Goal: Task Accomplishment & Management: Manage account settings

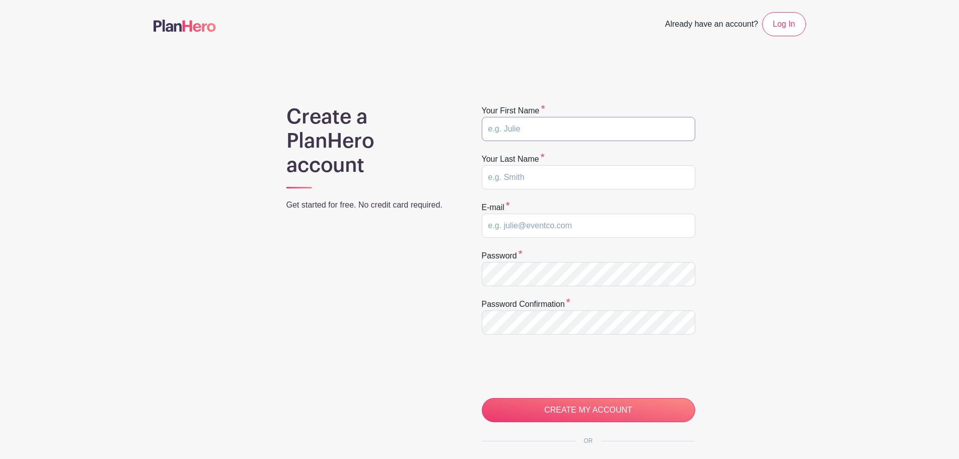
click at [529, 128] on input "text" at bounding box center [588, 129] width 213 height 24
type input "Jaclyn"
type input "Rodriguez"
type input "[EMAIL_ADDRESS][DOMAIN_NAME]"
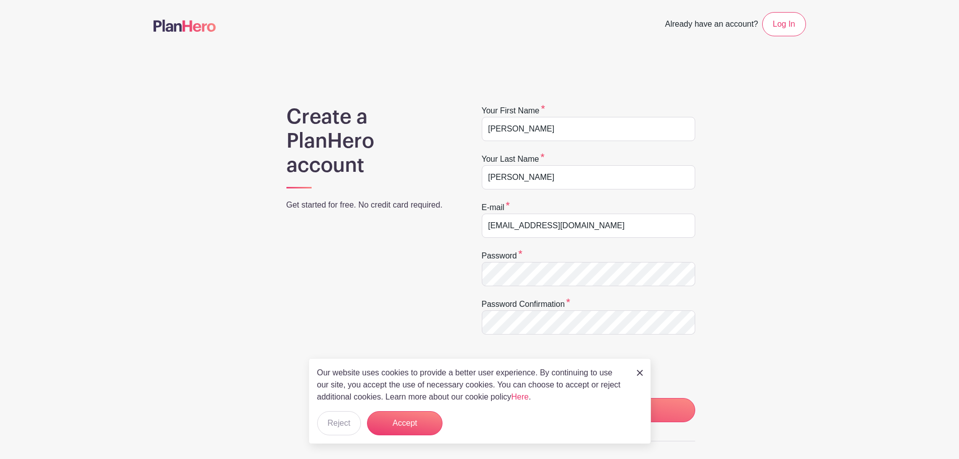
click at [638, 370] on img at bounding box center [640, 373] width 6 height 6
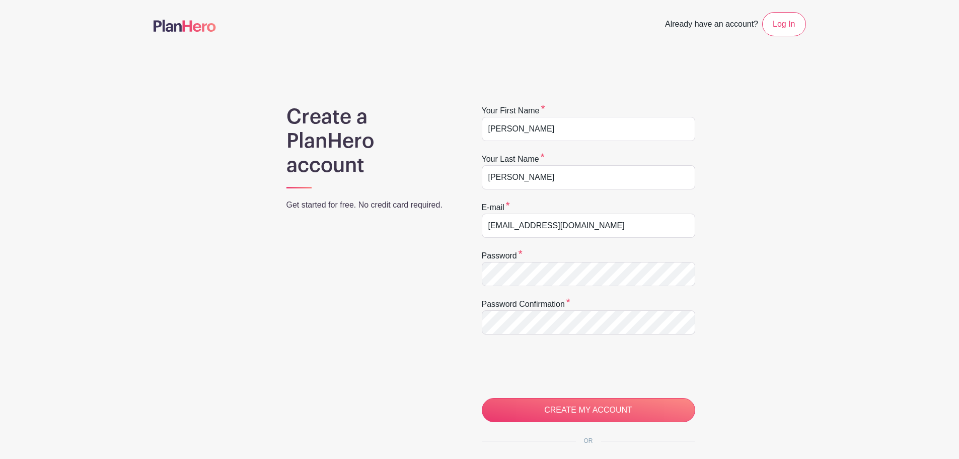
scroll to position [117, 0]
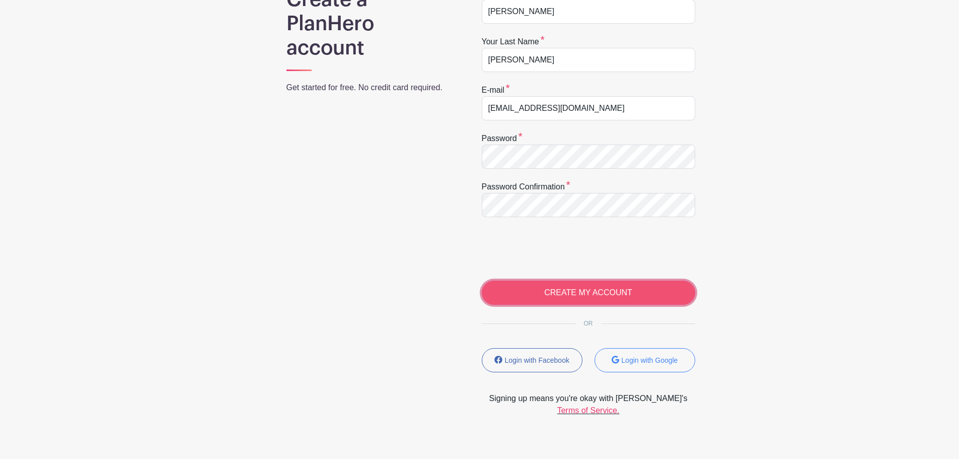
click at [614, 287] on input "CREATE MY ACCOUNT" at bounding box center [588, 292] width 213 height 24
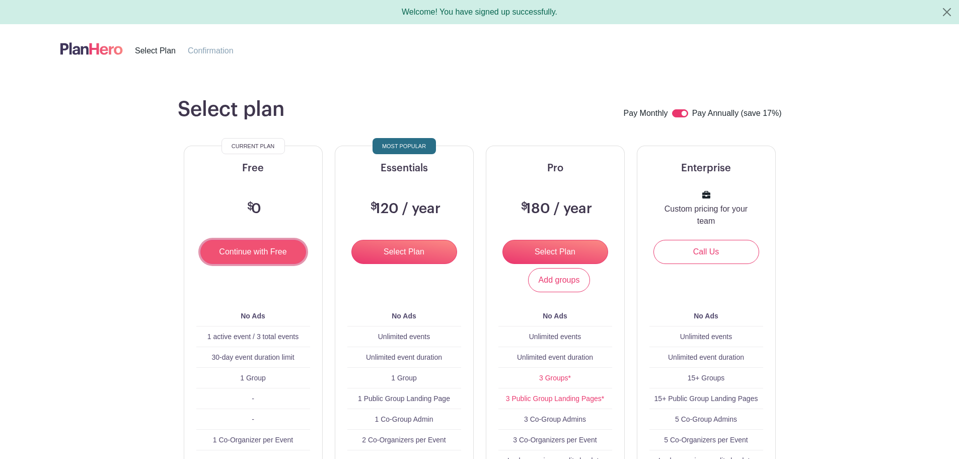
click at [270, 250] on input "Continue with Free" at bounding box center [253, 252] width 106 height 24
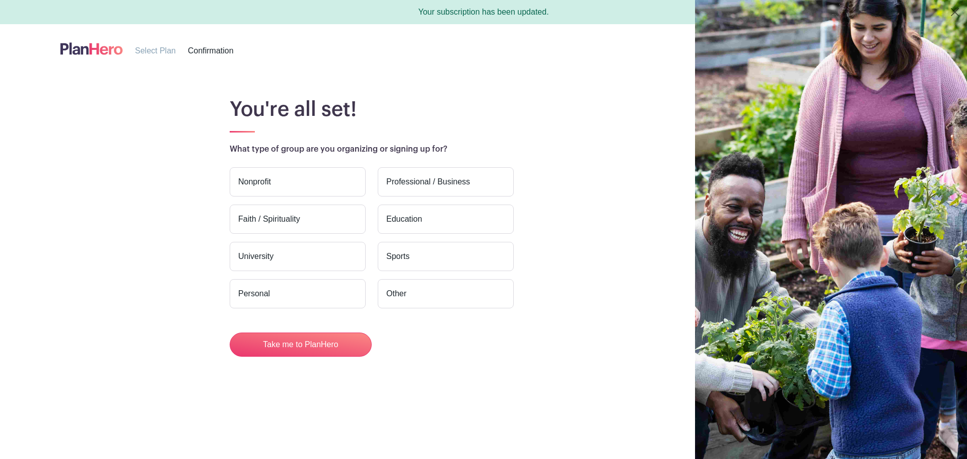
click at [417, 217] on label "Education" at bounding box center [446, 218] width 136 height 29
click at [0, 0] on input "Education" at bounding box center [0, 0] width 0 height 0
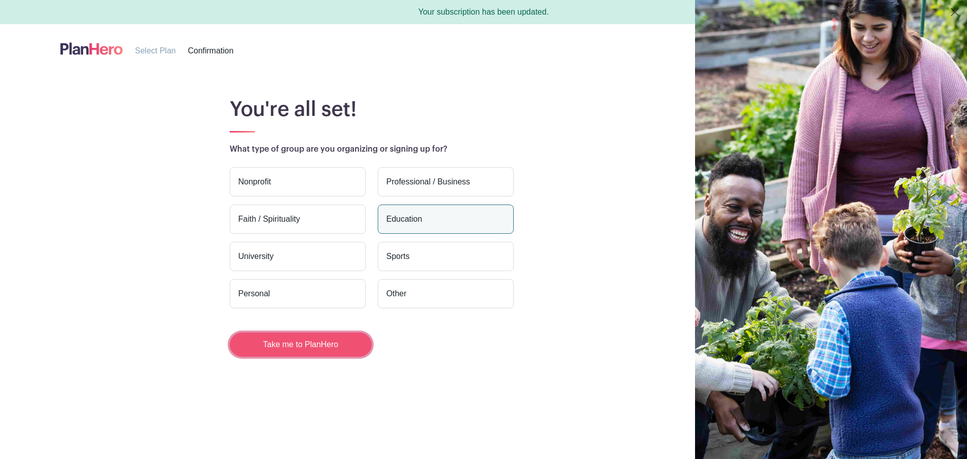
click at [324, 349] on button "Take me to PlanHero" at bounding box center [301, 344] width 142 height 24
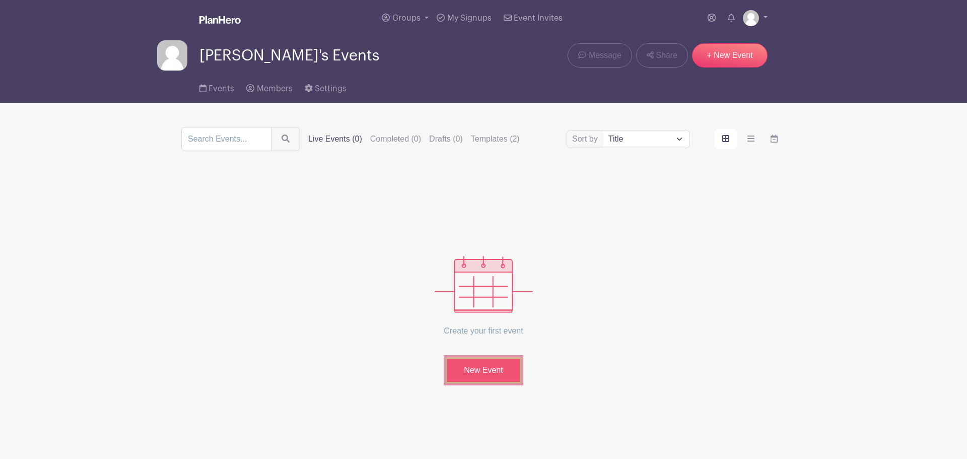
click at [501, 372] on link "New Event" at bounding box center [484, 370] width 76 height 26
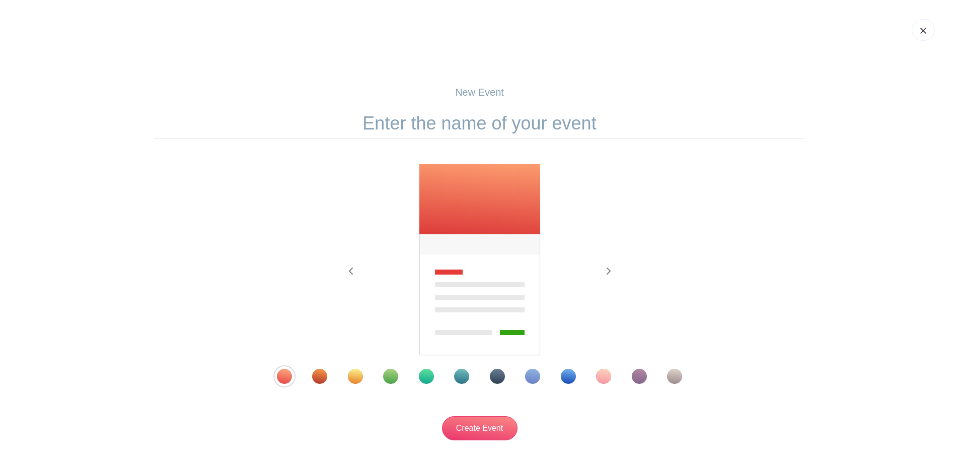
click at [569, 379] on div "Template 9" at bounding box center [568, 376] width 15 height 15
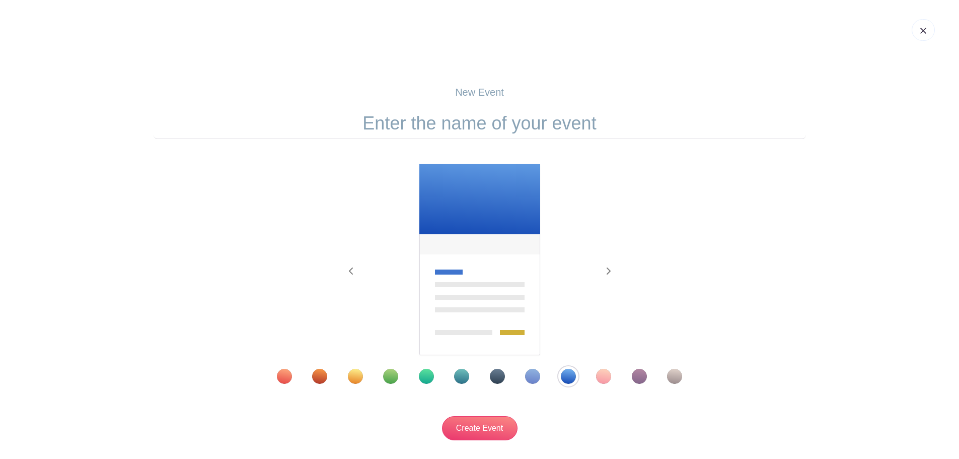
scroll to position [68, 0]
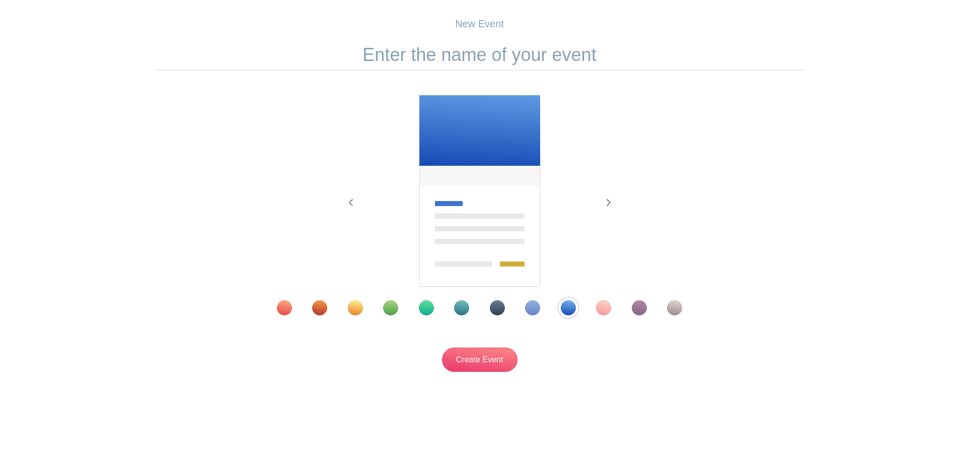
click at [463, 308] on div "Template 6" at bounding box center [461, 307] width 15 height 15
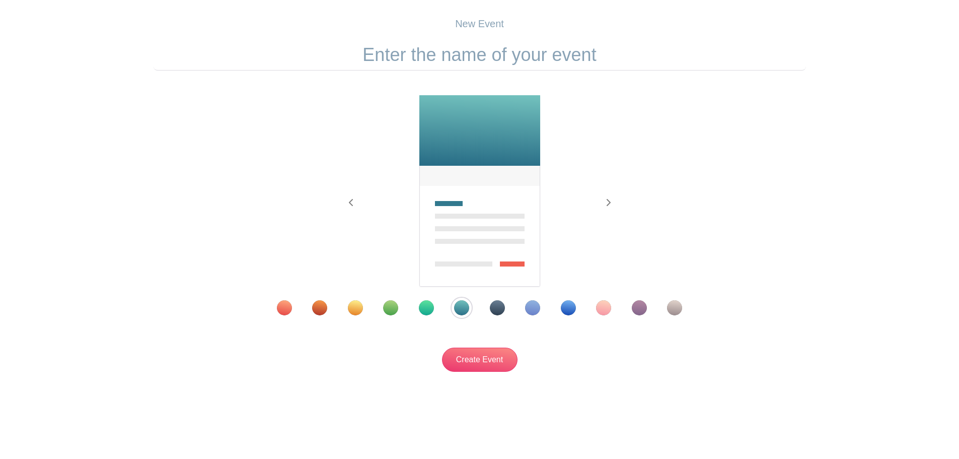
click at [571, 308] on div "Template 9" at bounding box center [568, 307] width 15 height 15
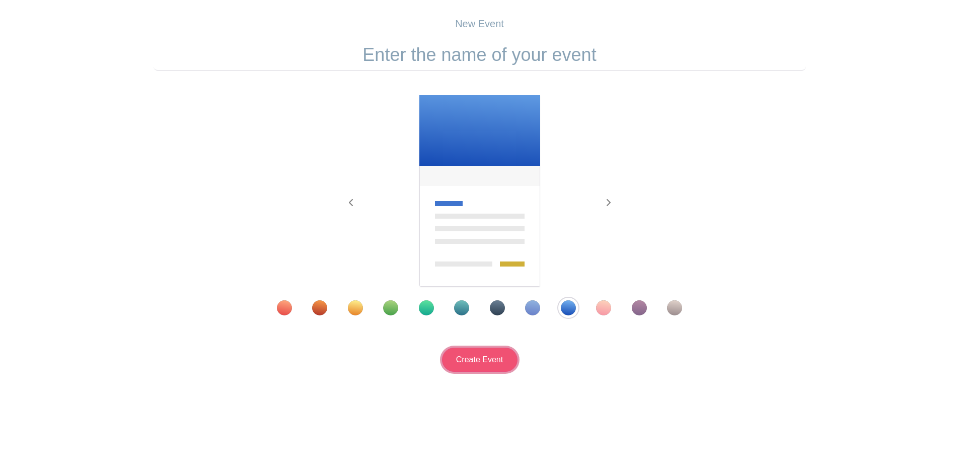
click at [494, 363] on input "Create Event" at bounding box center [480, 359] width 76 height 24
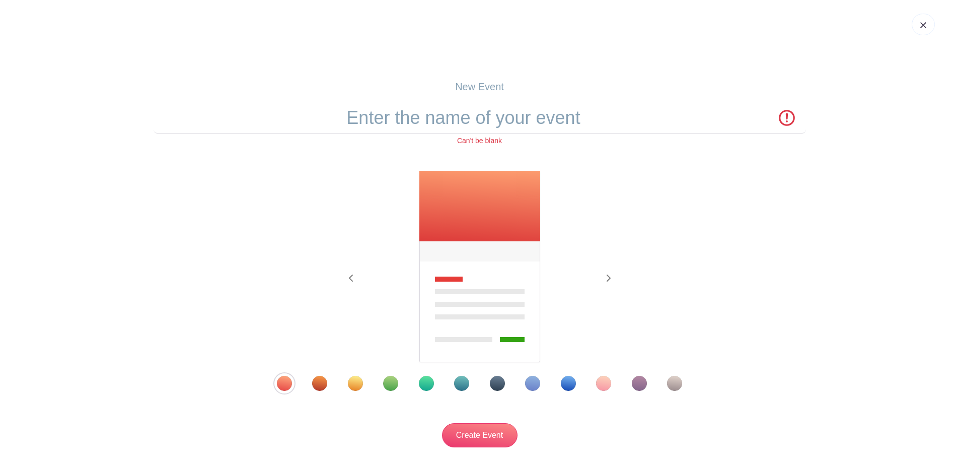
scroll to position [0, 0]
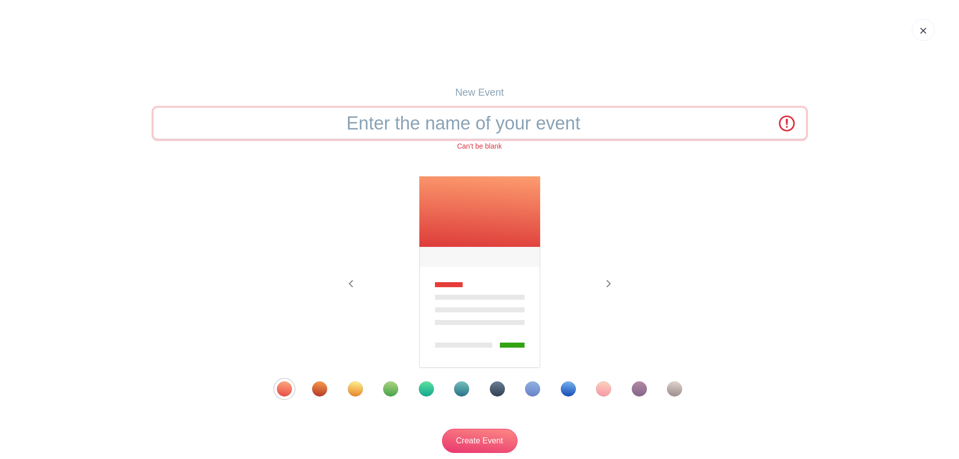
click at [479, 131] on input "text" at bounding box center [480, 123] width 653 height 31
paste input "Hyde-O-Ween Fall Dance — Volunteer Sign-Up 🎃"
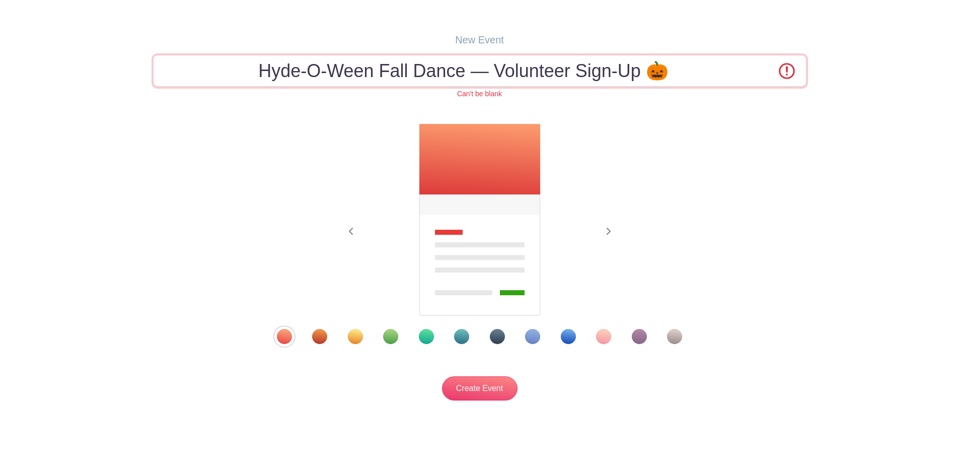
scroll to position [81, 0]
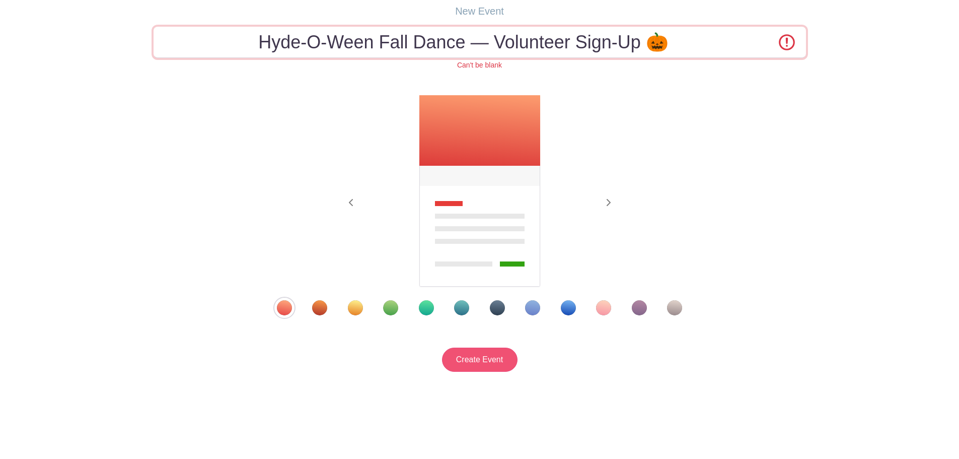
type input "Hyde-O-Ween Fall Dance — Volunteer Sign-Up 🎃"
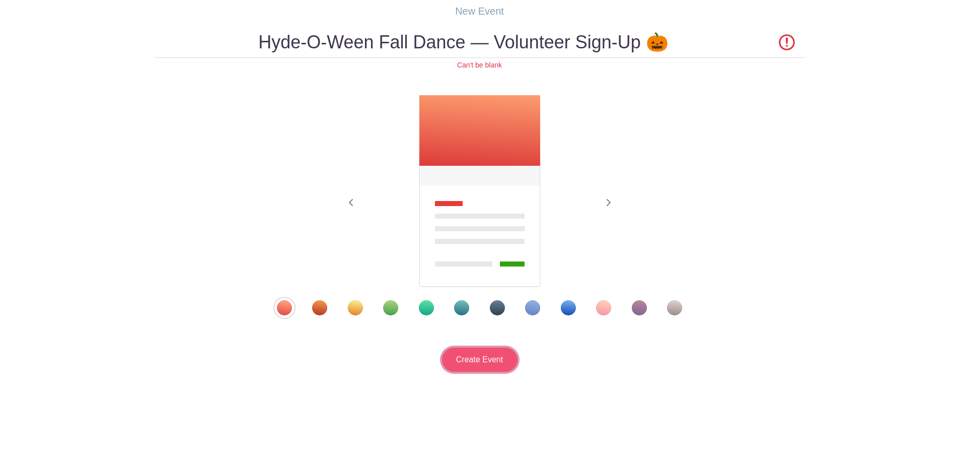
click at [470, 353] on input "Create Event" at bounding box center [480, 359] width 76 height 24
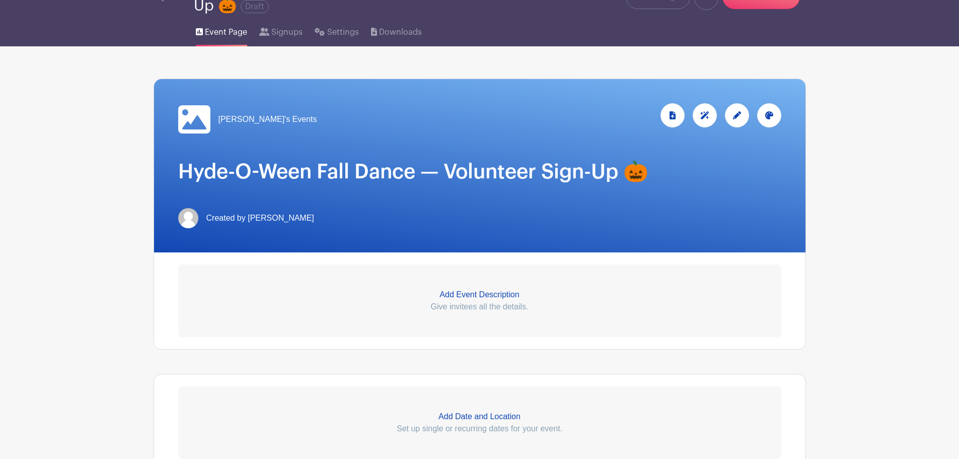
scroll to position [117, 0]
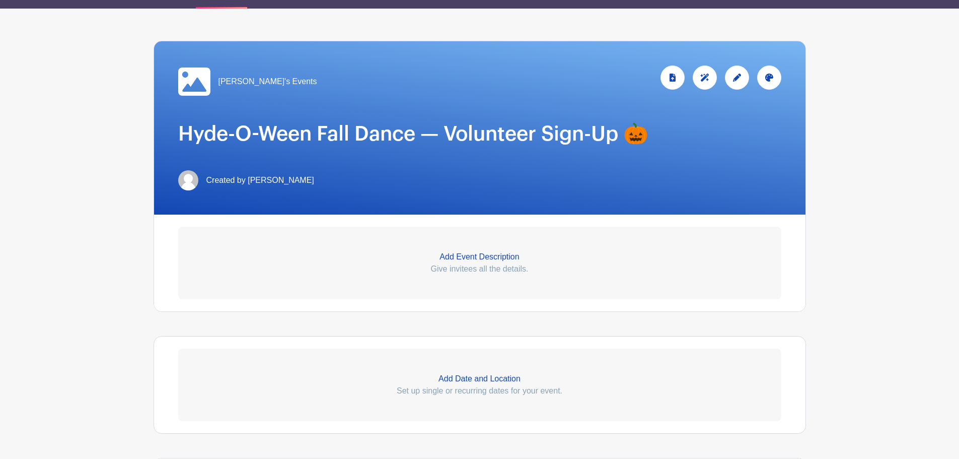
click at [467, 254] on p "Add Event Description" at bounding box center [479, 257] width 603 height 12
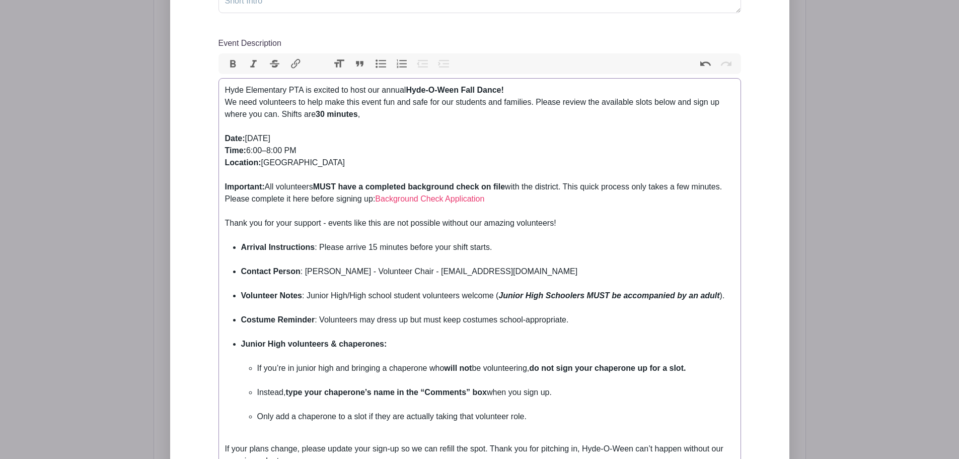
scroll to position [235, 0]
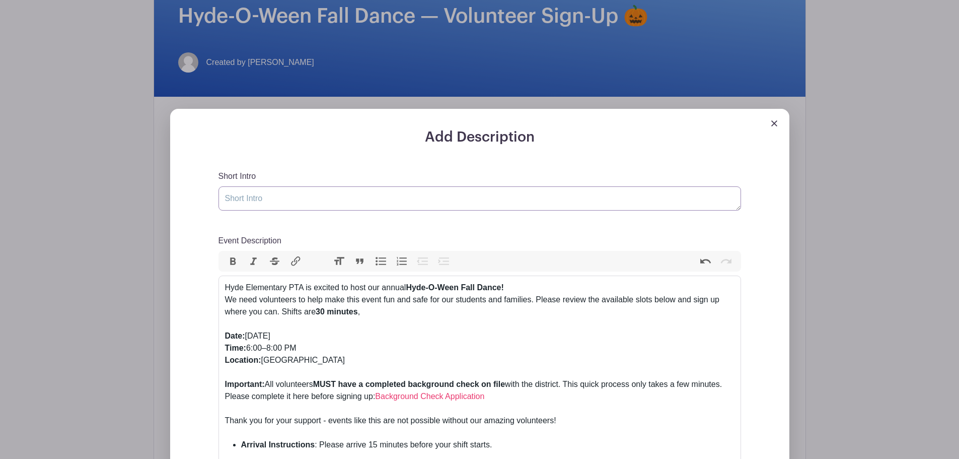
click at [301, 203] on textarea "Short Intro" at bounding box center [480, 198] width 523 height 24
click at [375, 314] on div "Hyde Elementary PTA is excited to host our annual Hyde-O-Ween Fall Dance! We ne…" at bounding box center [480, 305] width 510 height 48
type trix-editor "<div>Hyde Elementary PTA is excited to host our annual <strong>Hyde-O-Ween Fall…"
paste textarea "Hyde-O-Ween Fall Dance — Volunteer Sign-Up 🎃"
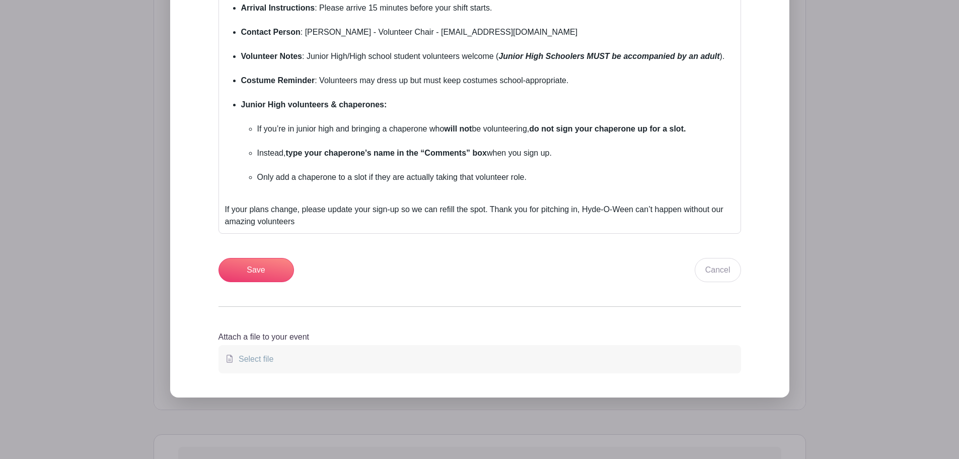
scroll to position [705, 0]
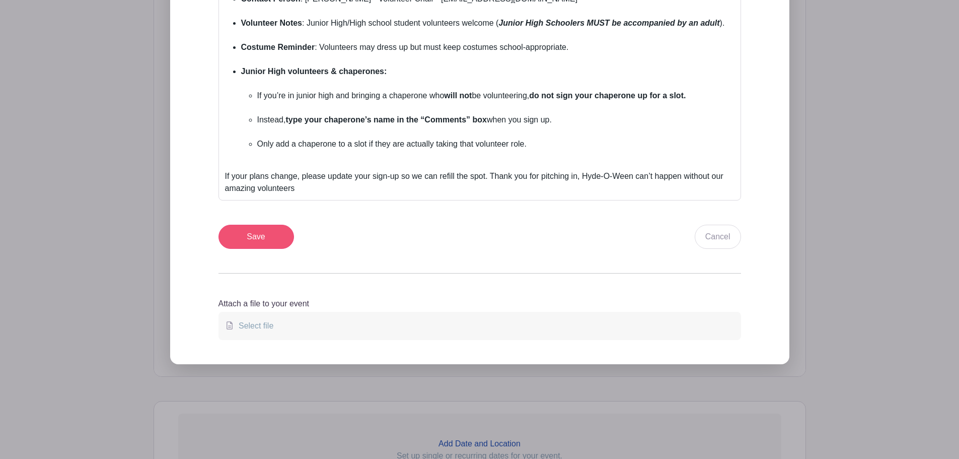
type textarea "Hyde-O-Ween Fall Dance — Volunteer Sign-Up 🎃"
click at [274, 232] on input "Save" at bounding box center [257, 237] width 76 height 24
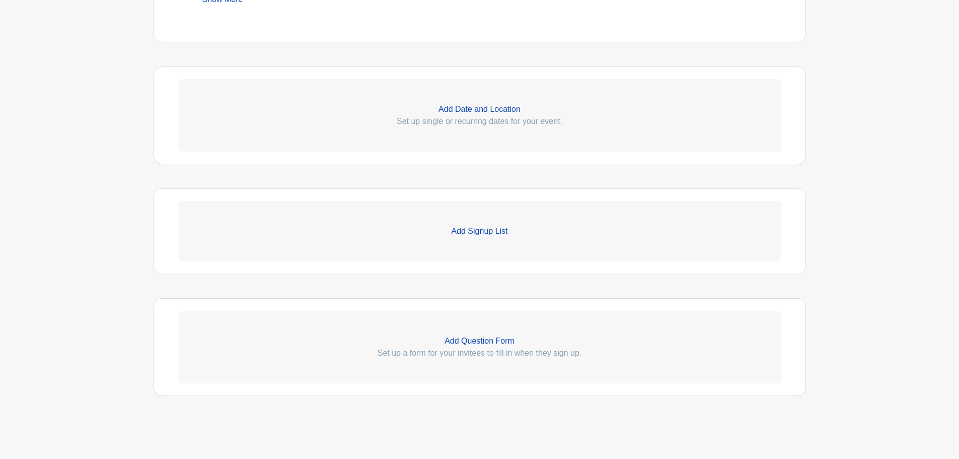
scroll to position [559, 0]
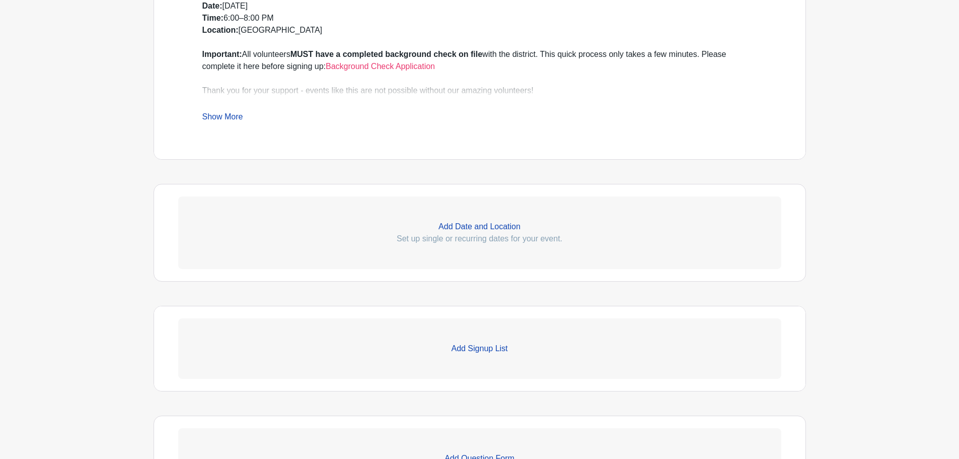
click at [490, 227] on p "Add Date and Location" at bounding box center [479, 227] width 603 height 12
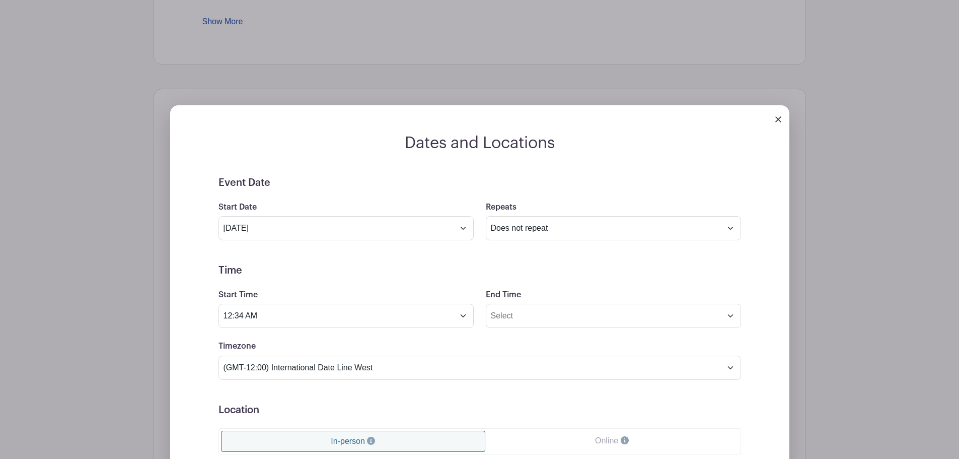
scroll to position [676, 0]
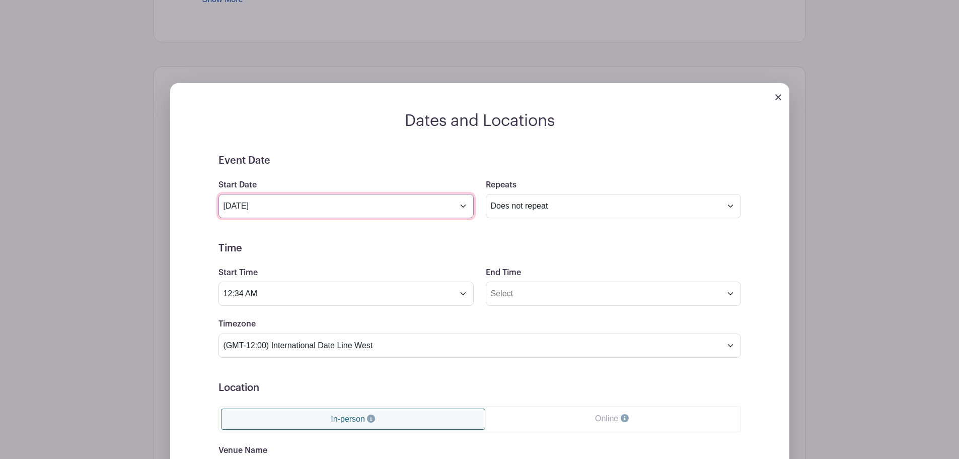
click at [458, 202] on input "Oct 2 2025" at bounding box center [346, 206] width 255 height 24
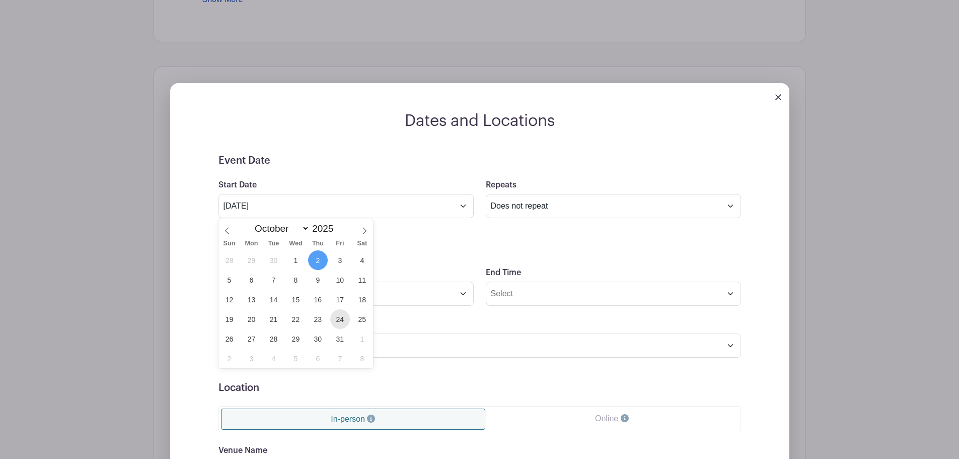
click at [336, 319] on span "24" at bounding box center [340, 319] width 20 height 20
type input "Oct 24 2025"
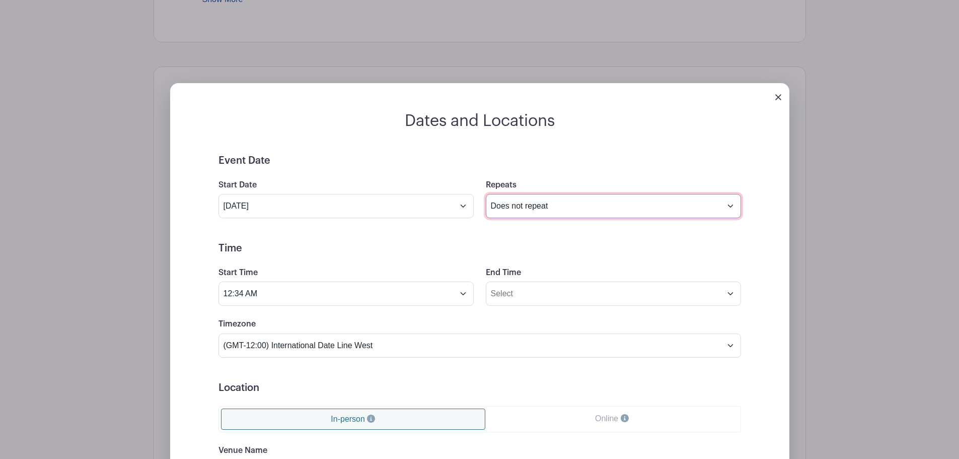
click at [527, 204] on select "Does not repeat Daily Weekly Monthly on day 24 Monthly on the fourth Friday Oth…" at bounding box center [613, 206] width 255 height 24
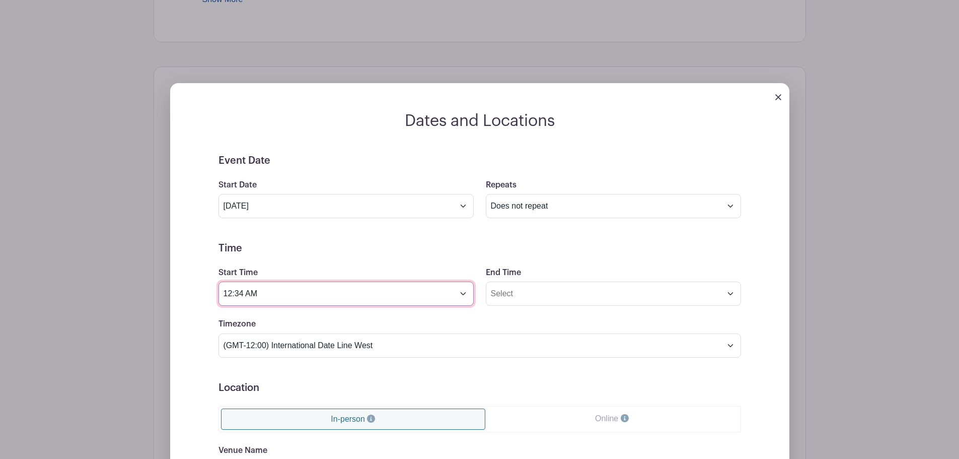
click at [323, 294] on input "12:34 AM" at bounding box center [346, 293] width 255 height 24
click at [469, 297] on input "12:34 AM" at bounding box center [346, 293] width 255 height 24
click at [234, 294] on input "12:34 AM" at bounding box center [346, 293] width 255 height 24
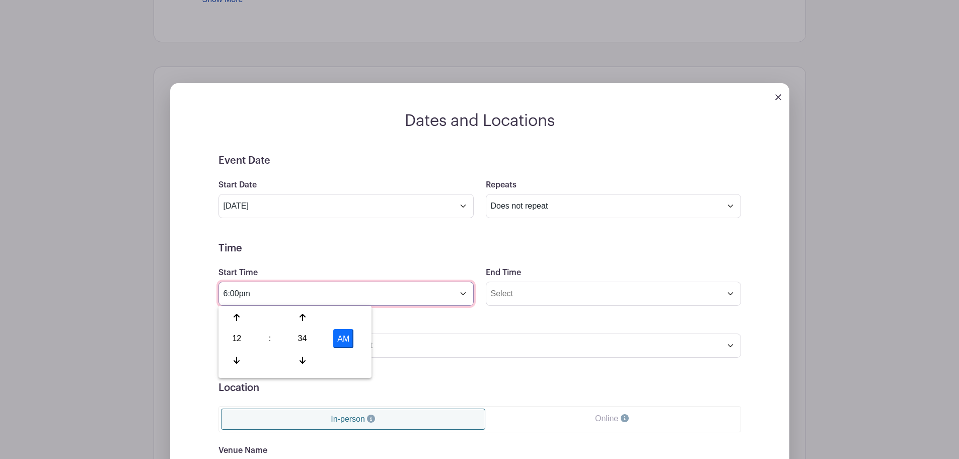
type input "6:00pm"
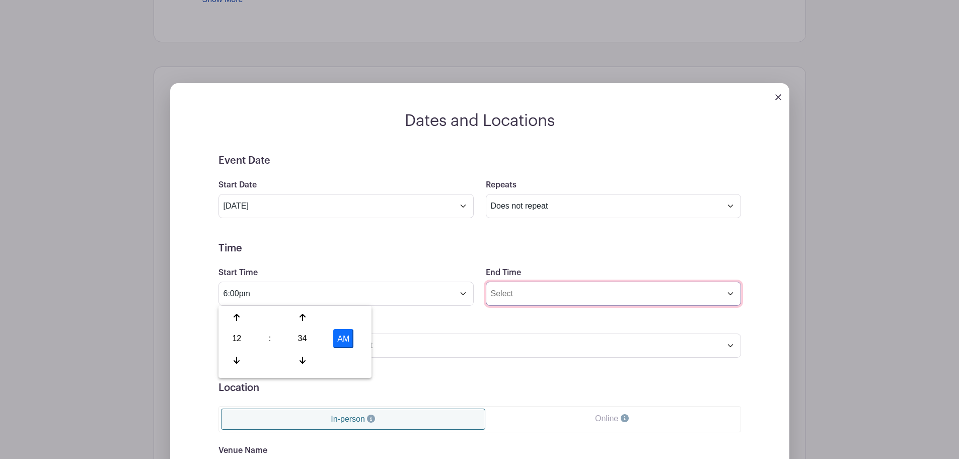
click at [540, 294] on input "End Time" at bounding box center [613, 293] width 255 height 24
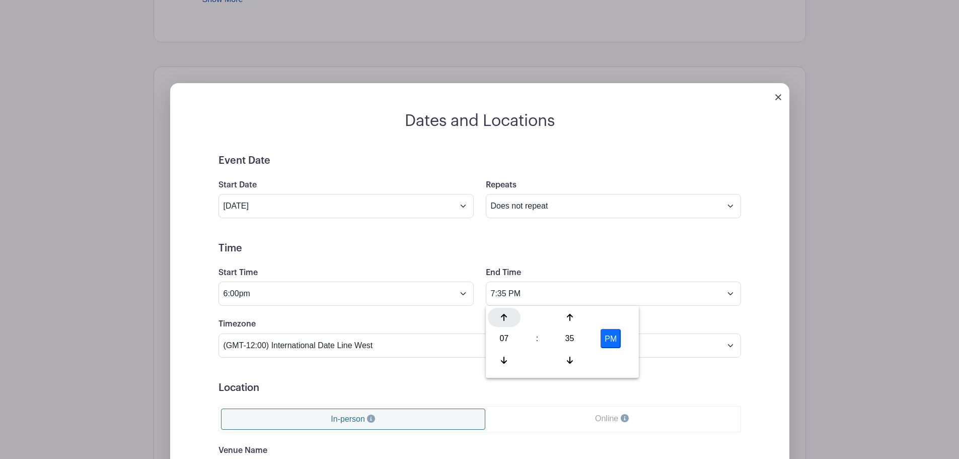
click at [501, 317] on icon at bounding box center [504, 317] width 6 height 8
click at [570, 359] on icon at bounding box center [570, 359] width 6 height 7
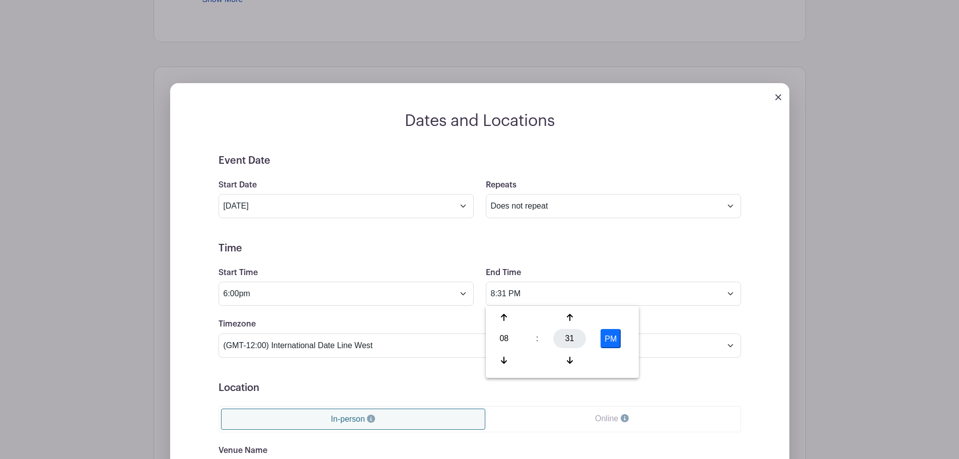
click at [570, 329] on div "31" at bounding box center [569, 338] width 33 height 19
click at [516, 320] on div "00" at bounding box center [505, 317] width 34 height 19
type input "8:00 PM"
click at [408, 369] on form "Event Date Start Date Oct 24 2025 Repeats Does not repeat Daily Weekly Monthly …" at bounding box center [480, 381] width 523 height 453
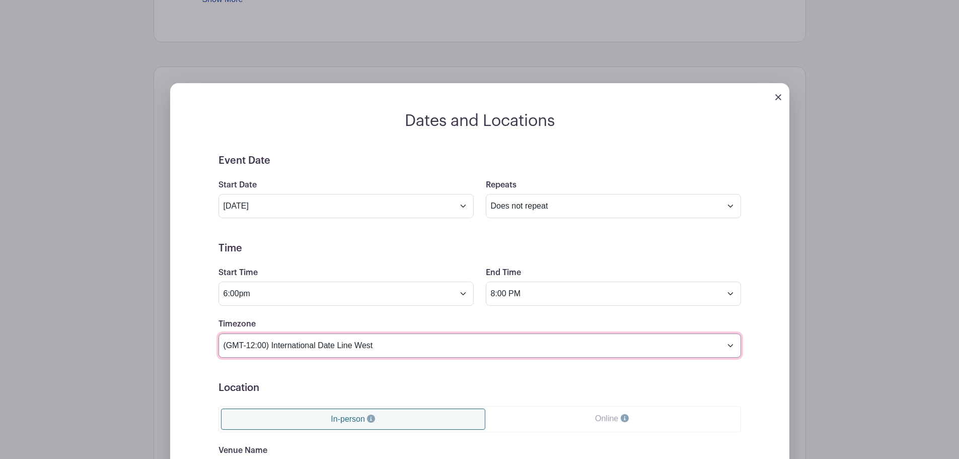
click at [426, 351] on select "(GMT-12:00) International Date Line West (GMT-11:00) American Samoa (GMT-11:00)…" at bounding box center [480, 345] width 523 height 24
select select "Central Time (US & Canada)"
click at [219, 333] on select "(GMT-12:00) International Date Line West (GMT-11:00) American Samoa (GMT-11:00)…" at bounding box center [480, 345] width 523 height 24
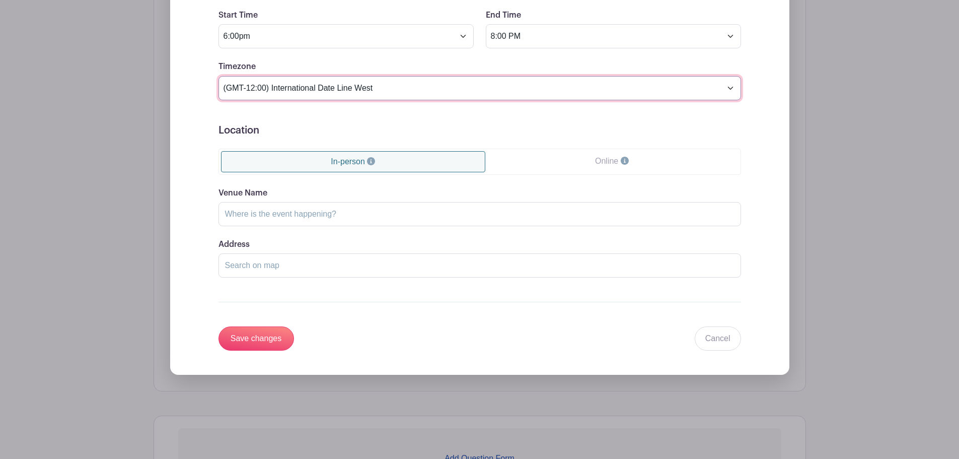
scroll to position [911, 0]
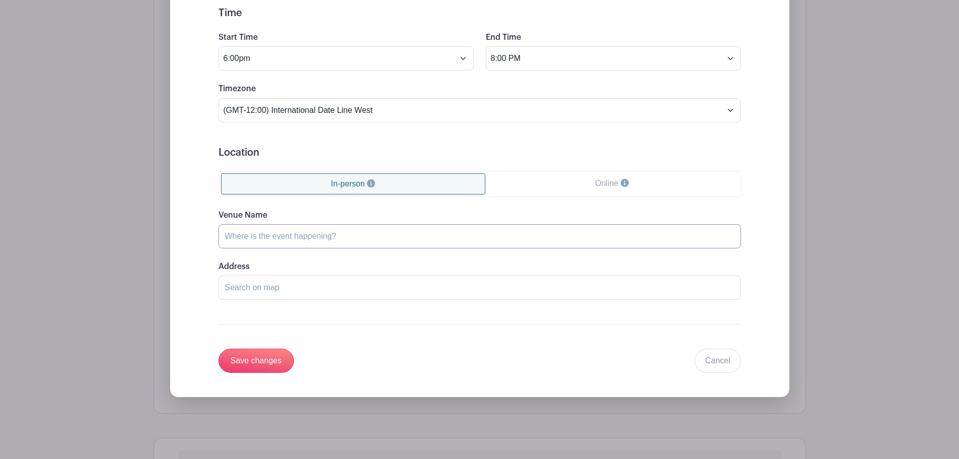
click at [291, 238] on input "Venue Name" at bounding box center [480, 236] width 523 height 24
paste input "I.W. & Eleanor Hyde Elementary"
type input "I.W. & Eleanor Hyde Elementary"
paste input "3700 FM 518 East League CityTX77573"
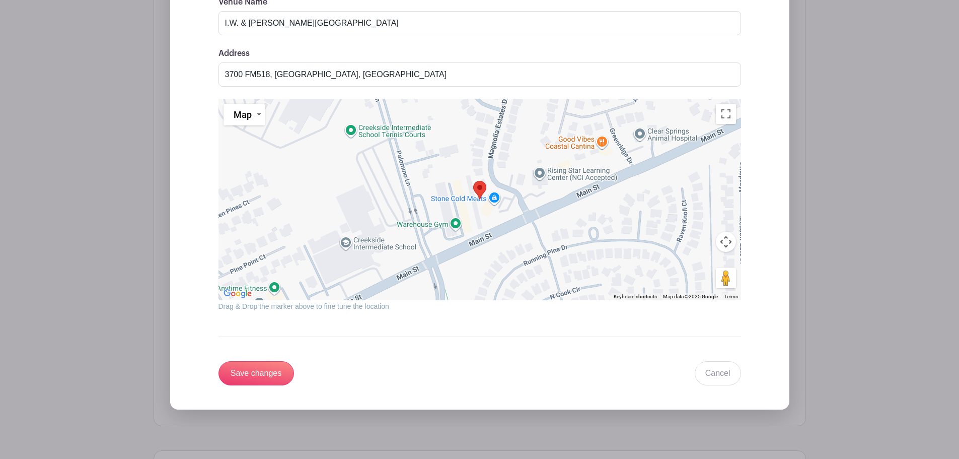
scroll to position [1146, 0]
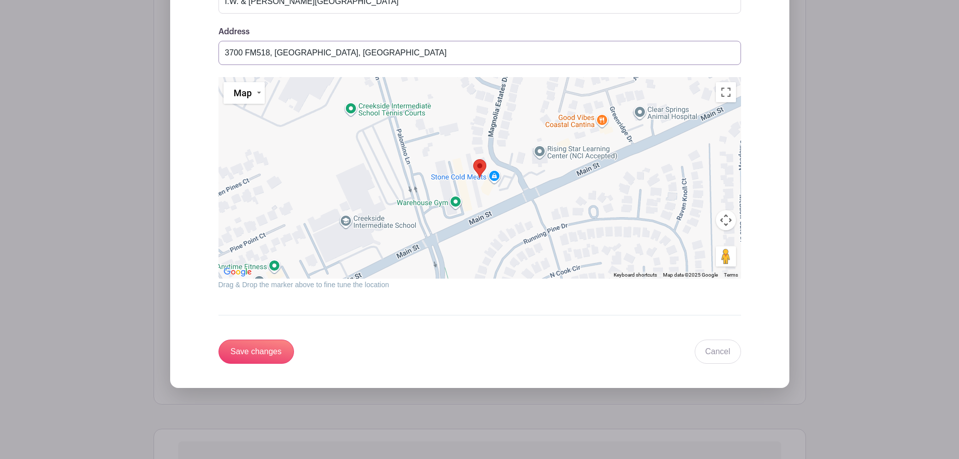
click at [266, 53] on input "3700 FM518, League City, TX 77573, USA" at bounding box center [480, 53] width 523 height 24
paste input "518 East League CityTX77573"
type input "3700 FM 518 East League CityTX77573"
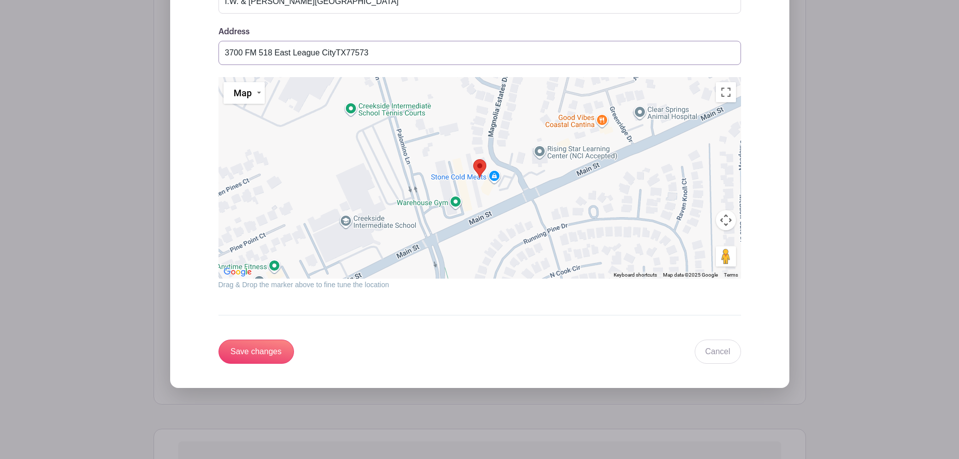
click at [729, 53] on input "3700 FM 518 East League CityTX77573" at bounding box center [480, 53] width 523 height 24
paste input "3700 FM 518 East League CityTX77573"
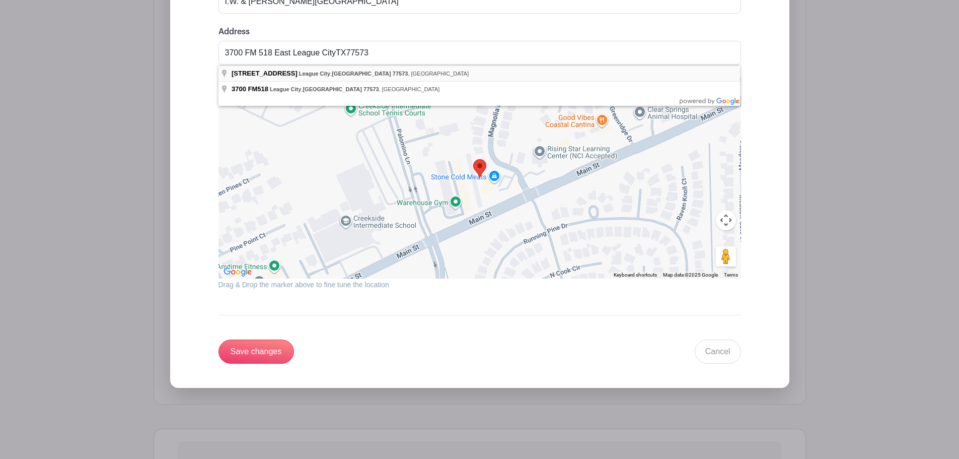
type input "3700 FM Rd 518 East, League City, TX 77573, USA"
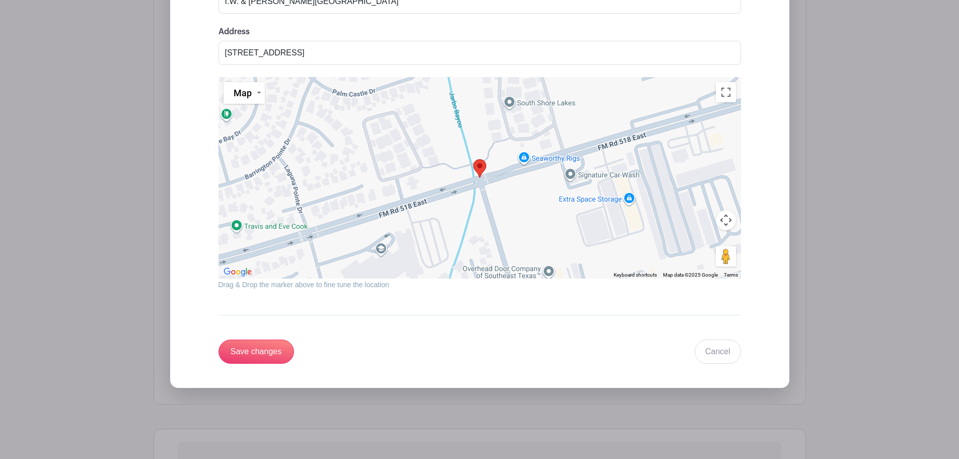
click at [483, 188] on div at bounding box center [480, 177] width 523 height 201
click at [730, 99] on button "Toggle fullscreen view" at bounding box center [726, 92] width 20 height 20
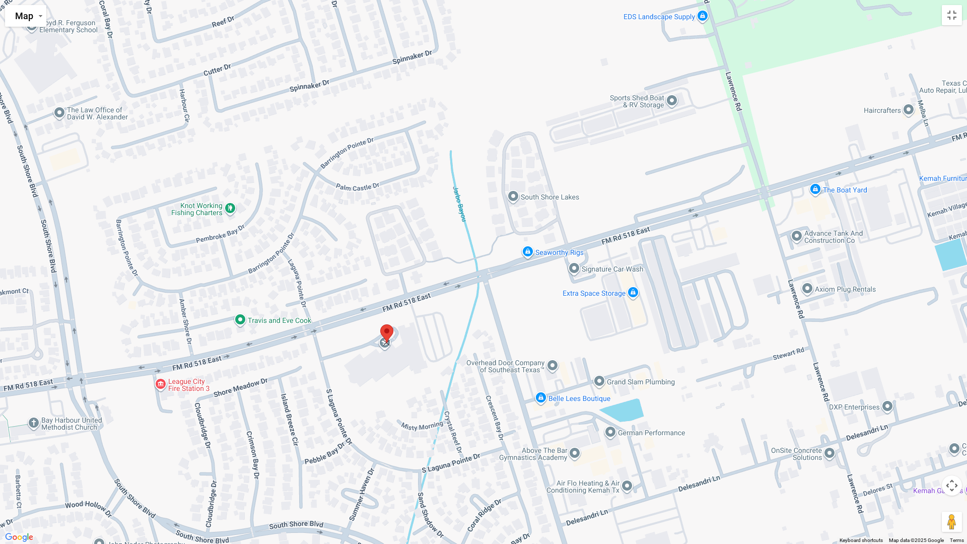
drag, startPoint x: 481, startPoint y: 260, endPoint x: 383, endPoint y: 331, distance: 120.8
click at [383, 331] on img at bounding box center [386, 333] width 21 height 27
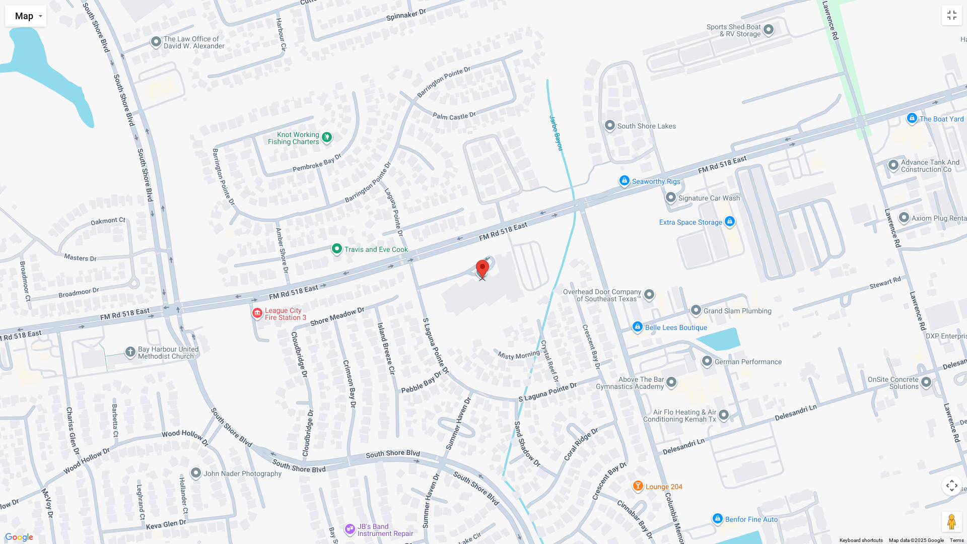
drag, startPoint x: 484, startPoint y: 263, endPoint x: 485, endPoint y: 270, distance: 6.6
click at [485, 270] on img at bounding box center [482, 269] width 21 height 27
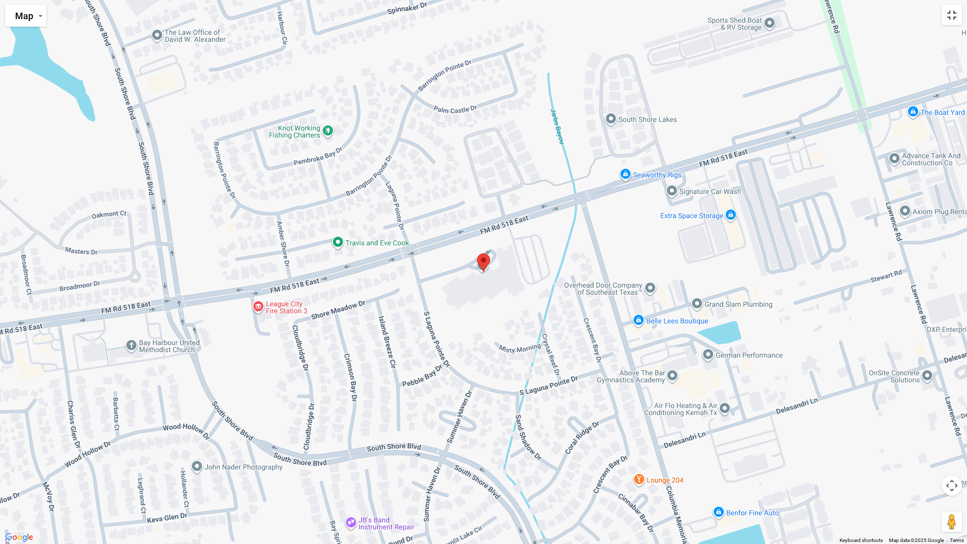
click at [950, 14] on button "Toggle fullscreen view" at bounding box center [952, 15] width 20 height 20
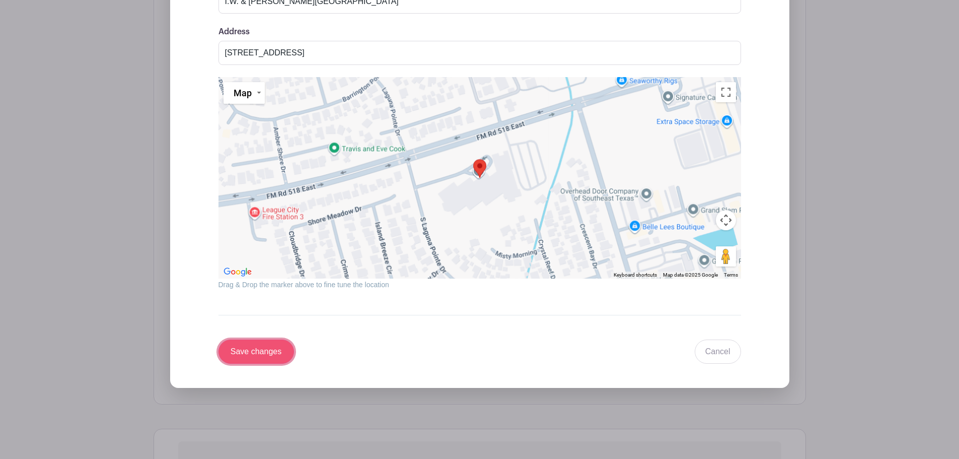
click at [262, 349] on input "Save changes" at bounding box center [257, 351] width 76 height 24
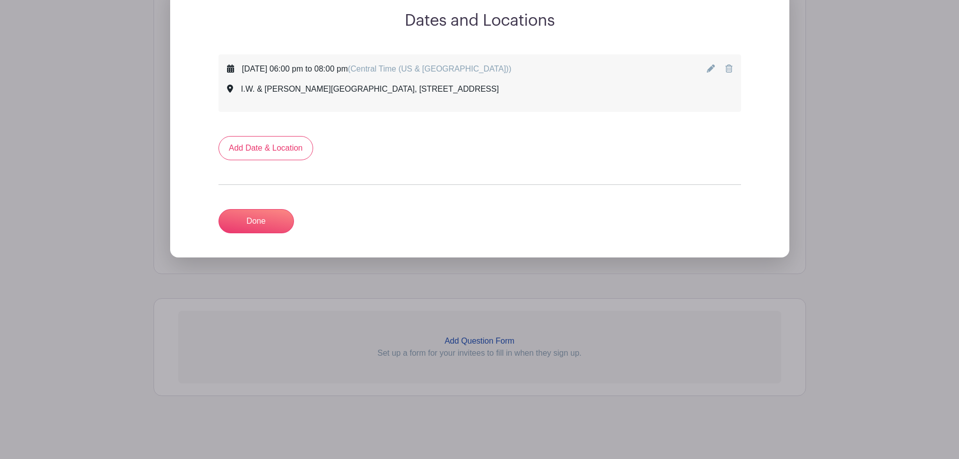
scroll to position [696, 0]
click at [278, 216] on link "Done" at bounding box center [257, 221] width 76 height 24
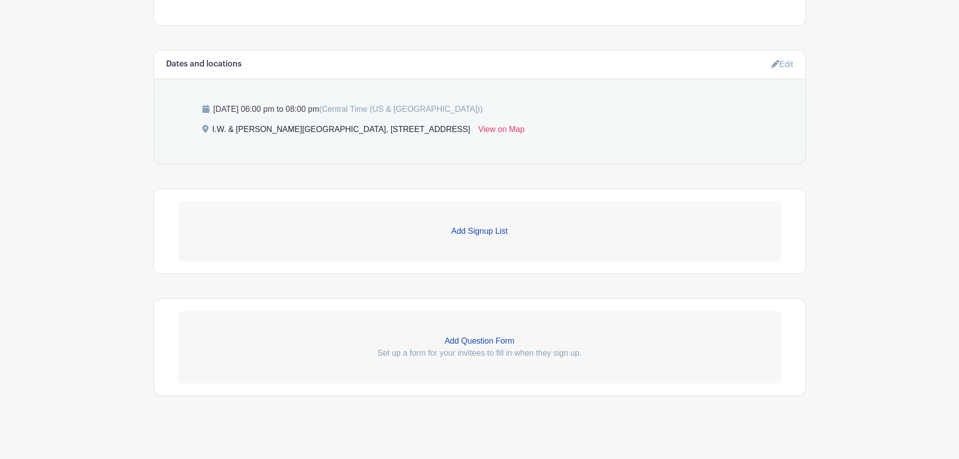
scroll to position [612, 0]
click at [507, 235] on p "Add Signup List" at bounding box center [479, 231] width 603 height 12
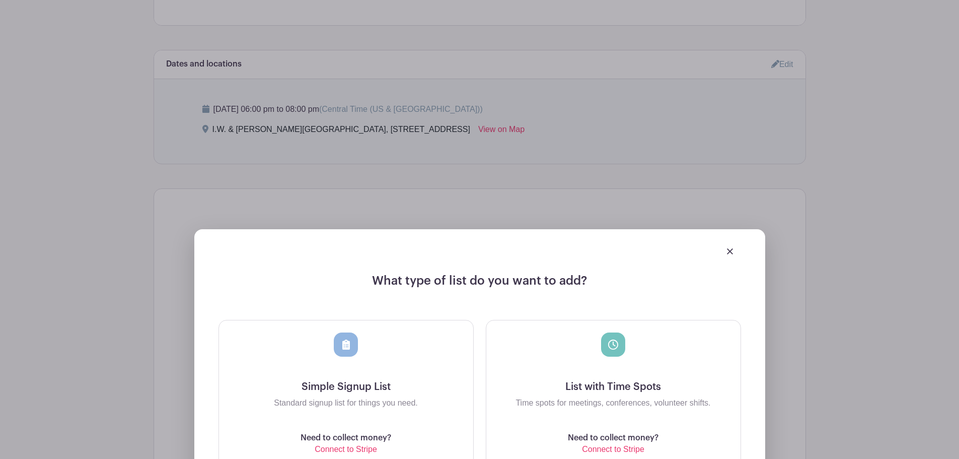
scroll to position [730, 0]
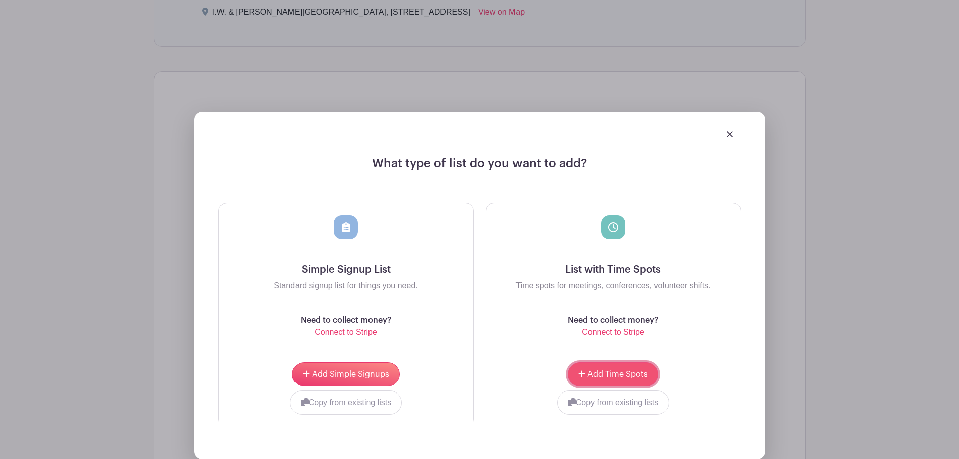
click at [647, 372] on span "Add Time Spots" at bounding box center [618, 374] width 60 height 8
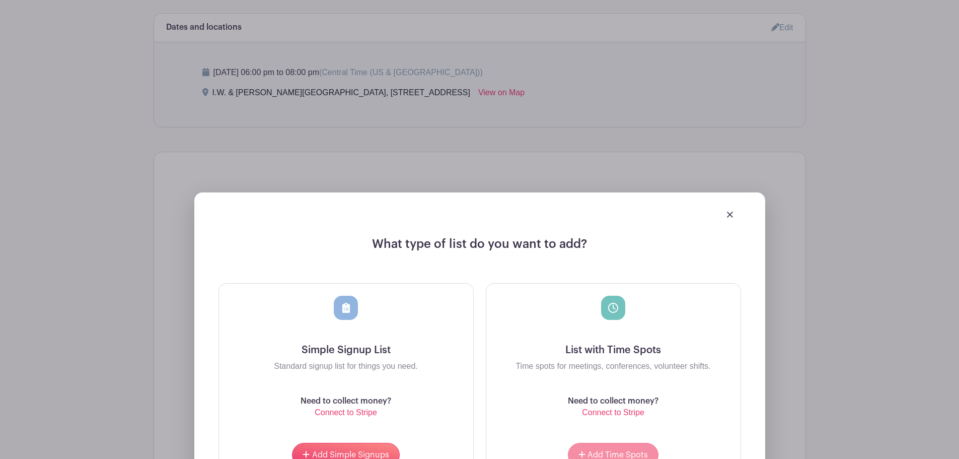
scroll to position [810, 0]
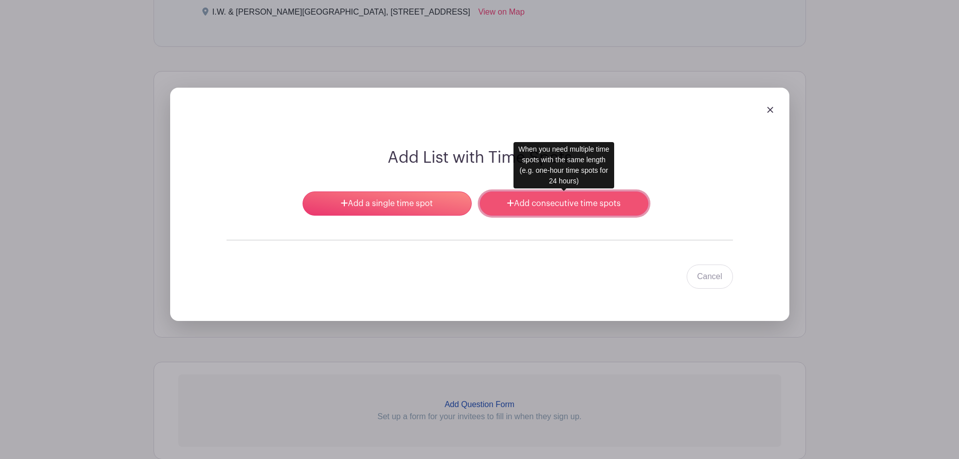
click at [556, 205] on link "Add consecutive time spots" at bounding box center [564, 203] width 169 height 24
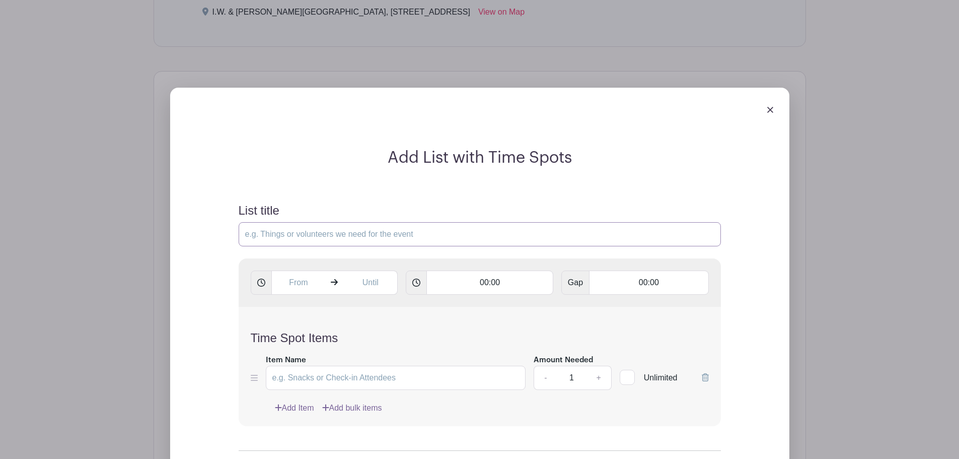
click at [270, 229] on input "List title" at bounding box center [480, 234] width 482 height 24
type input "Set Up"
click at [294, 280] on input "text" at bounding box center [298, 282] width 54 height 24
click at [289, 351] on icon at bounding box center [289, 348] width 6 height 7
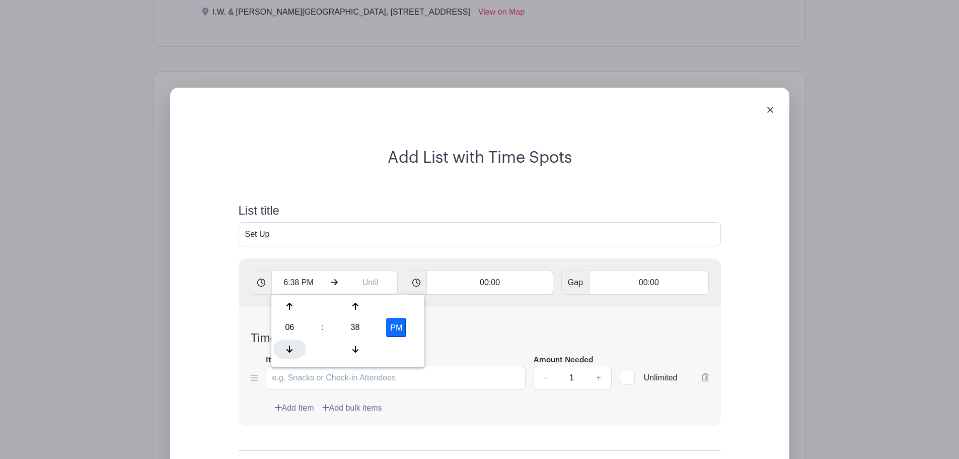
click at [289, 351] on icon at bounding box center [289, 348] width 6 height 7
click at [356, 347] on icon at bounding box center [355, 349] width 6 height 8
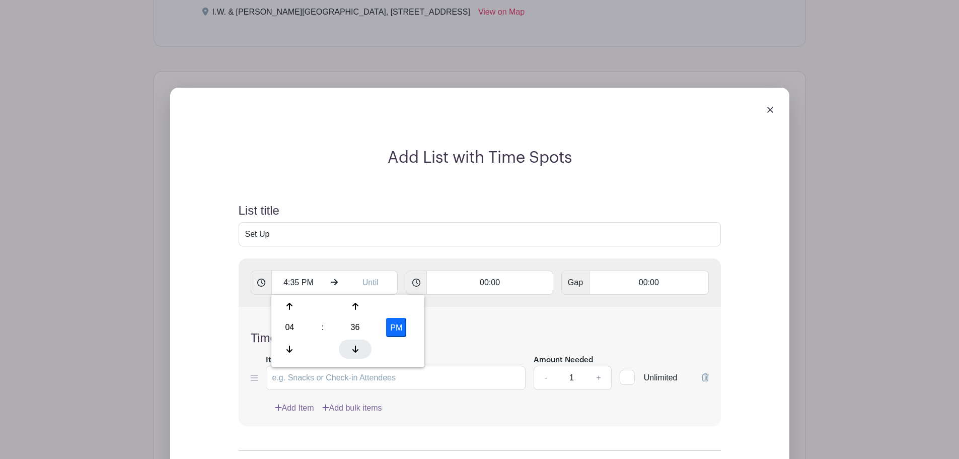
click at [356, 347] on icon at bounding box center [355, 349] width 6 height 8
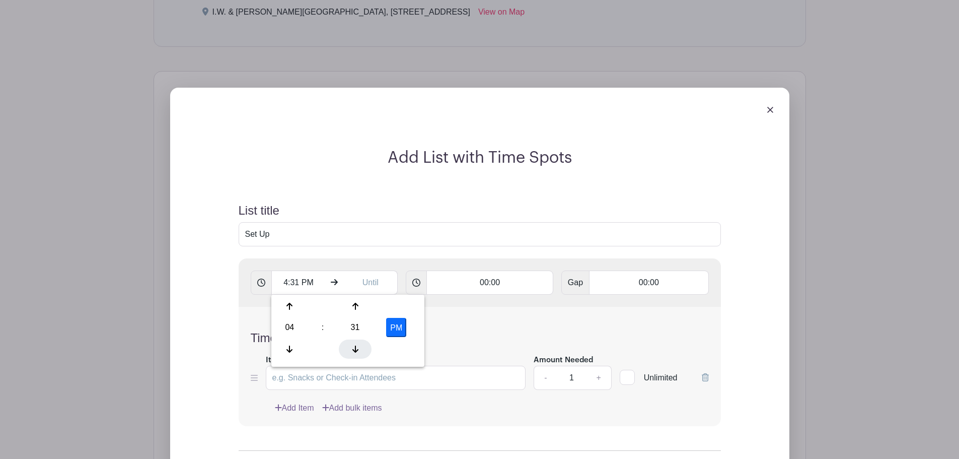
type input "4:30 PM"
click at [375, 283] on input "text" at bounding box center [370, 282] width 54 height 24
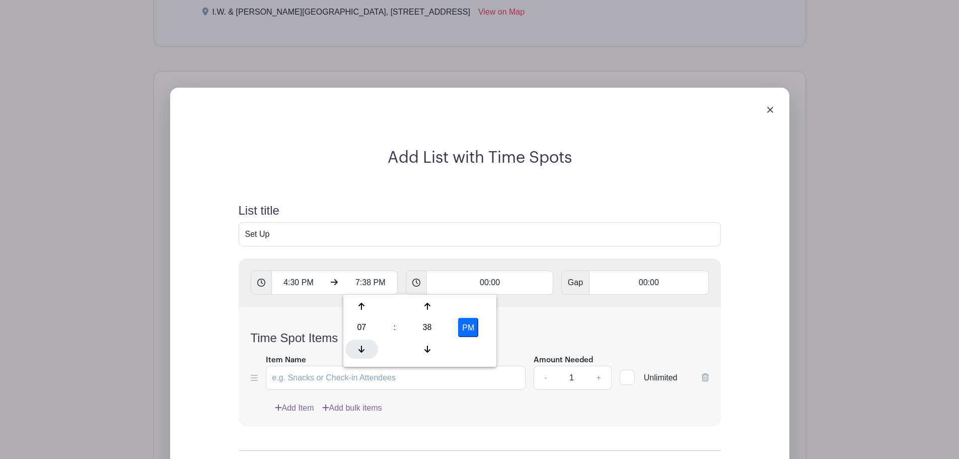
click at [365, 349] on icon at bounding box center [361, 348] width 6 height 7
click at [427, 352] on icon at bounding box center [427, 348] width 6 height 7
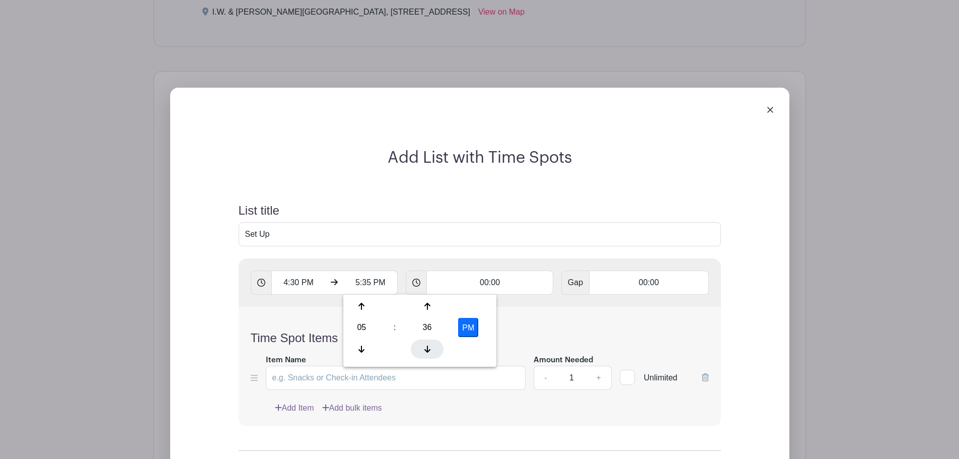
click at [427, 352] on icon at bounding box center [427, 348] width 6 height 7
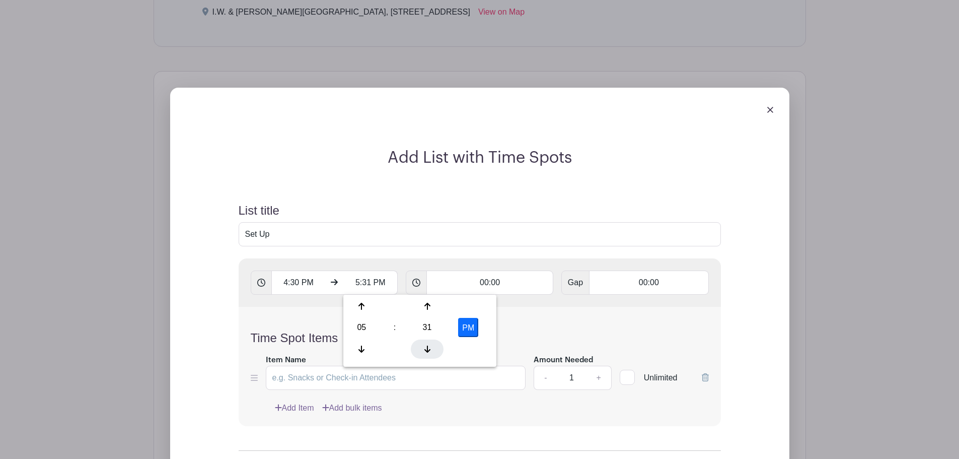
type input "5:30 PM"
click at [551, 310] on div "Time Spot Items Item Name Amount Needed - 1 + Unlimited Add Item Add bulk items" at bounding box center [480, 366] width 482 height 119
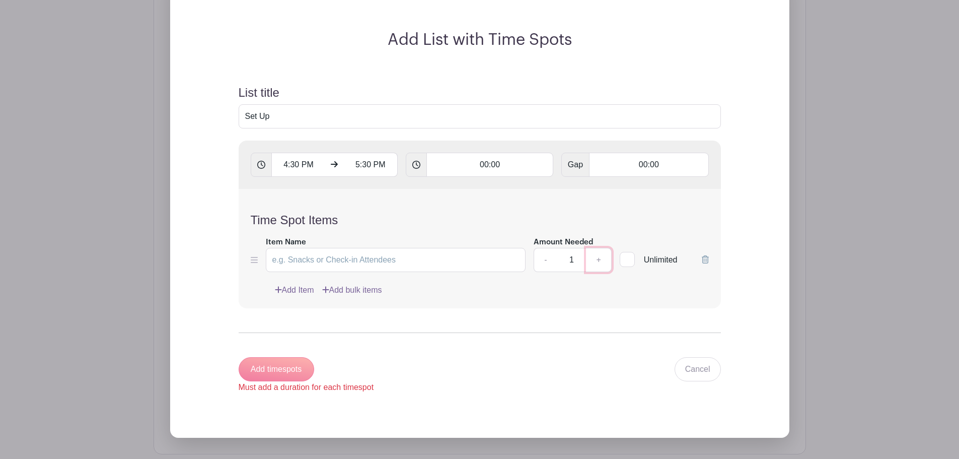
click at [599, 262] on link "+" at bounding box center [598, 260] width 25 height 24
click at [603, 259] on link "+" at bounding box center [598, 260] width 25 height 24
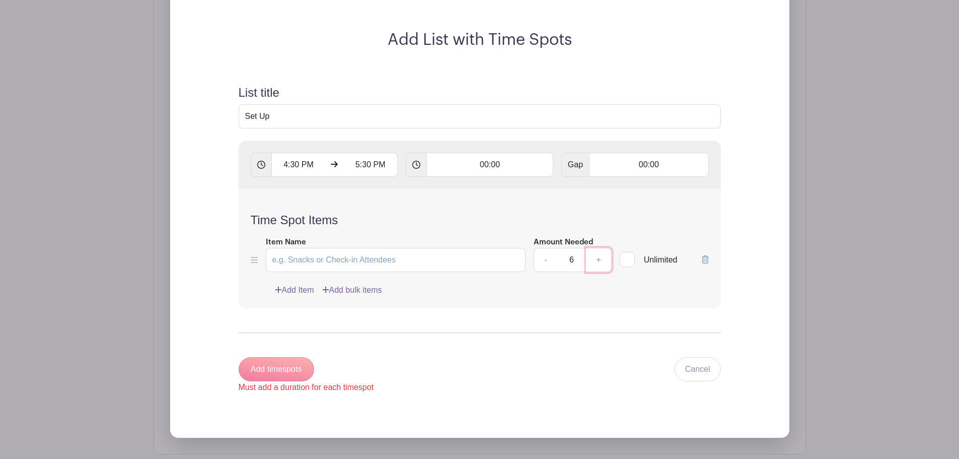
click at [603, 259] on link "+" at bounding box center [598, 260] width 25 height 24
type input "10"
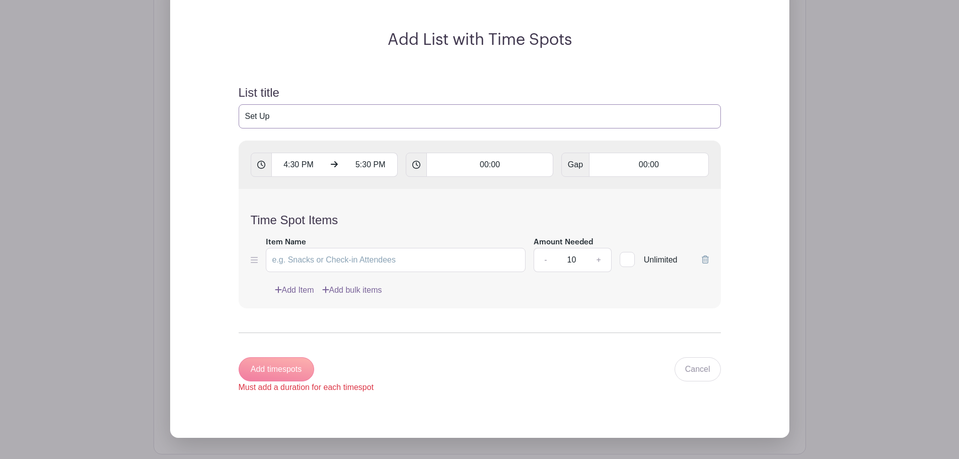
click at [261, 119] on input "Set Up" at bounding box center [480, 116] width 482 height 24
drag, startPoint x: 289, startPoint y: 117, endPoint x: 231, endPoint y: 118, distance: 58.4
click at [231, 118] on form "List title Set Up 4:30 PM 5:30 PM 00:00 Gap 00:00 Time Spot Items Item Name Amo…" at bounding box center [480, 240] width 507 height 332
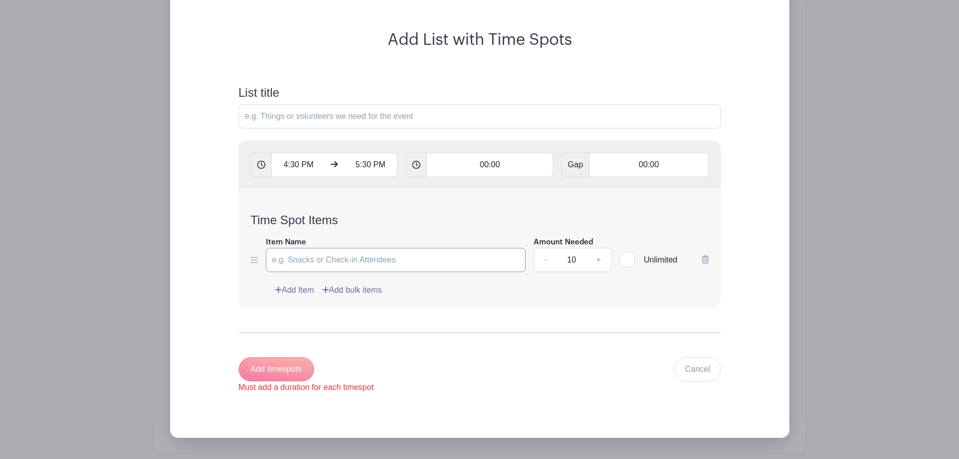
click at [297, 259] on input "Item Name" at bounding box center [396, 260] width 260 height 24
click at [280, 117] on input "List title" at bounding box center [480, 116] width 482 height 24
click at [695, 373] on link "Cancel" at bounding box center [698, 369] width 46 height 24
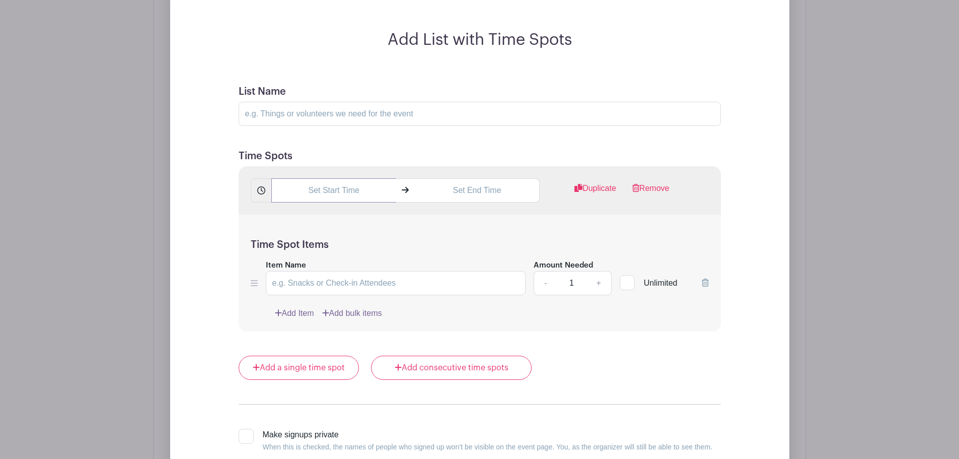
click at [329, 193] on input "text" at bounding box center [333, 190] width 125 height 24
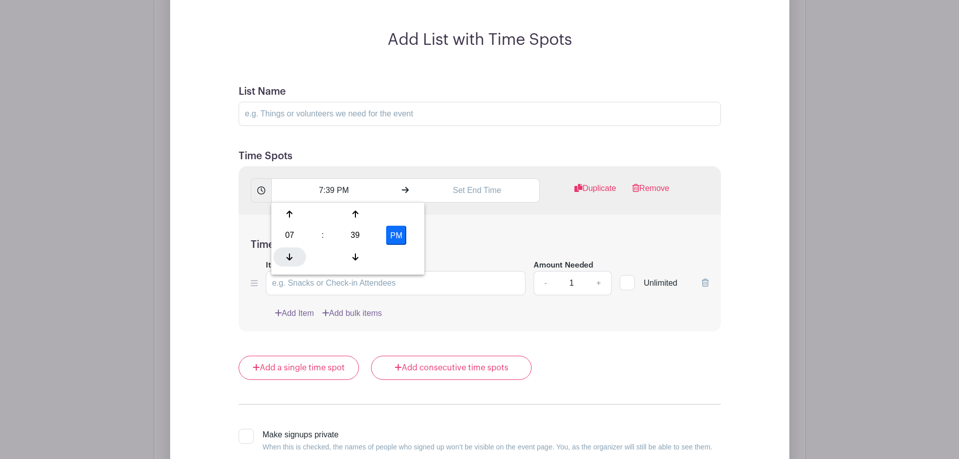
click at [293, 257] on icon at bounding box center [289, 256] width 6 height 7
click at [294, 213] on div at bounding box center [289, 213] width 33 height 19
click at [361, 261] on div at bounding box center [355, 256] width 33 height 19
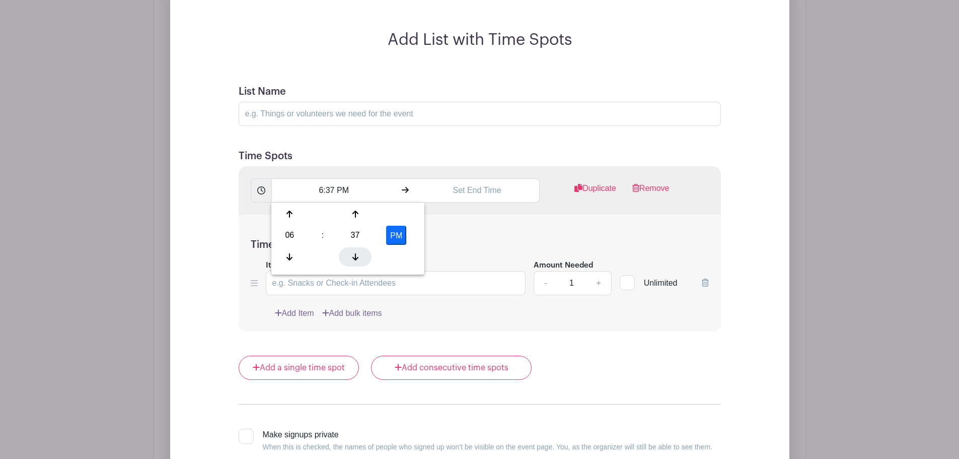
click at [361, 261] on div at bounding box center [355, 256] width 33 height 19
click at [359, 240] on div "35" at bounding box center [355, 235] width 33 height 19
click at [289, 210] on div "00" at bounding box center [290, 213] width 34 height 19
type input "6:00 PM"
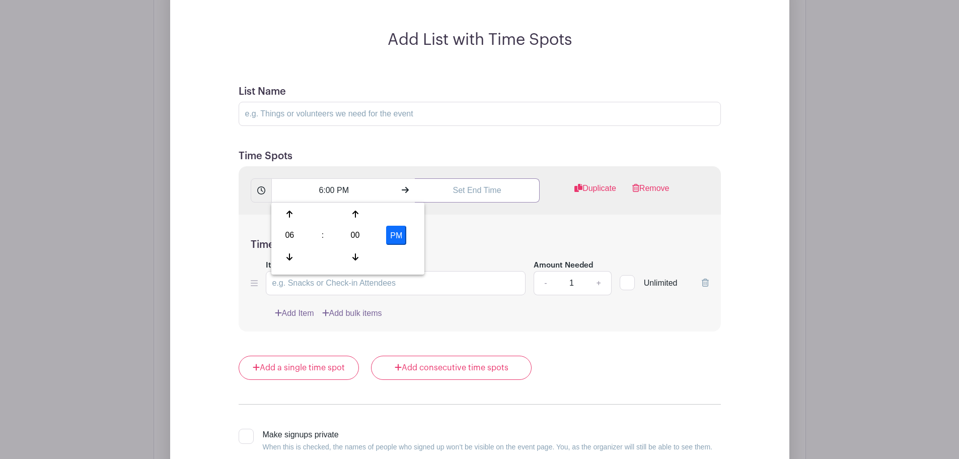
click at [479, 195] on input "text" at bounding box center [477, 190] width 125 height 24
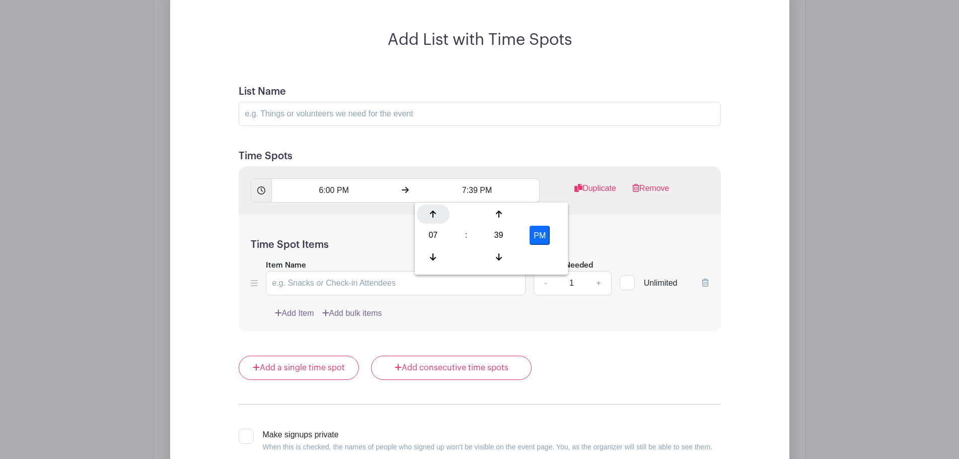
click at [435, 208] on div at bounding box center [433, 213] width 33 height 19
click at [502, 238] on div "39" at bounding box center [498, 235] width 33 height 19
click at [430, 214] on div "00" at bounding box center [434, 213] width 34 height 19
type input "8:00 PM"
click at [768, 268] on div "Add List with Time Spots List Name Time Spots 6:00 PM 8:00 PM Duplicate Remove …" at bounding box center [479, 264] width 619 height 589
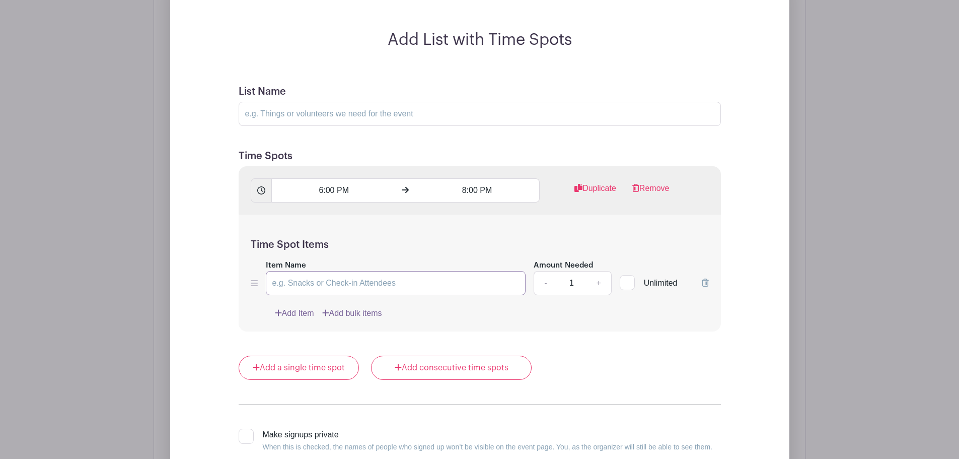
click at [293, 285] on input "Item Name" at bounding box center [396, 283] width 260 height 24
click at [285, 280] on input "Setup" at bounding box center [396, 283] width 260 height 24
type input "Set Up"
click at [600, 282] on link "+" at bounding box center [598, 283] width 25 height 24
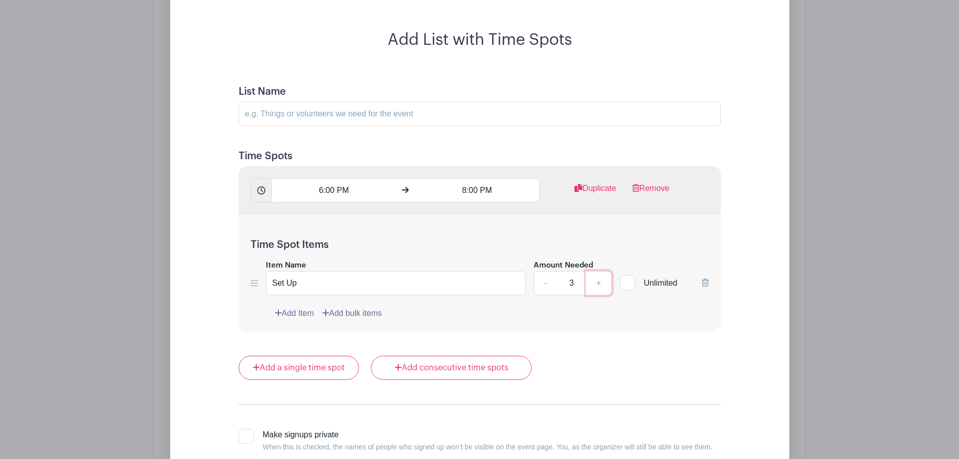
click at [600, 282] on link "+" at bounding box center [598, 283] width 25 height 24
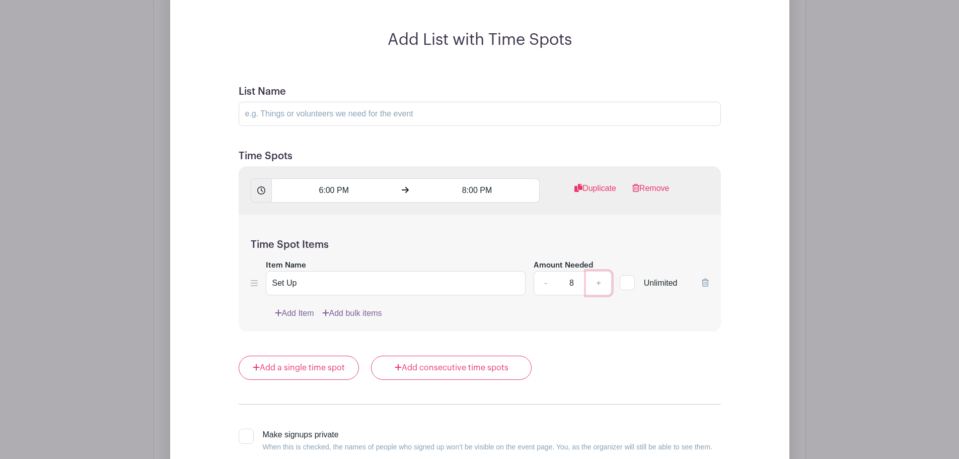
click at [600, 282] on link "+" at bounding box center [598, 283] width 25 height 24
type input "10"
click at [334, 189] on input "6:00 PM" at bounding box center [333, 190] width 125 height 24
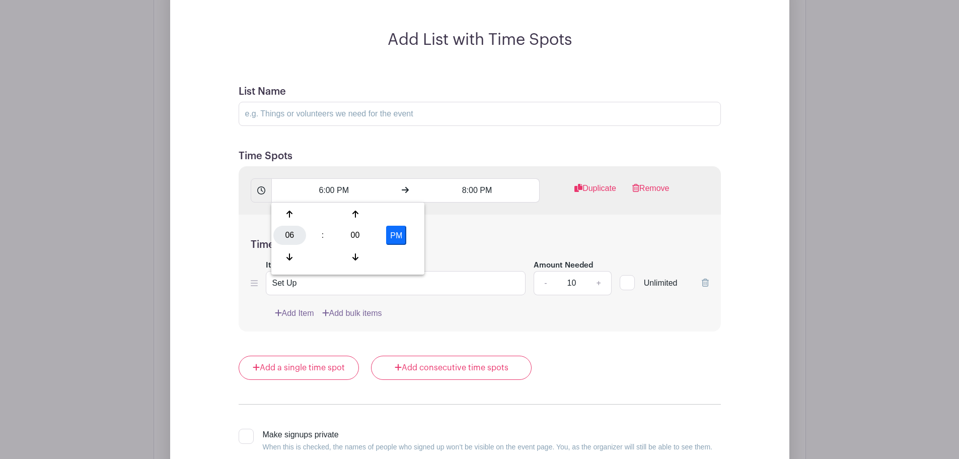
click at [291, 235] on div "06" at bounding box center [289, 235] width 33 height 19
click at [291, 235] on div "04" at bounding box center [290, 235] width 34 height 19
click at [355, 233] on div "00" at bounding box center [355, 235] width 33 height 19
click at [363, 232] on div "30" at bounding box center [365, 235] width 34 height 19
type input "4:30 PM"
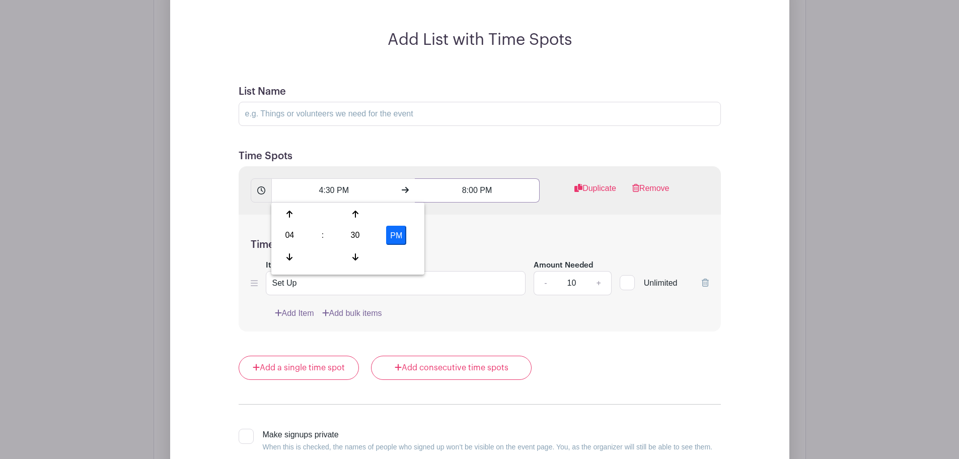
click at [472, 191] on input "8:00 PM" at bounding box center [477, 190] width 125 height 24
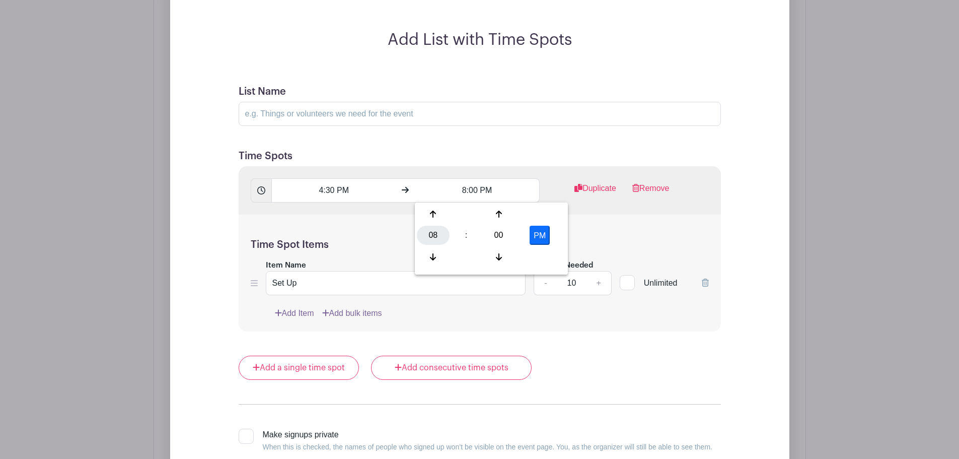
click at [434, 238] on div "08" at bounding box center [433, 235] width 33 height 19
click at [471, 239] on div "05" at bounding box center [471, 235] width 34 height 19
click at [497, 235] on div "00" at bounding box center [498, 235] width 33 height 19
click at [512, 235] on div "30" at bounding box center [508, 235] width 34 height 19
type input "5:30 PM"
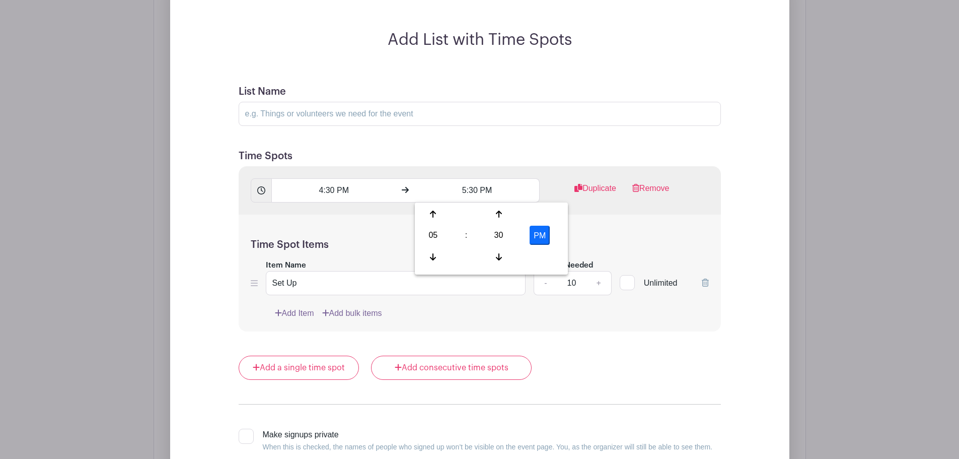
click at [499, 311] on div "Add Item Add bulk items" at bounding box center [492, 313] width 434 height 12
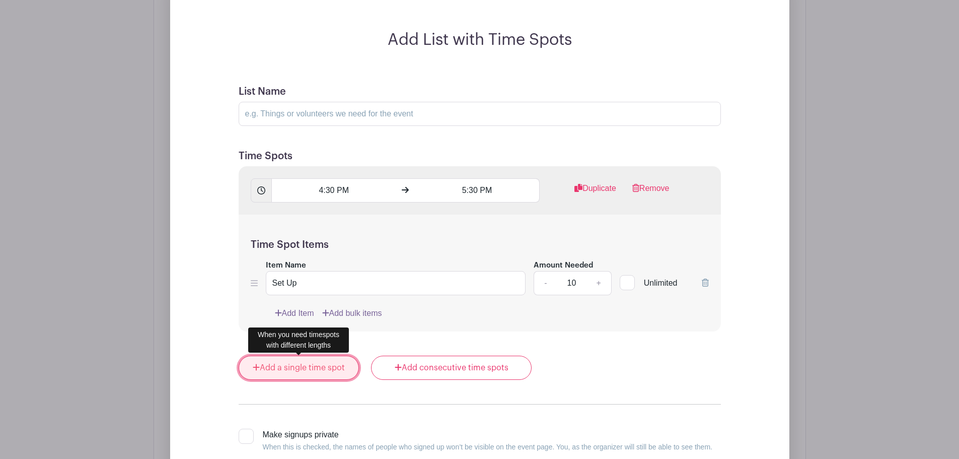
click at [328, 364] on link "Add a single time spot" at bounding box center [299, 367] width 121 height 24
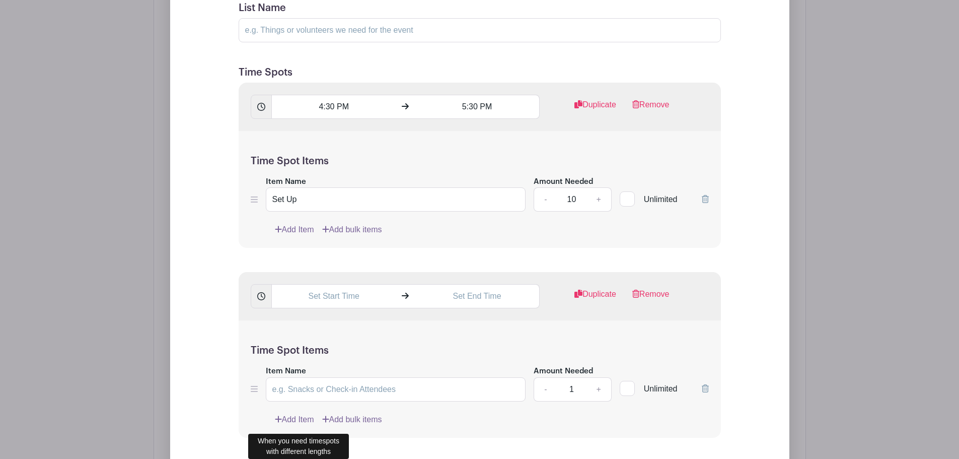
scroll to position [965, 0]
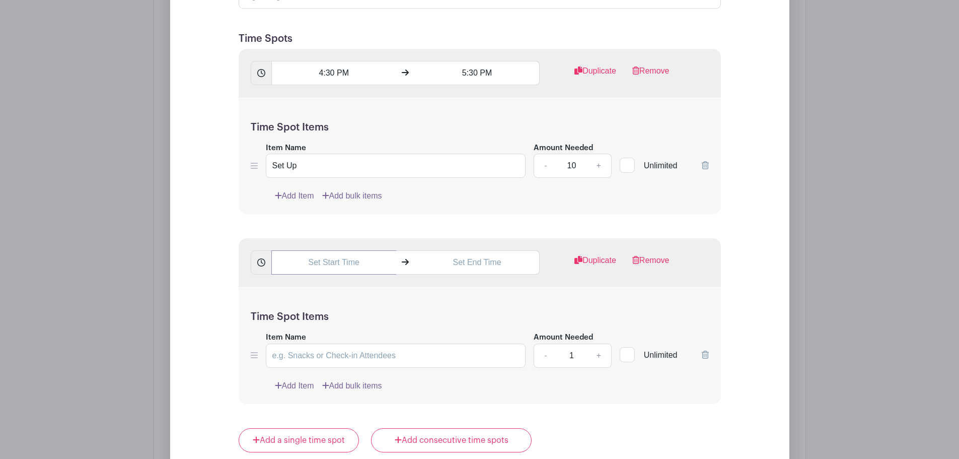
click at [333, 260] on input "text" at bounding box center [333, 262] width 125 height 24
click at [290, 330] on icon at bounding box center [289, 328] width 6 height 7
click at [291, 283] on icon at bounding box center [289, 286] width 6 height 8
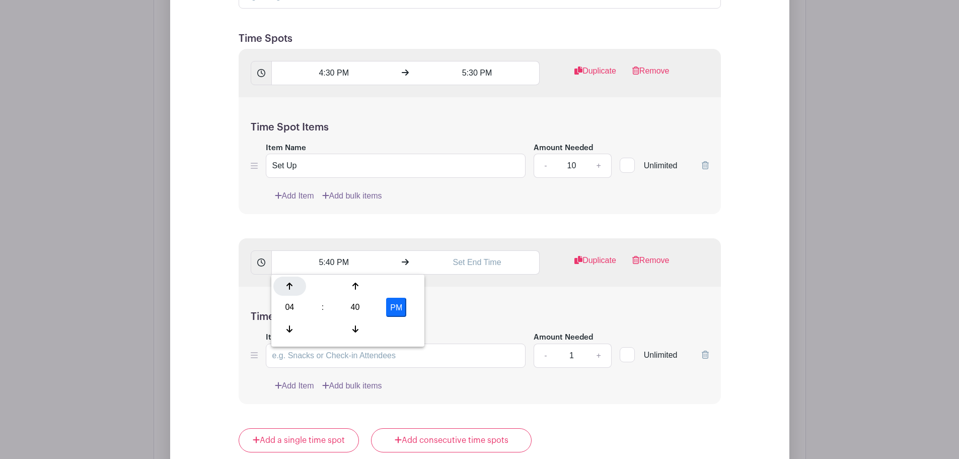
click at [291, 283] on icon at bounding box center [289, 286] width 6 height 8
click at [357, 302] on div "40" at bounding box center [355, 307] width 33 height 19
click at [293, 285] on div "00" at bounding box center [290, 285] width 34 height 19
type input "6:00 PM"
click at [481, 266] on input "text" at bounding box center [477, 262] width 125 height 24
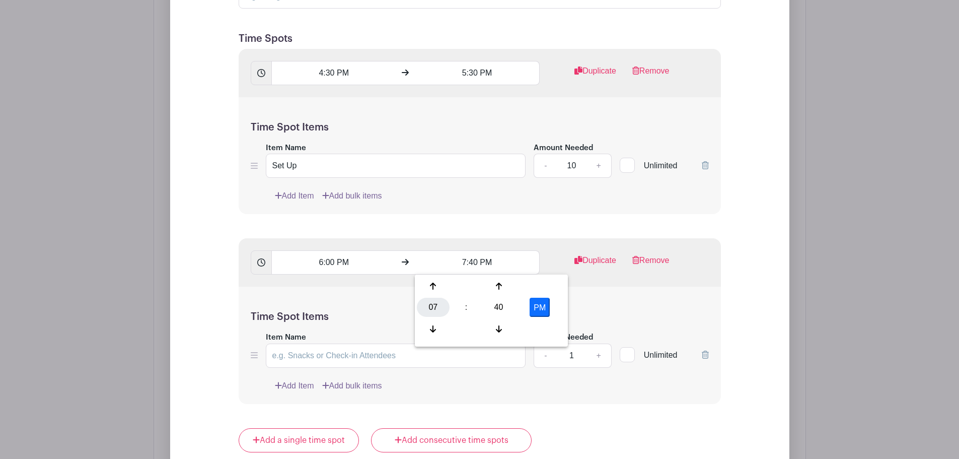
click at [433, 310] on div "07" at bounding box center [433, 307] width 33 height 19
click at [507, 307] on div "06" at bounding box center [508, 307] width 34 height 19
click at [496, 304] on div "40" at bounding box center [498, 307] width 33 height 19
click at [513, 307] on div "30" at bounding box center [508, 307] width 34 height 19
type input "6:30 PM"
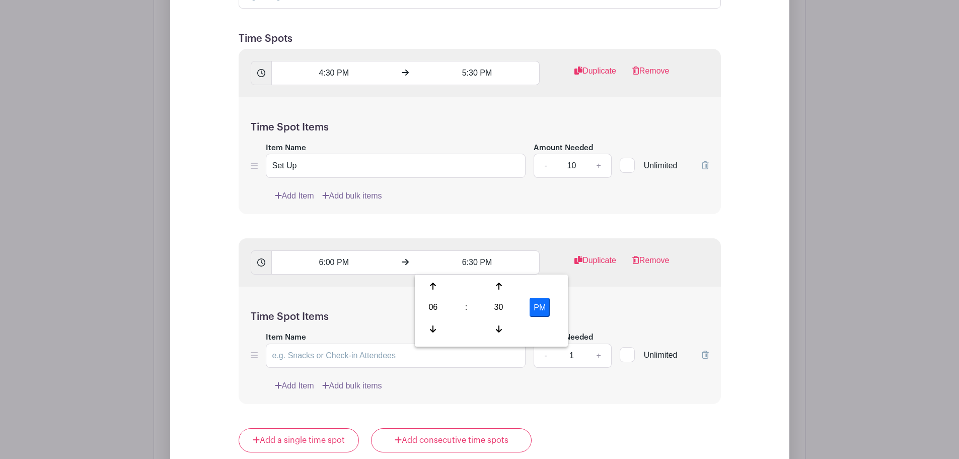
click at [606, 297] on div "Time Spot Items Item Name Amount Needed - 1 + Unlimited Add Item Add bulk items" at bounding box center [480, 344] width 482 height 117
click at [313, 356] on input "Item Name" at bounding box center [396, 355] width 260 height 24
type input "Concession"
click at [599, 355] on link "+" at bounding box center [598, 355] width 25 height 24
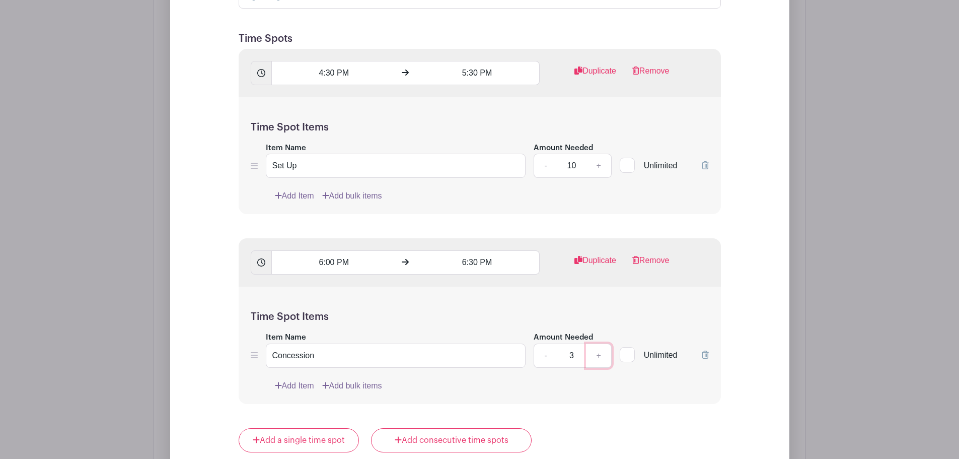
click at [599, 355] on link "+" at bounding box center [598, 355] width 25 height 24
click at [550, 357] on link "-" at bounding box center [545, 355] width 23 height 24
type input "4"
click at [299, 386] on link "Add Item" at bounding box center [294, 386] width 39 height 12
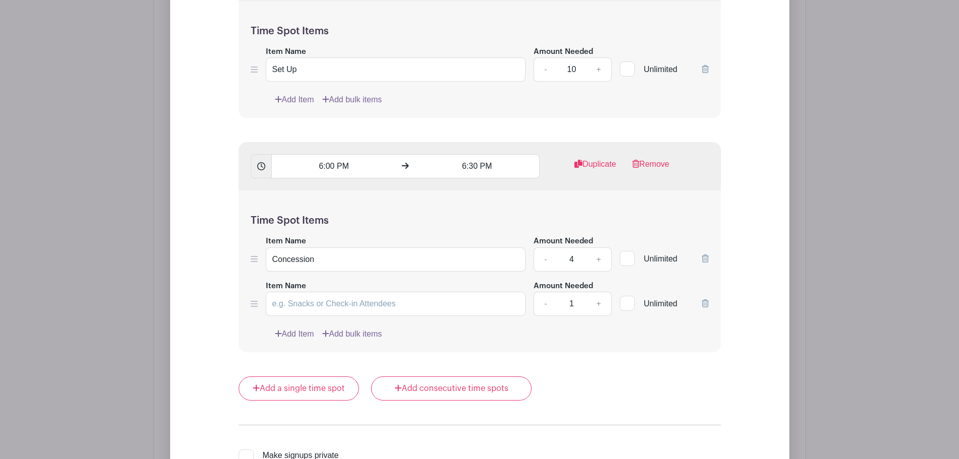
scroll to position [1082, 0]
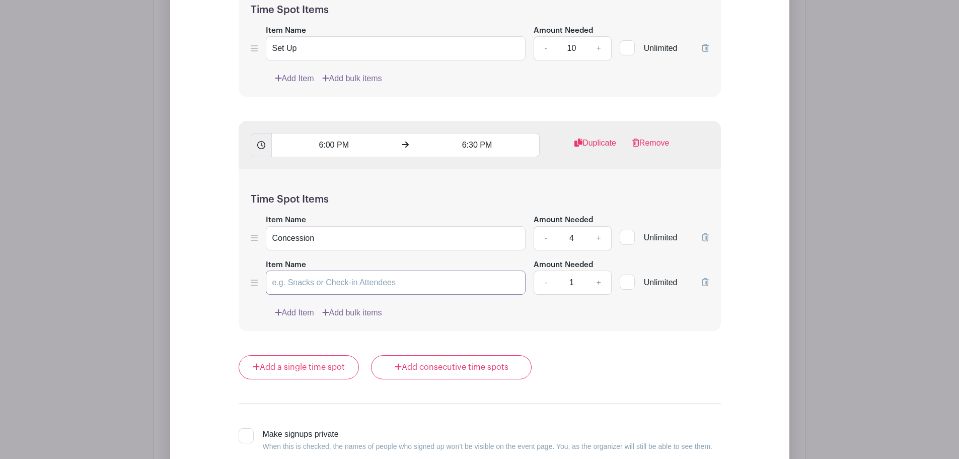
click at [297, 280] on input "Item Name" at bounding box center [396, 282] width 260 height 24
type input "Glow Table"
click at [601, 280] on link "+" at bounding box center [598, 282] width 25 height 24
type input "2"
click at [293, 313] on link "Add Item" at bounding box center [294, 313] width 39 height 12
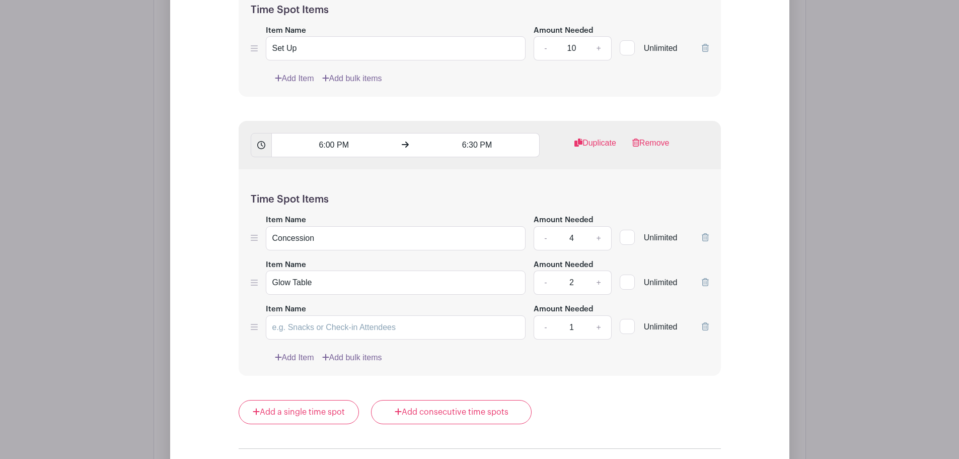
click at [283, 306] on label "Item Name" at bounding box center [286, 310] width 40 height 12
click at [283, 315] on input "Item Name" at bounding box center [396, 327] width 260 height 24
click at [286, 326] on input "Item Name" at bounding box center [396, 327] width 260 height 24
type input "C"
type input "Game A"
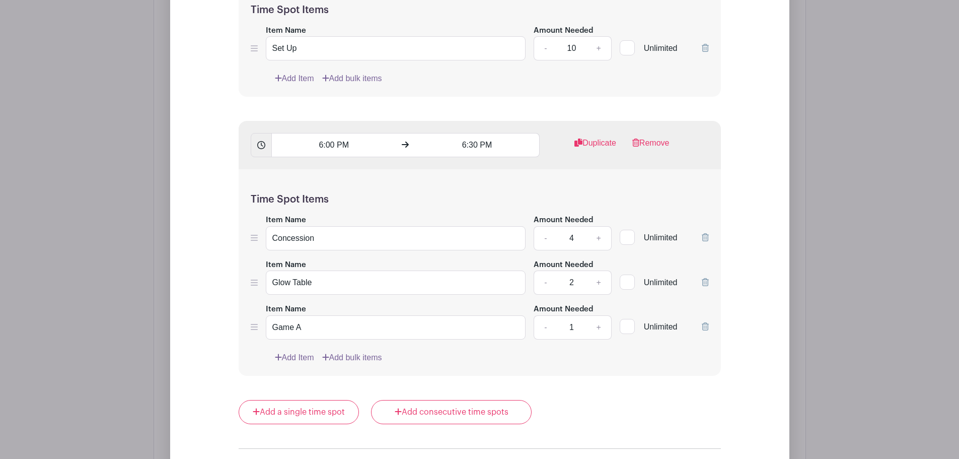
click at [292, 354] on link "Add Item" at bounding box center [294, 357] width 39 height 12
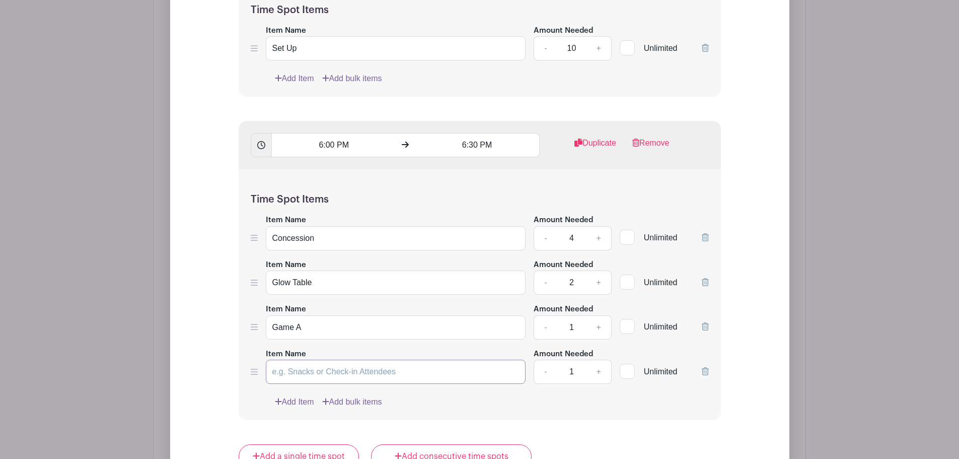
drag, startPoint x: 294, startPoint y: 377, endPoint x: 303, endPoint y: 372, distance: 10.8
click at [294, 377] on input "Item Name" at bounding box center [396, 372] width 260 height 24
type input "Game 2"
click at [290, 401] on link "Add Item" at bounding box center [294, 402] width 39 height 12
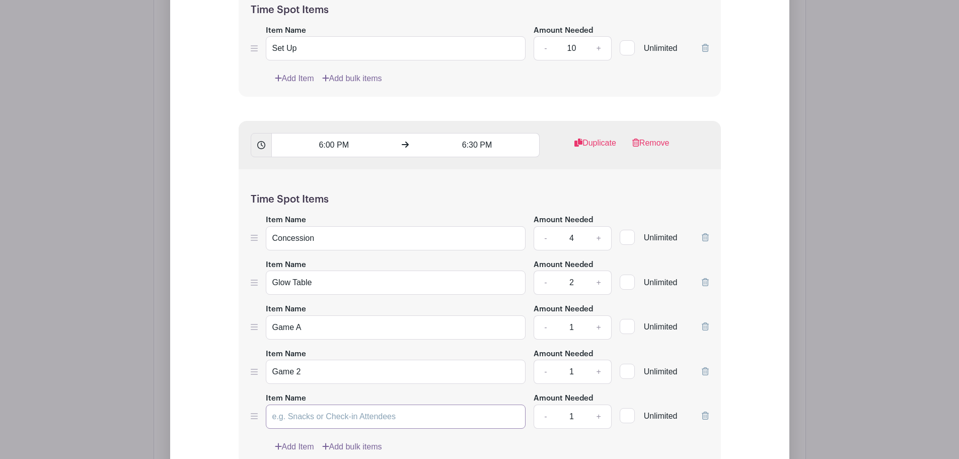
click at [302, 419] on input "Item Name" at bounding box center [396, 416] width 260 height 24
type input "Maze Monitor"
click at [599, 414] on link "+" at bounding box center [598, 416] width 25 height 24
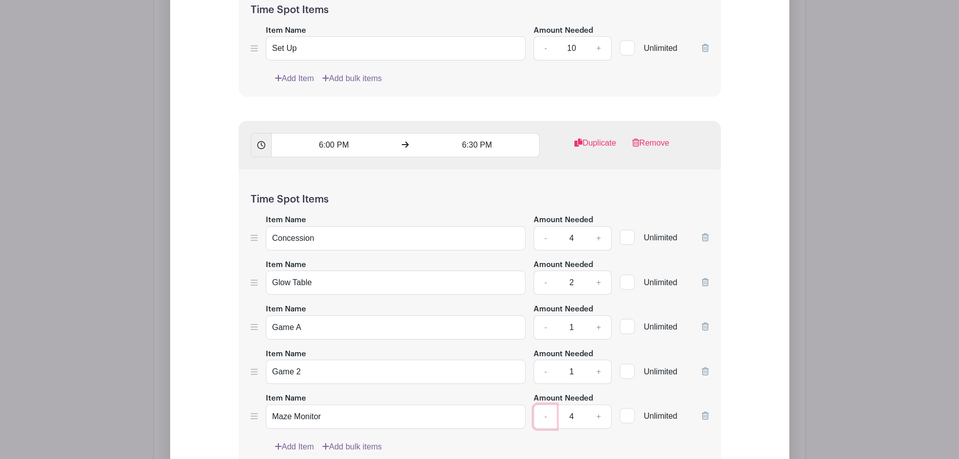
click at [549, 414] on link "-" at bounding box center [545, 416] width 23 height 24
type input "3"
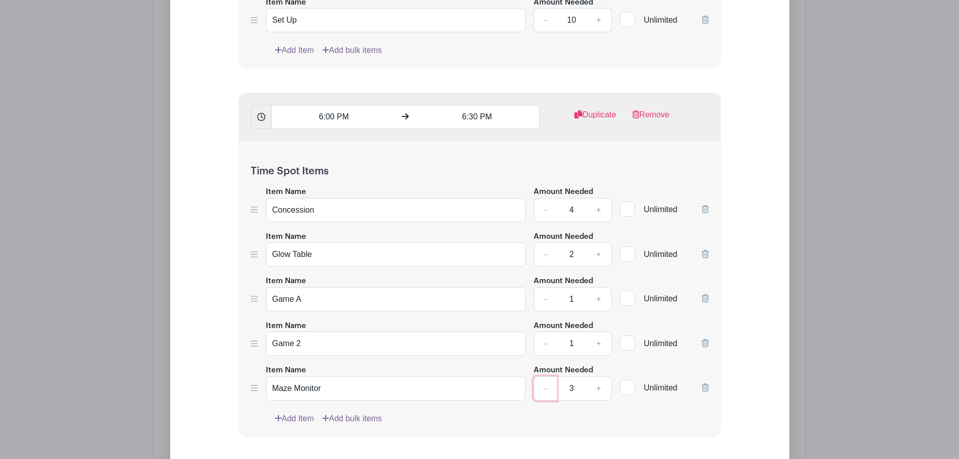
scroll to position [1200, 0]
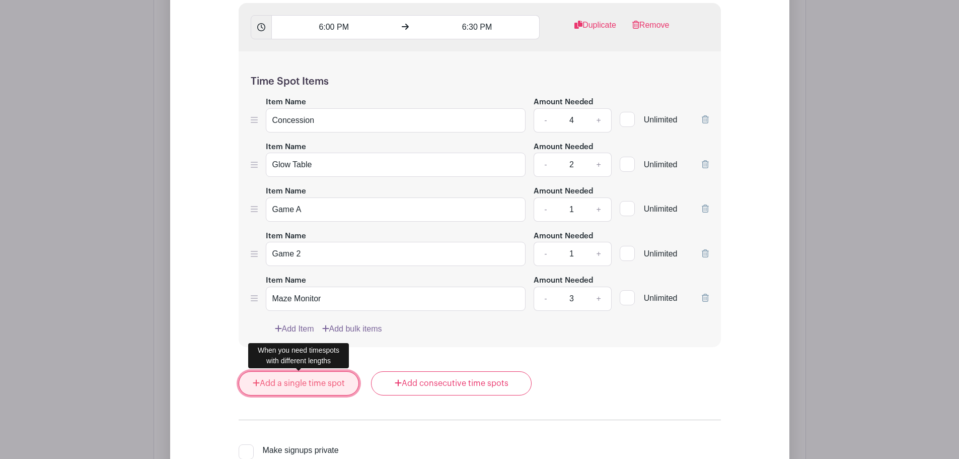
click at [314, 380] on link "Add a single time spot" at bounding box center [299, 383] width 121 height 24
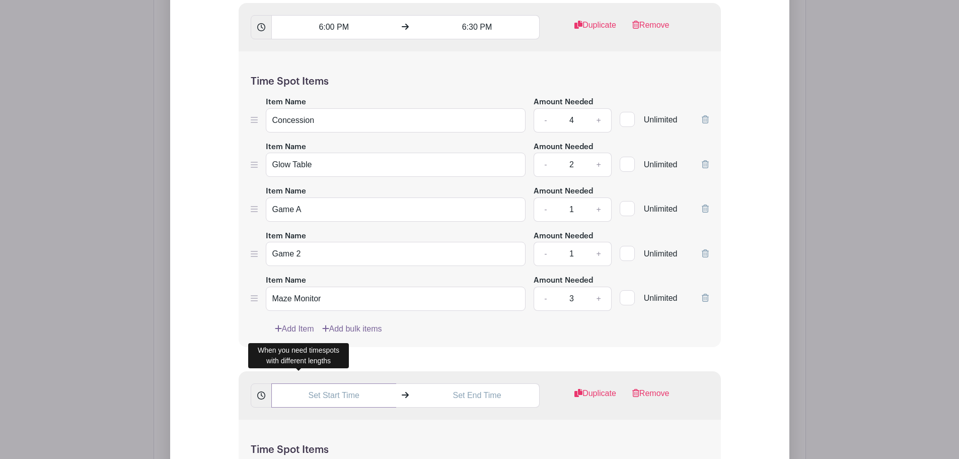
click at [335, 397] on input "text" at bounding box center [333, 395] width 125 height 24
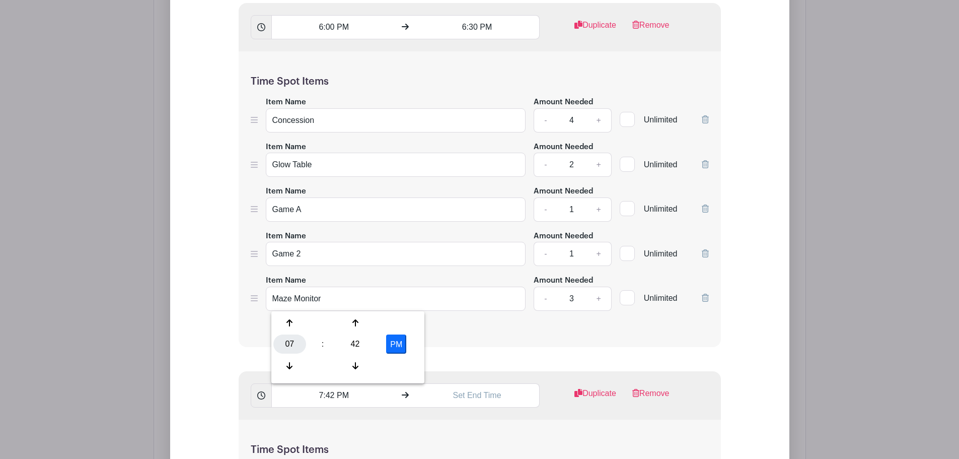
click at [296, 339] on div "07" at bounding box center [289, 343] width 33 height 19
click at [368, 343] on div "06" at bounding box center [365, 343] width 34 height 19
click at [359, 343] on div "42" at bounding box center [355, 343] width 33 height 19
click at [362, 342] on div "30" at bounding box center [365, 343] width 34 height 19
type input "6:30 PM"
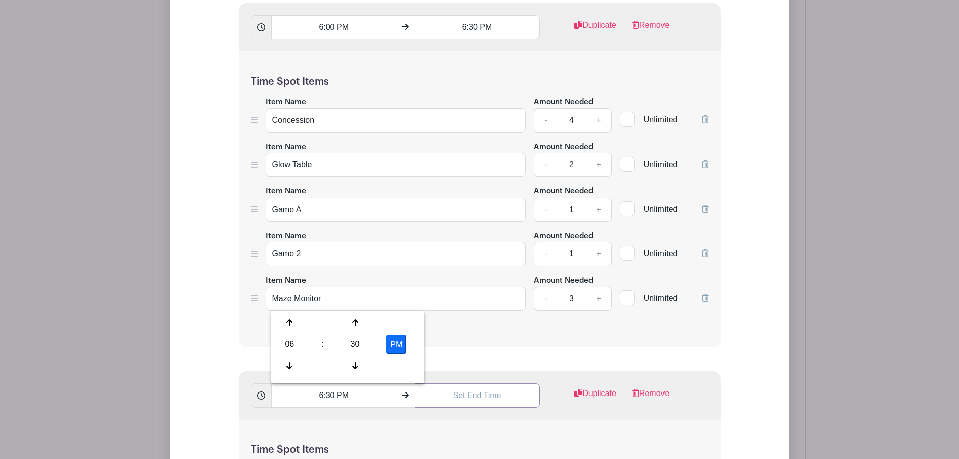
click at [467, 395] on input "text" at bounding box center [477, 395] width 125 height 24
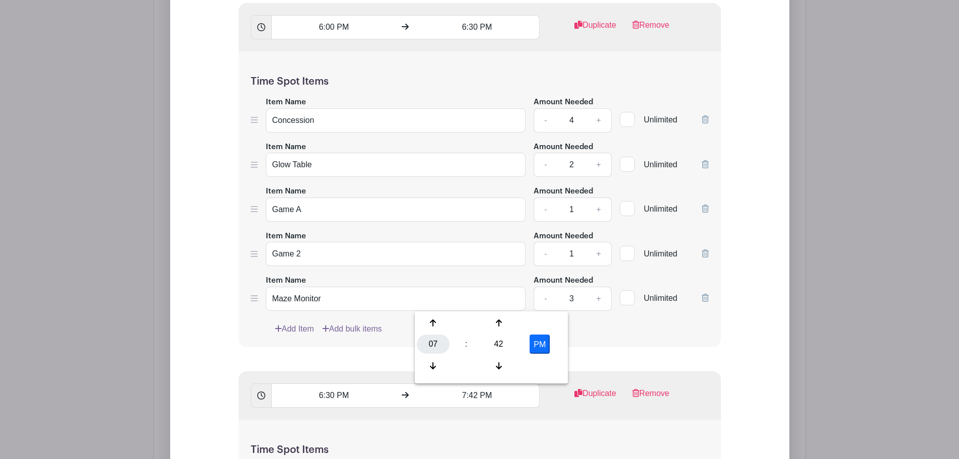
click at [433, 348] on div "07" at bounding box center [433, 343] width 33 height 19
click at [545, 342] on div "07" at bounding box center [546, 343] width 34 height 19
click at [495, 343] on div "42" at bounding box center [498, 343] width 33 height 19
click at [440, 326] on div "00" at bounding box center [434, 322] width 34 height 19
type input "7:00 PM"
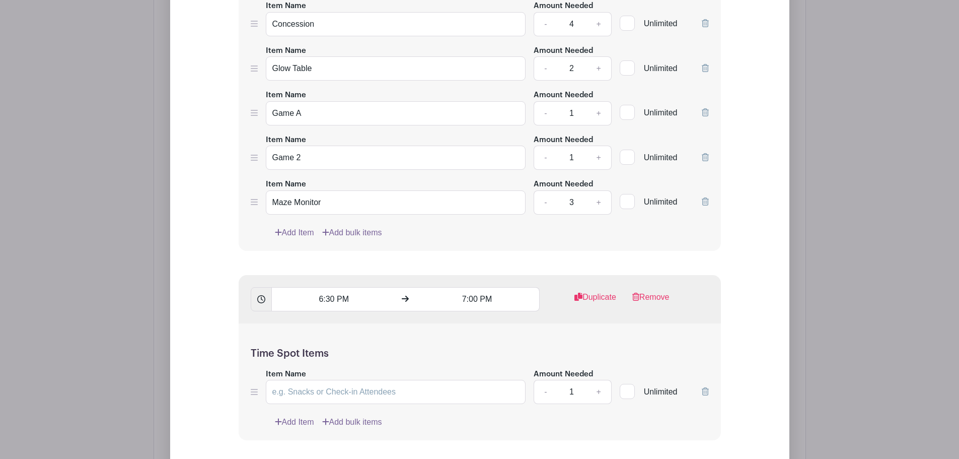
scroll to position [1317, 0]
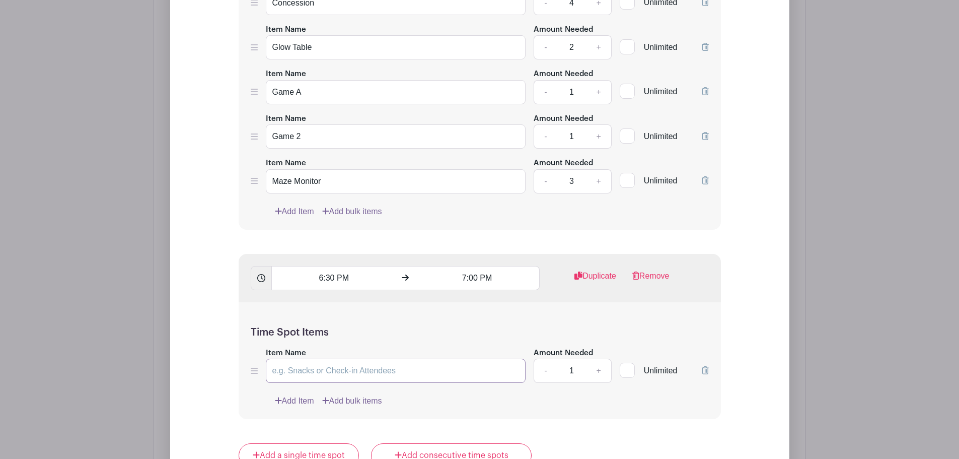
click at [300, 376] on input "Item Name" at bounding box center [396, 370] width 260 height 24
type input "Concession"
click at [600, 369] on link "+" at bounding box center [598, 370] width 25 height 24
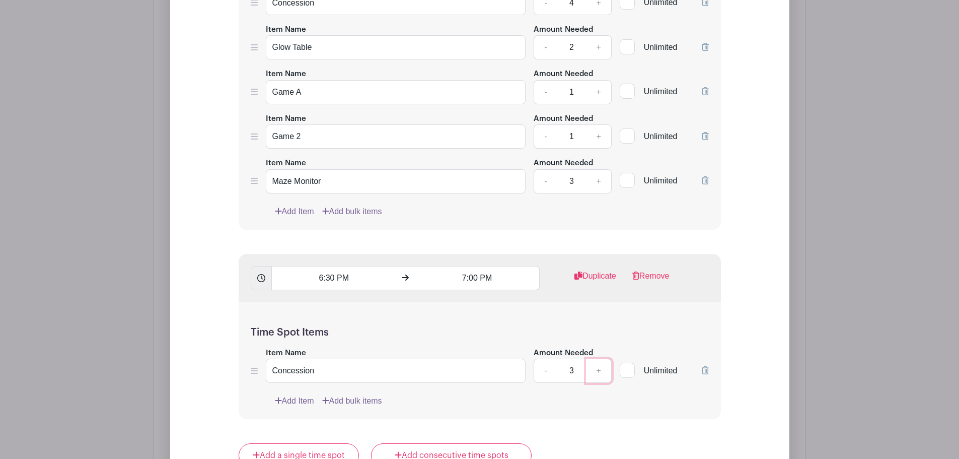
type input "4"
click at [298, 399] on link "Add Item" at bounding box center [294, 401] width 39 height 12
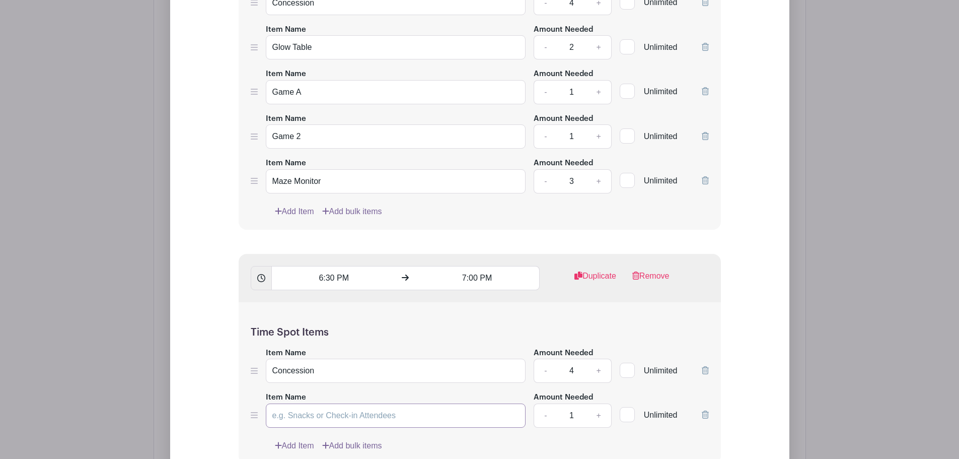
click at [286, 409] on input "Item Name" at bounding box center [396, 415] width 260 height 24
type input "Glow Table"
click at [597, 415] on link "+" at bounding box center [598, 415] width 25 height 24
type input "2"
click at [295, 446] on link "Add Item" at bounding box center [294, 446] width 39 height 12
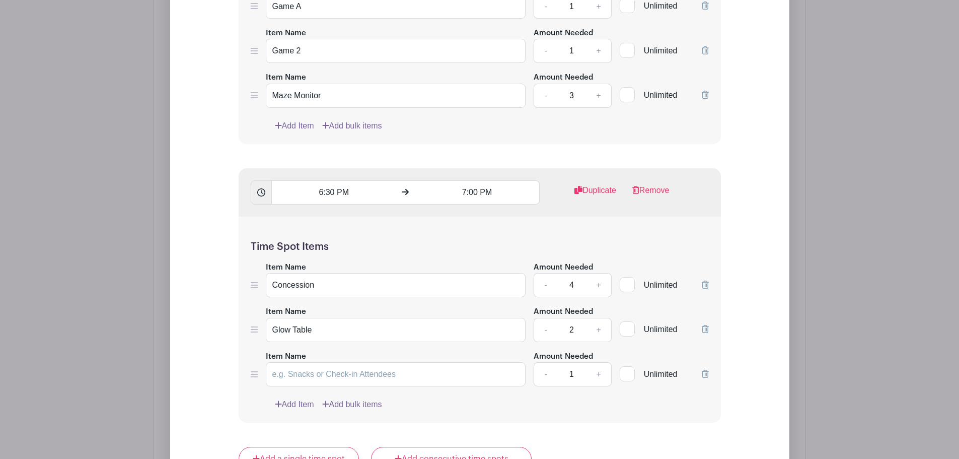
scroll to position [1434, 0]
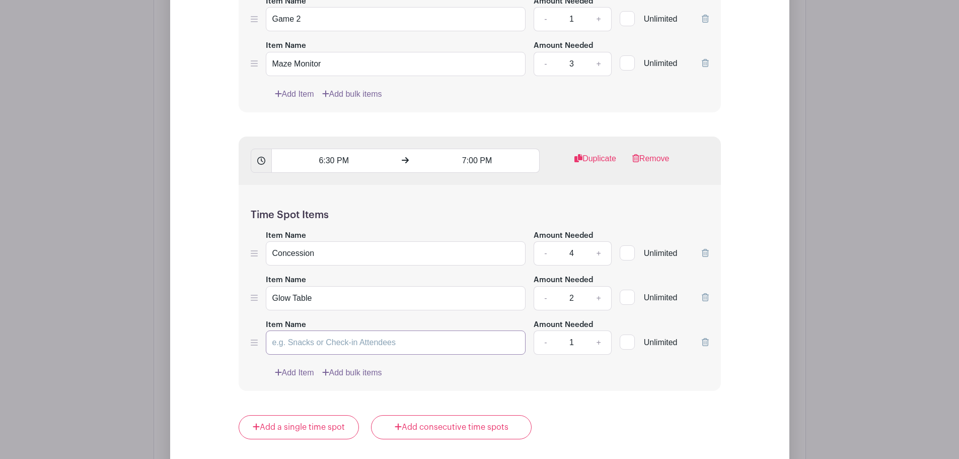
click at [296, 344] on input "Item Name" at bounding box center [396, 342] width 260 height 24
type input "Game A"
click at [299, 370] on link "Add Item" at bounding box center [294, 373] width 39 height 12
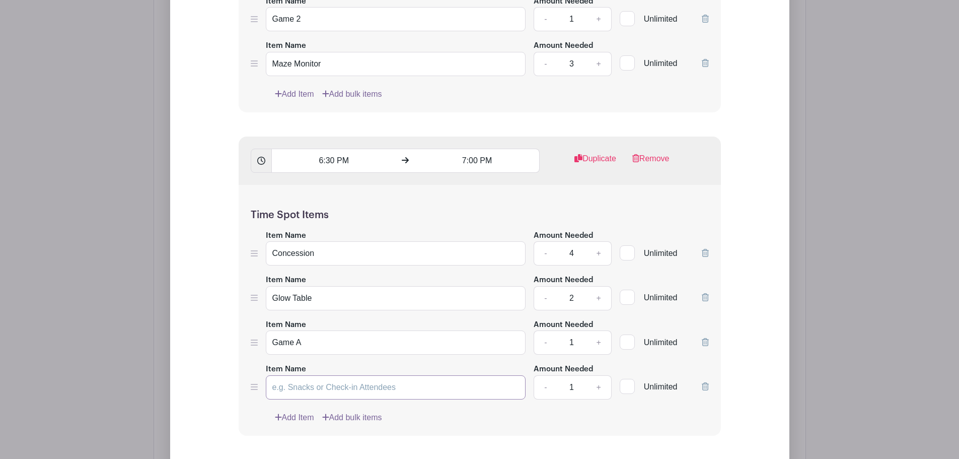
click at [295, 382] on input "Item Name" at bounding box center [396, 387] width 260 height 24
type input "Game B"
click at [315, 19] on input "Game 2" at bounding box center [396, 19] width 260 height 24
type input "Game B"
click at [293, 413] on link "Add Item" at bounding box center [294, 417] width 39 height 12
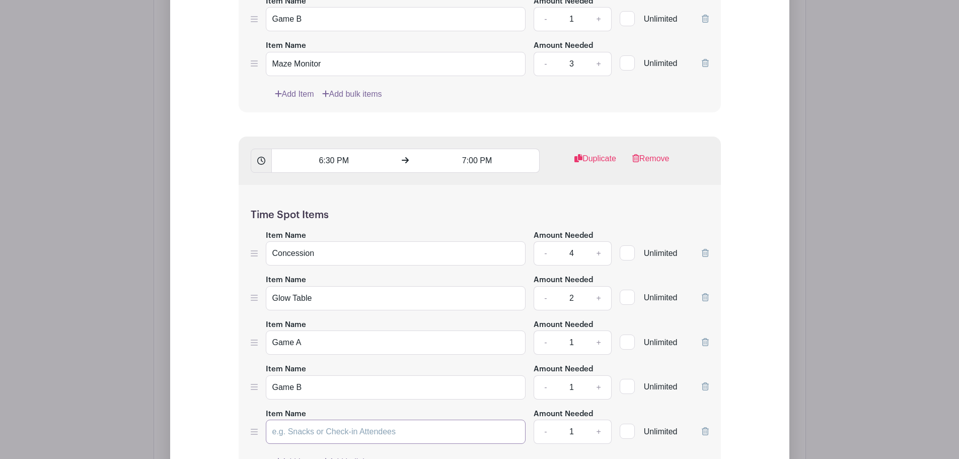
click at [300, 428] on input "Item Name" at bounding box center [396, 431] width 260 height 24
type input "Maze Monitor"
click at [599, 433] on link "+" at bounding box center [598, 431] width 25 height 24
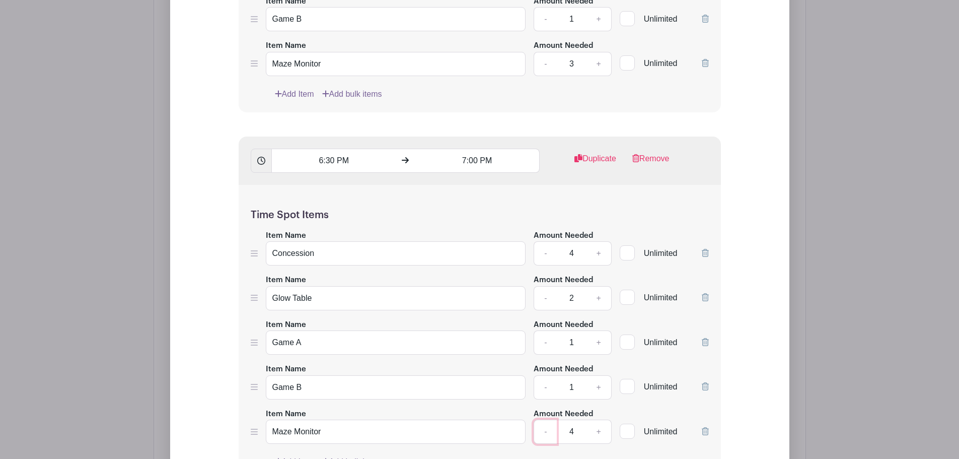
click at [548, 432] on link "-" at bounding box center [545, 431] width 23 height 24
type input "3"
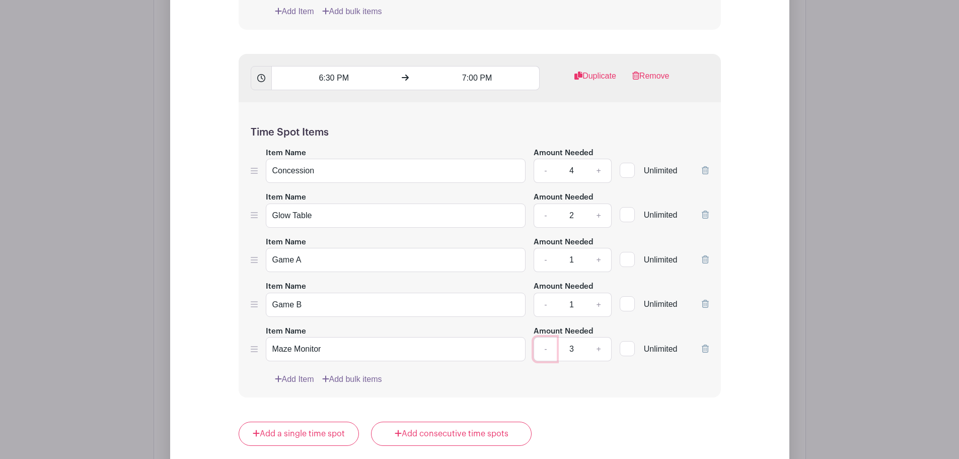
scroll to position [1552, 0]
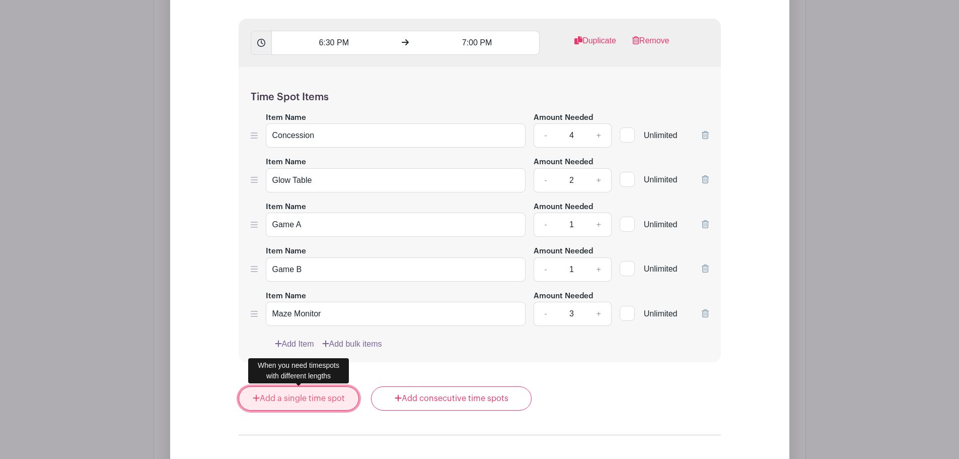
click at [307, 399] on link "Add a single time spot" at bounding box center [299, 398] width 121 height 24
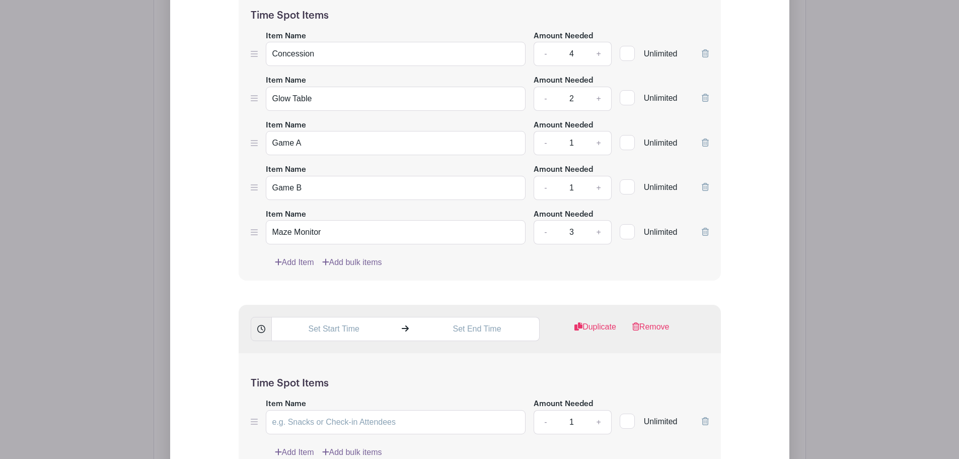
scroll to position [1670, 0]
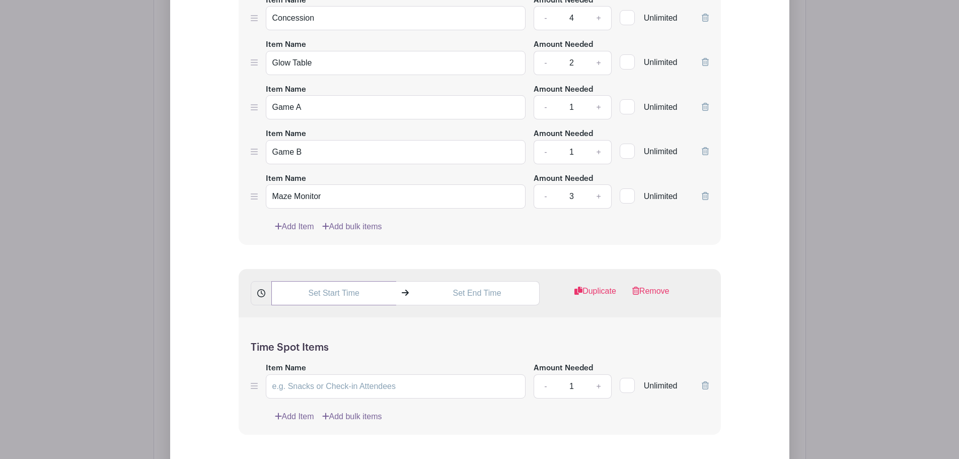
click at [342, 291] on input "text" at bounding box center [333, 293] width 125 height 24
click at [291, 336] on div "07" at bounding box center [289, 337] width 33 height 19
click at [396, 331] on div "07" at bounding box center [402, 337] width 34 height 19
click at [351, 336] on div "43" at bounding box center [355, 337] width 33 height 19
click at [287, 311] on div "00" at bounding box center [290, 316] width 34 height 19
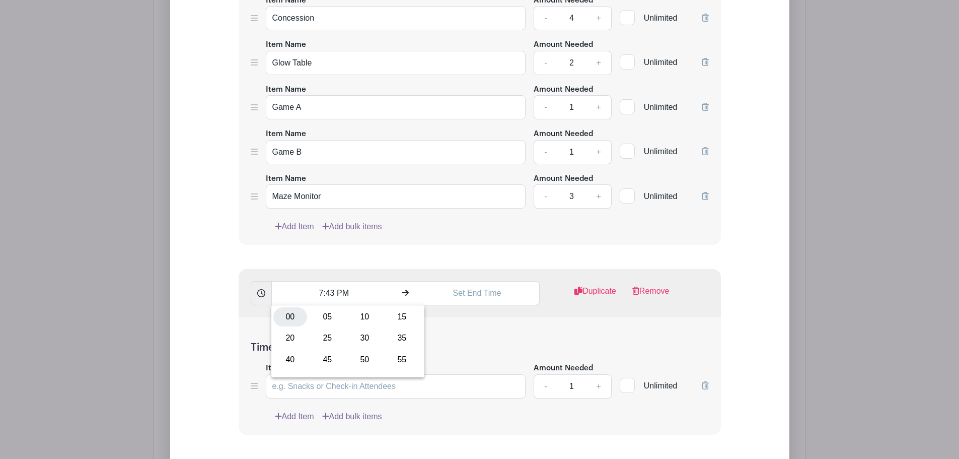
type input "7:00 PM"
click at [470, 297] on input "text" at bounding box center [477, 293] width 125 height 24
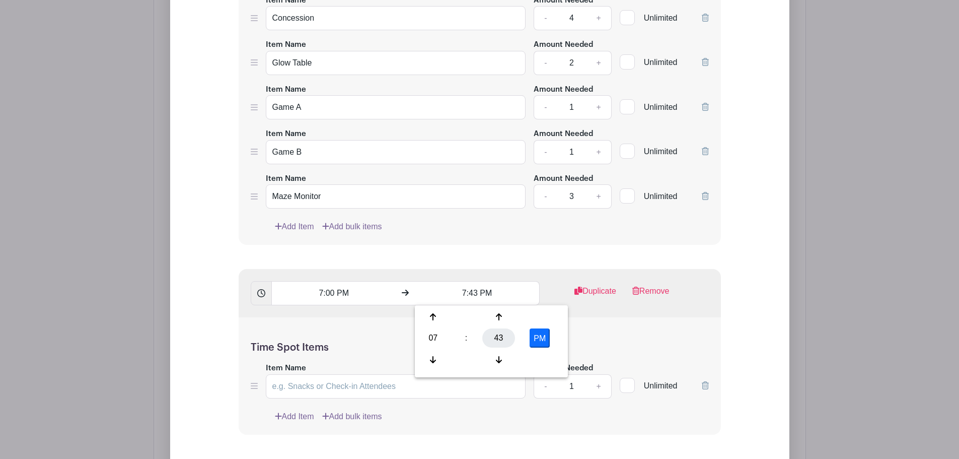
click at [499, 337] on div "43" at bounding box center [498, 337] width 33 height 19
click at [503, 337] on div "30" at bounding box center [508, 337] width 34 height 19
type input "7:30 PM"
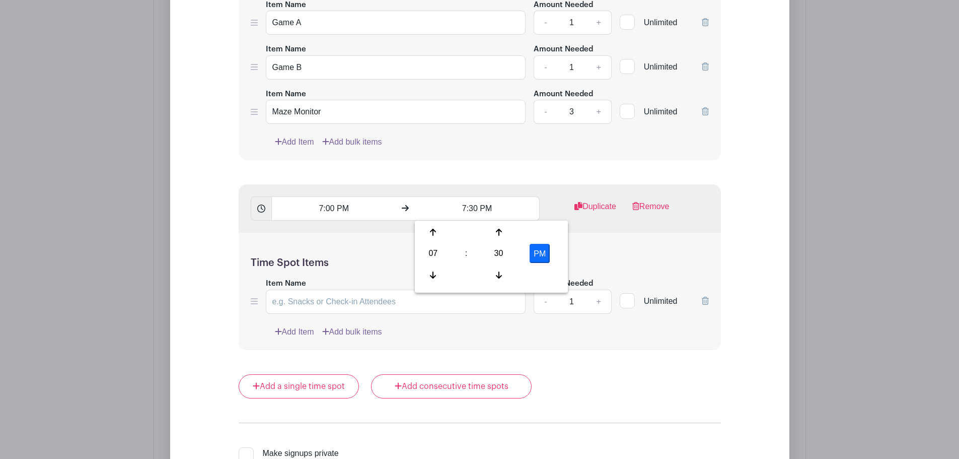
scroll to position [1787, 0]
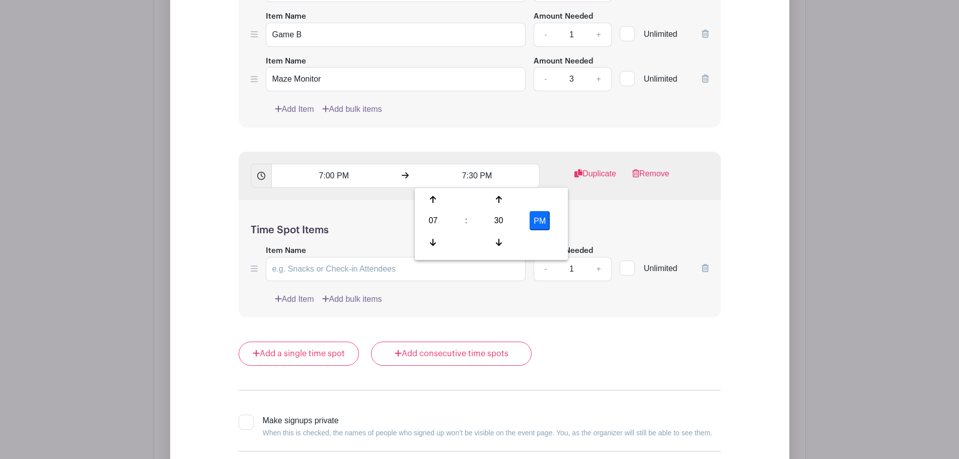
click at [298, 295] on link "Add Item" at bounding box center [294, 299] width 39 height 12
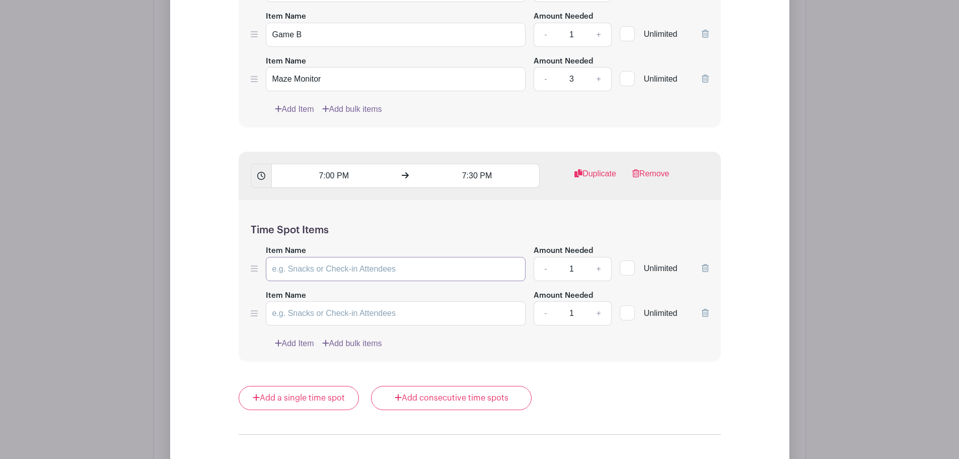
click at [296, 266] on input "Item Name" at bounding box center [396, 269] width 260 height 24
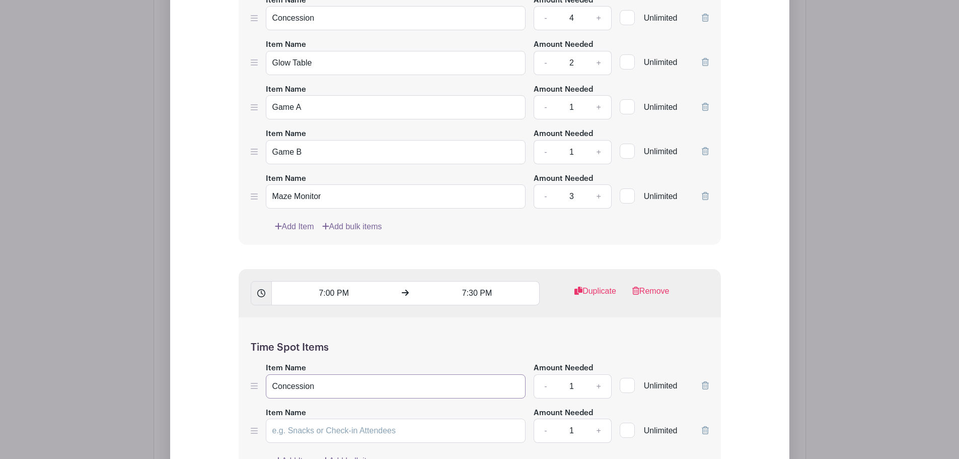
type input "Concession"
click at [601, 384] on link "+" at bounding box center [598, 386] width 25 height 24
type input "4"
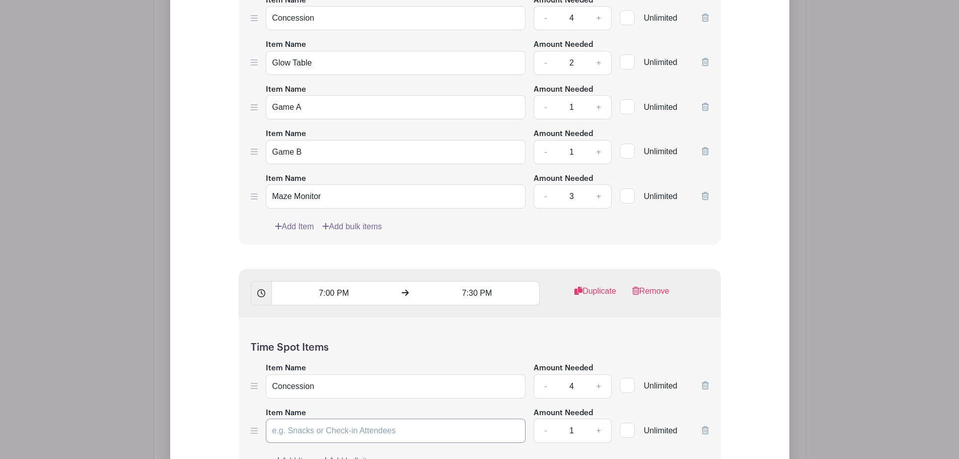
click at [324, 430] on input "Item Name" at bounding box center [396, 430] width 260 height 24
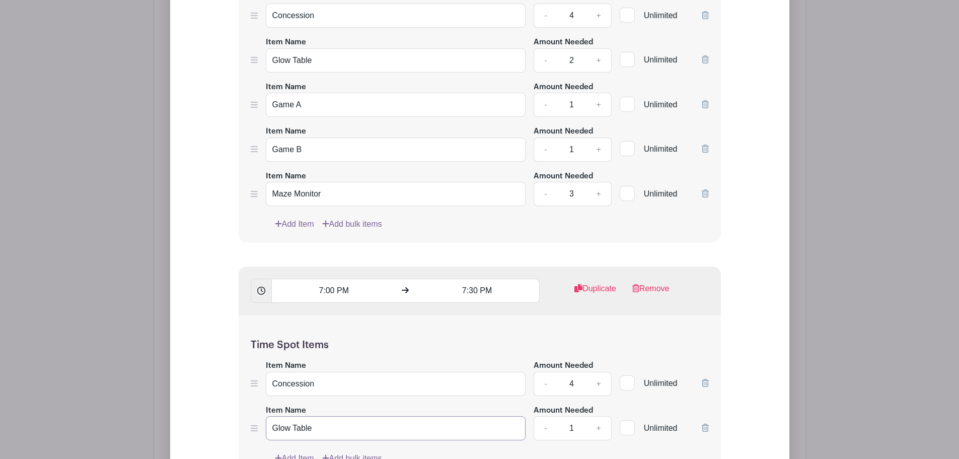
scroll to position [1905, 0]
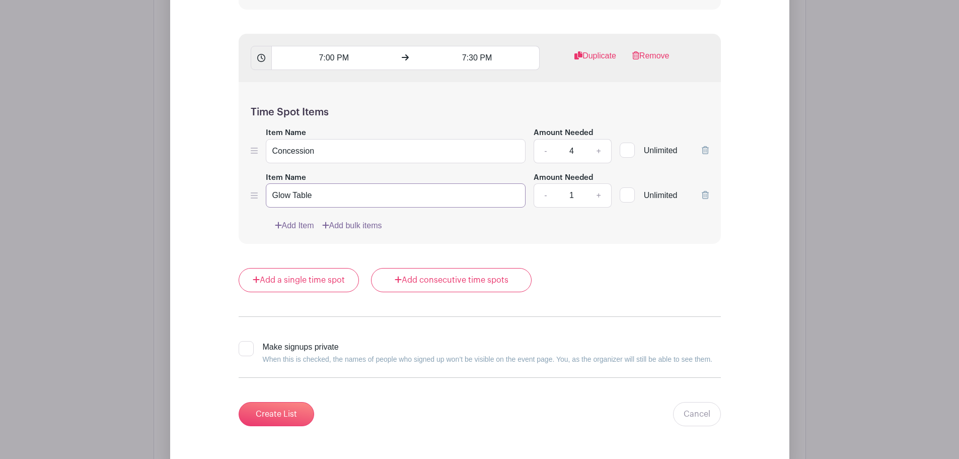
type input "Glow Table"
click at [292, 224] on link "Add Item" at bounding box center [294, 226] width 39 height 12
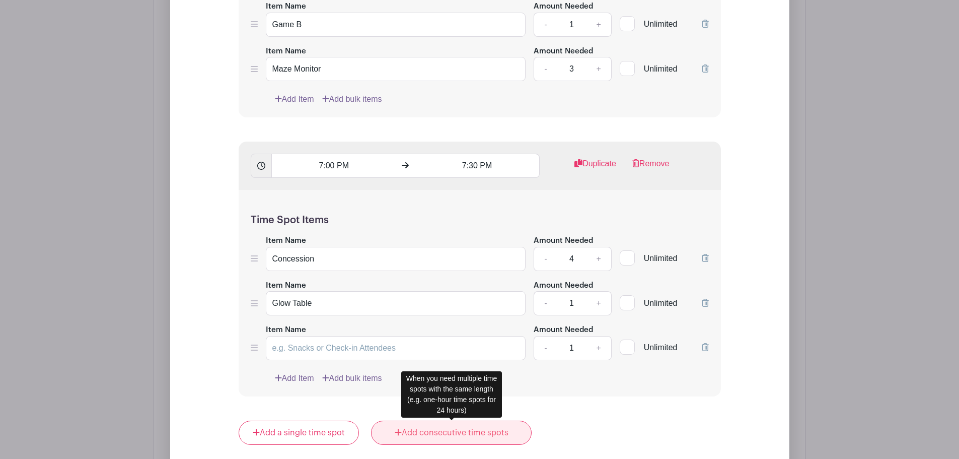
scroll to position [1787, 0]
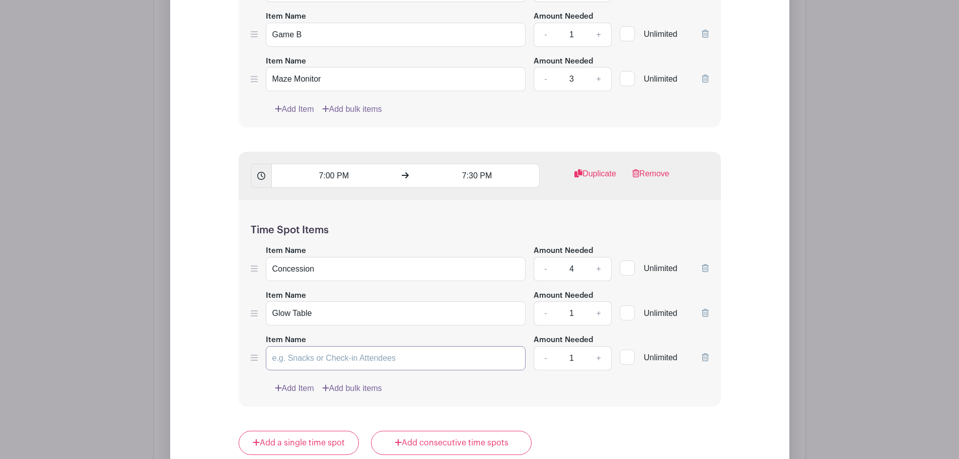
click at [320, 353] on input "Item Name" at bounding box center [396, 358] width 260 height 24
type input "Game A"
click at [596, 313] on link "+" at bounding box center [598, 313] width 25 height 24
type input "2"
click at [297, 387] on link "Add Item" at bounding box center [294, 388] width 39 height 12
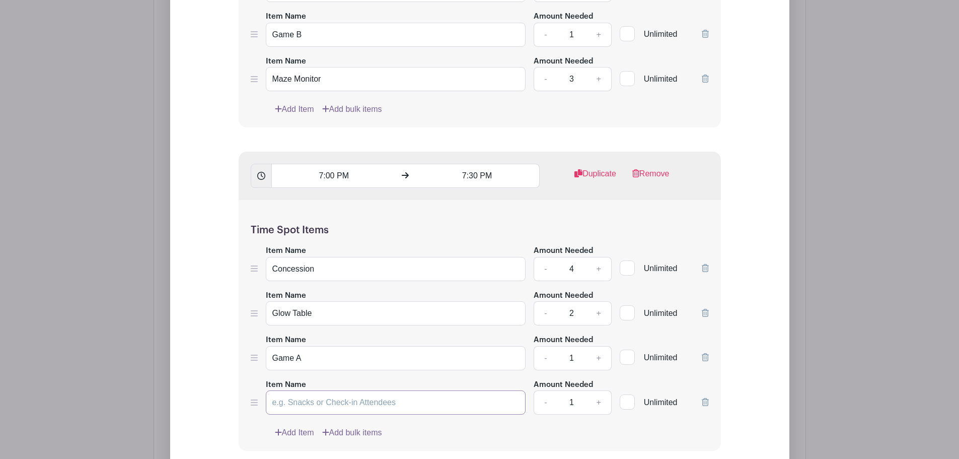
click at [291, 400] on input "Item Name" at bounding box center [396, 402] width 260 height 24
type input "Game B"
click at [291, 435] on link "Add Item" at bounding box center [294, 432] width 39 height 12
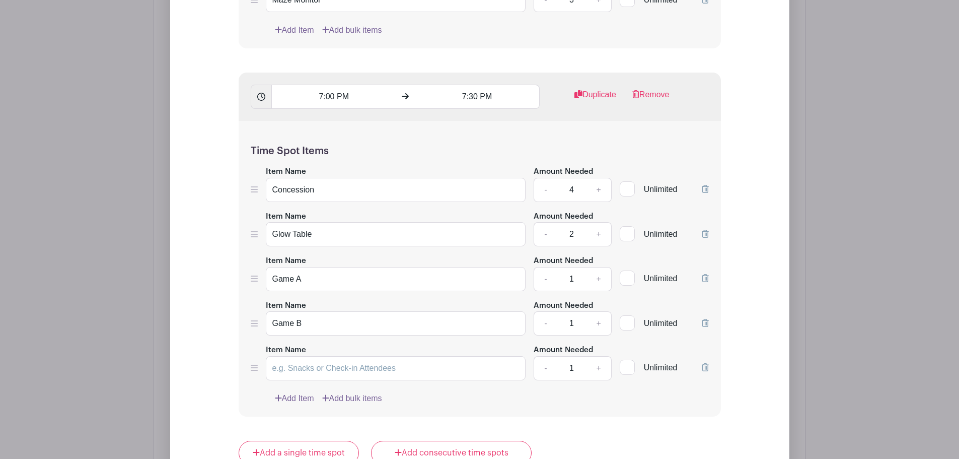
scroll to position [1905, 0]
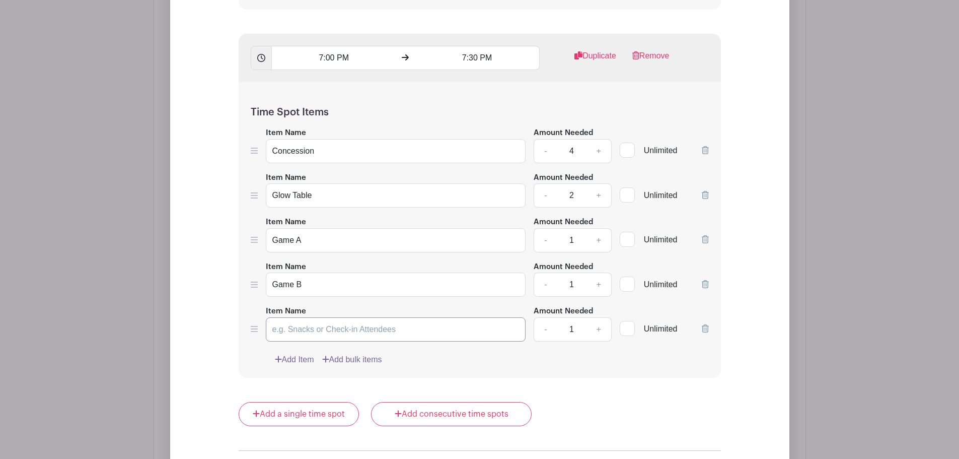
click at [299, 333] on input "Item Name" at bounding box center [396, 329] width 260 height 24
type input "Maze Monitor"
click at [596, 331] on link "+" at bounding box center [598, 329] width 25 height 24
type input "3"
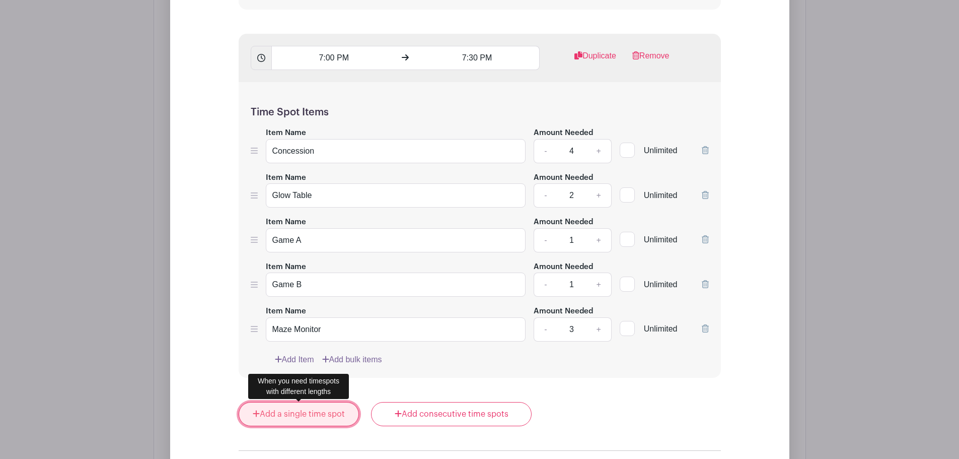
click at [299, 416] on link "Add a single time spot" at bounding box center [299, 414] width 121 height 24
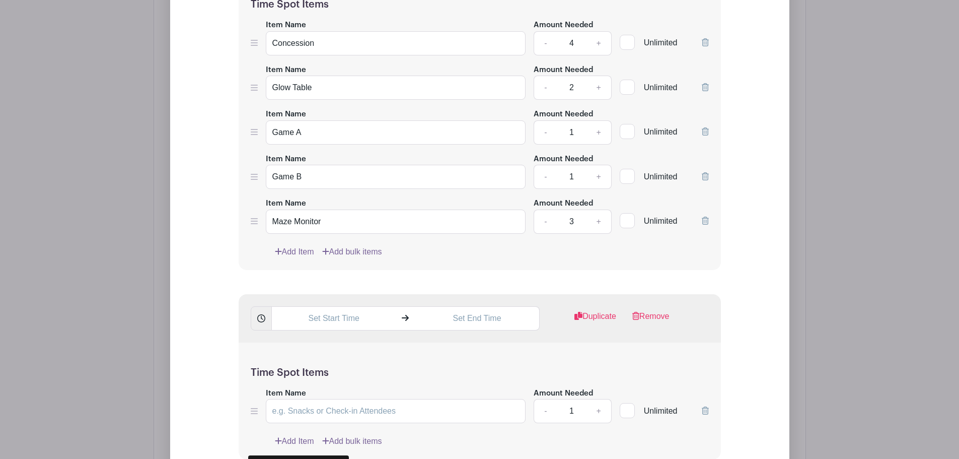
scroll to position [2022, 0]
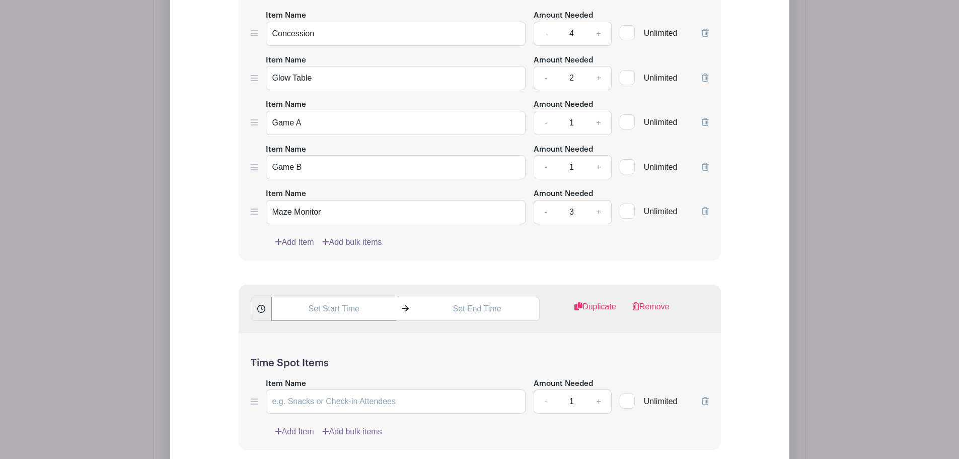
click at [328, 317] on input "text" at bounding box center [333, 309] width 125 height 24
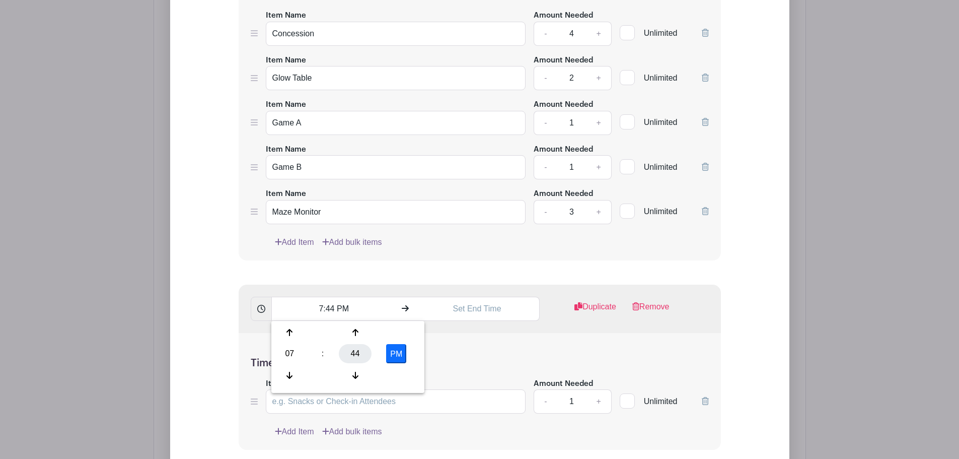
click at [367, 353] on div "44" at bounding box center [355, 353] width 33 height 19
click at [370, 349] on div "30" at bounding box center [365, 353] width 34 height 19
type input "7:30 PM"
click at [476, 309] on input "text" at bounding box center [477, 309] width 125 height 24
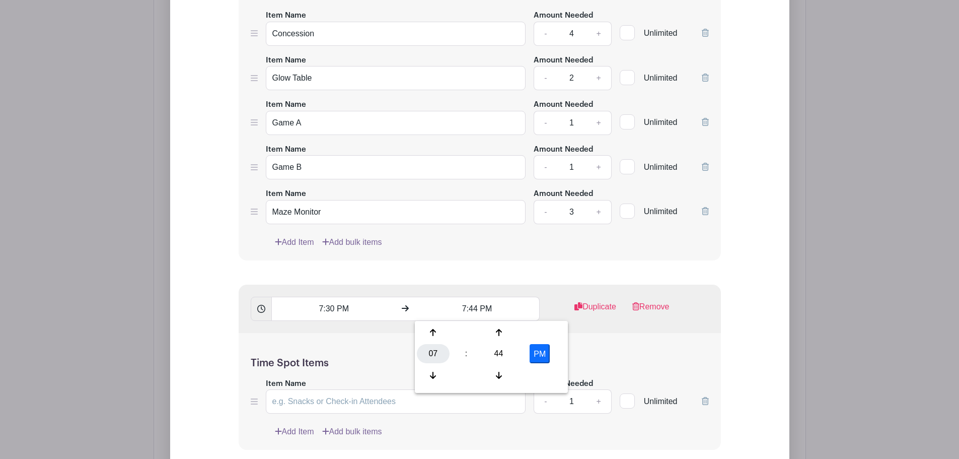
click at [426, 353] on div "07" at bounding box center [433, 353] width 33 height 19
click at [436, 371] on div "08" at bounding box center [434, 375] width 34 height 19
click at [504, 352] on div "44" at bounding box center [498, 353] width 33 height 19
click at [435, 332] on div "00" at bounding box center [434, 332] width 34 height 19
type input "8:00 PM"
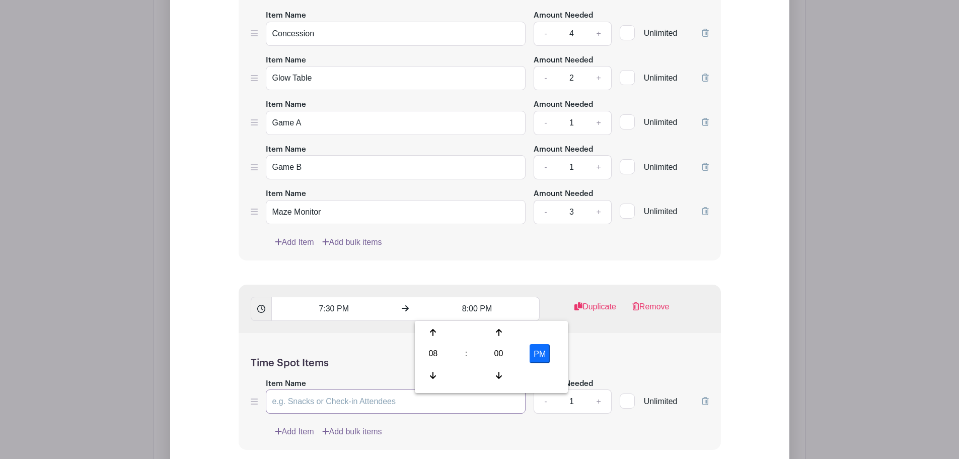
click at [322, 401] on input "Item Name" at bounding box center [396, 401] width 260 height 24
click at [302, 428] on link "Add Item" at bounding box center [294, 431] width 39 height 12
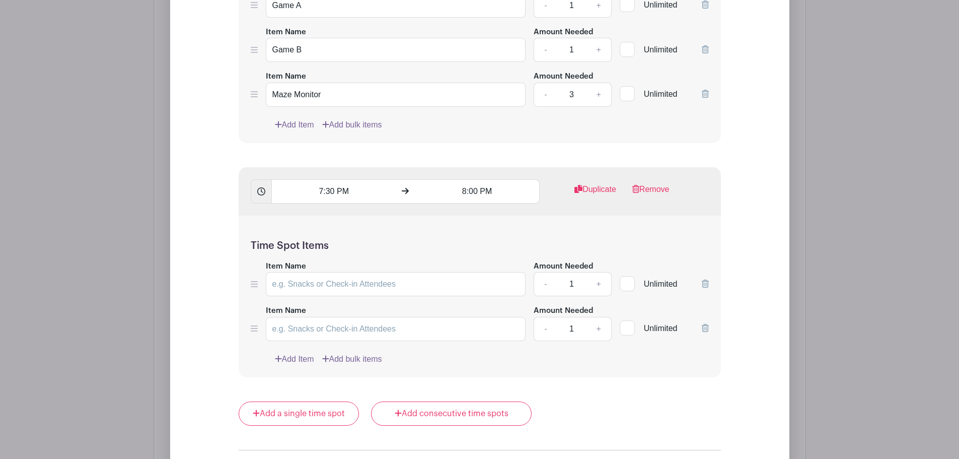
click at [298, 358] on link "Add Item" at bounding box center [294, 359] width 39 height 12
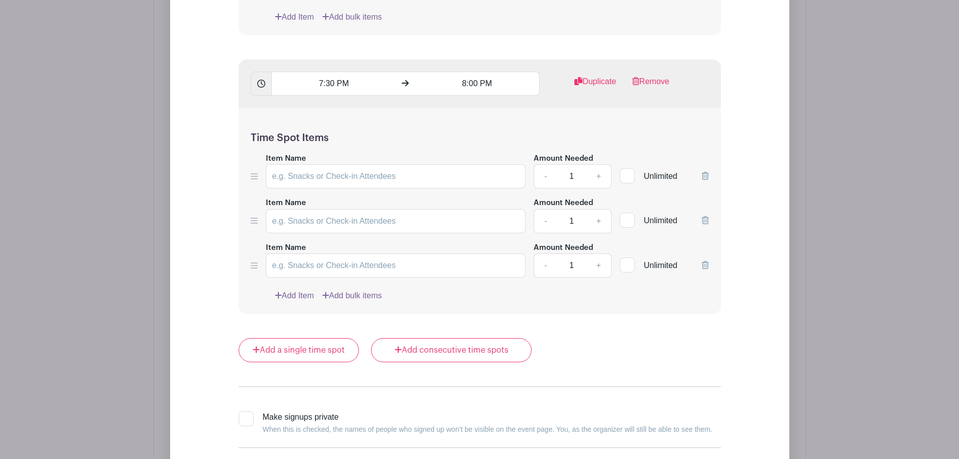
scroll to position [2257, 0]
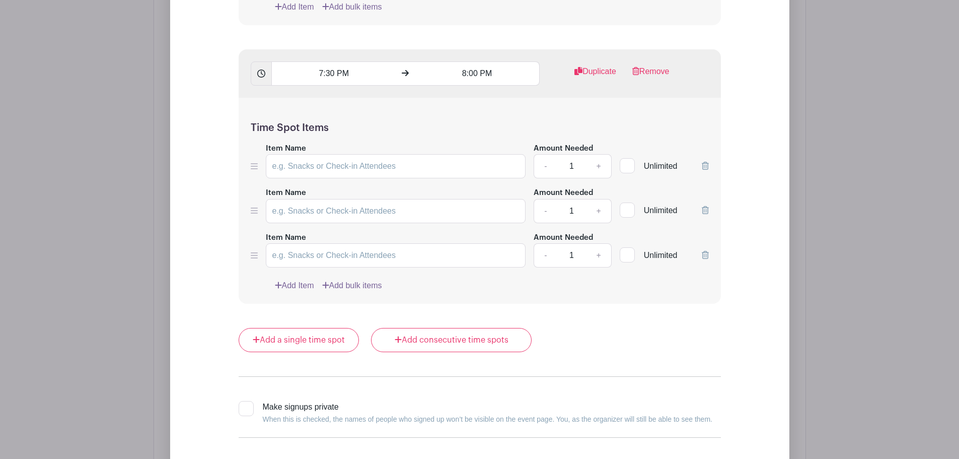
click at [297, 287] on link "Add Item" at bounding box center [294, 285] width 39 height 12
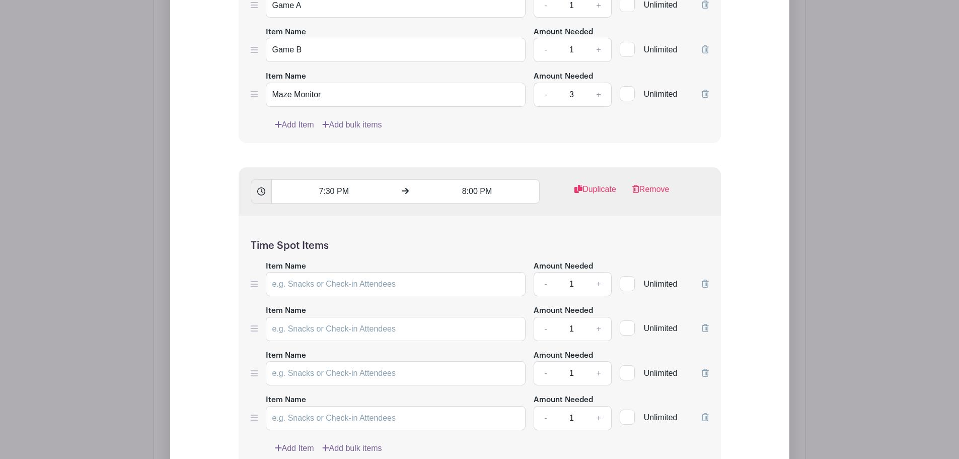
scroll to position [2022, 0]
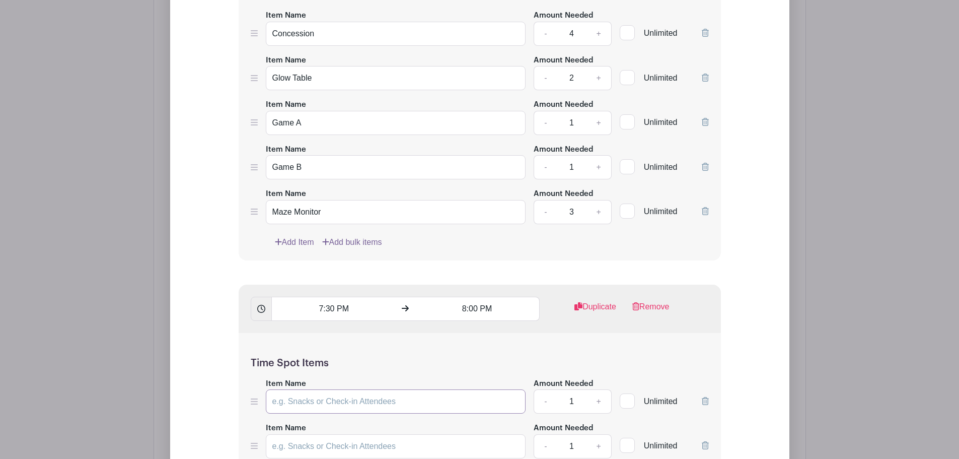
click at [324, 403] on input "Item Name" at bounding box center [396, 401] width 260 height 24
type input "Concession`"
click at [600, 399] on link "+" at bounding box center [598, 401] width 25 height 24
click at [600, 400] on link "+" at bounding box center [598, 401] width 25 height 24
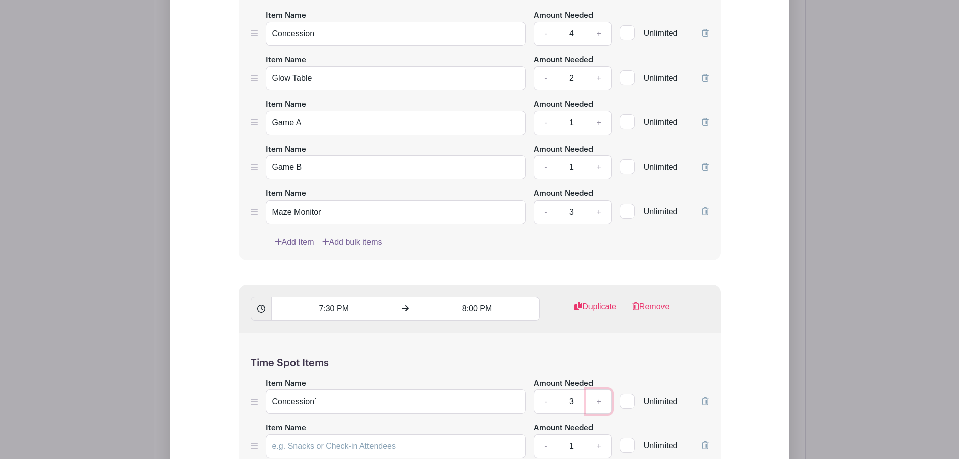
type input "4"
click at [329, 412] on input "Concession`" at bounding box center [396, 401] width 260 height 24
type input "Concession"
click at [299, 444] on input "Item Name" at bounding box center [396, 446] width 260 height 24
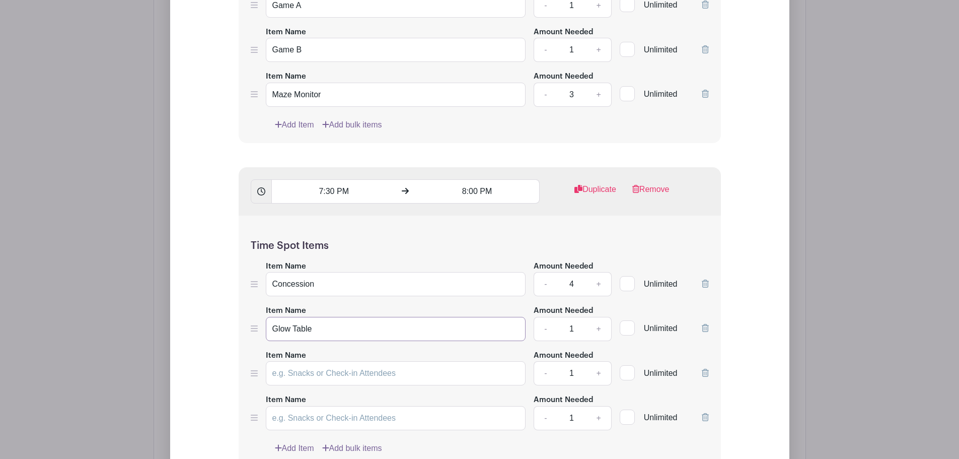
type input "Glow Table"
click at [600, 327] on link "+" at bounding box center [598, 329] width 25 height 24
type input "2"
click at [292, 377] on input "Item Name" at bounding box center [396, 373] width 260 height 24
type input "Game A"
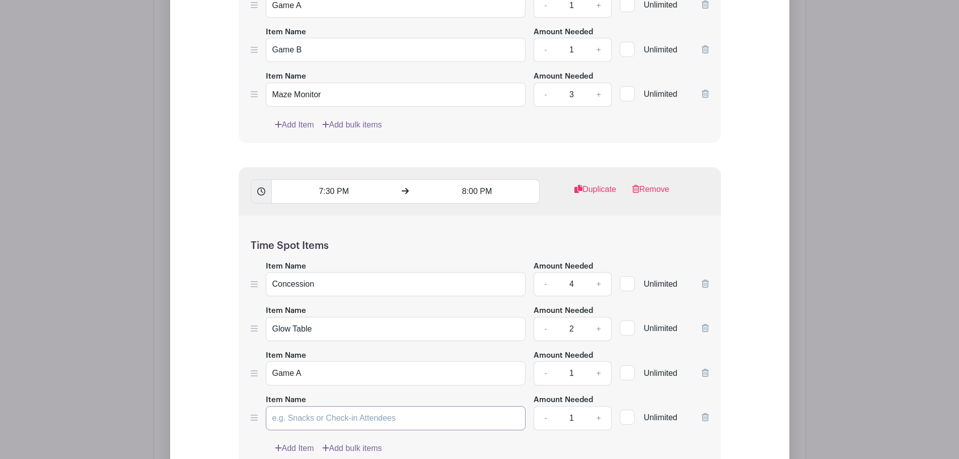
click at [296, 411] on input "Item Name" at bounding box center [396, 418] width 260 height 24
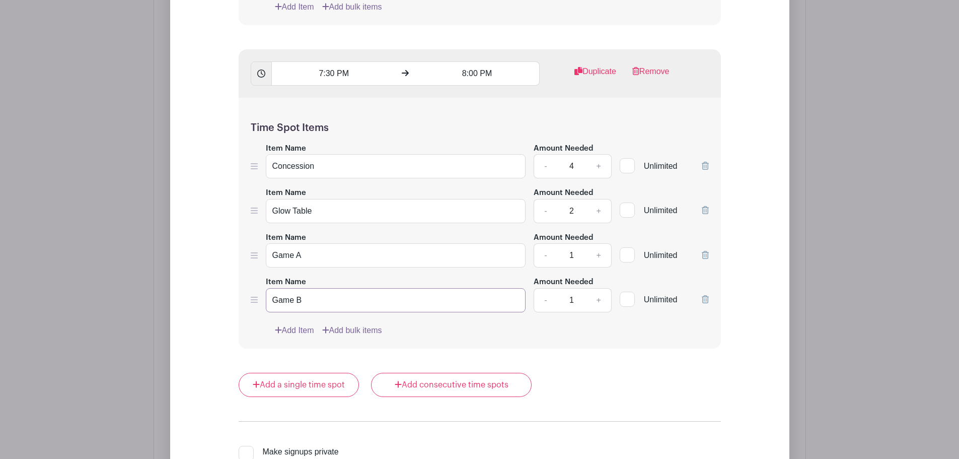
type input "Game B"
click at [294, 328] on link "Add Item" at bounding box center [294, 330] width 39 height 12
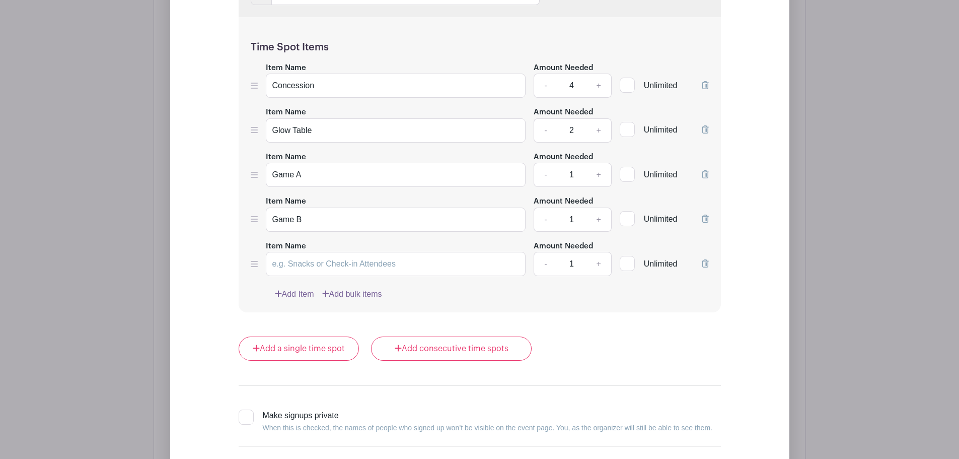
scroll to position [2257, 0]
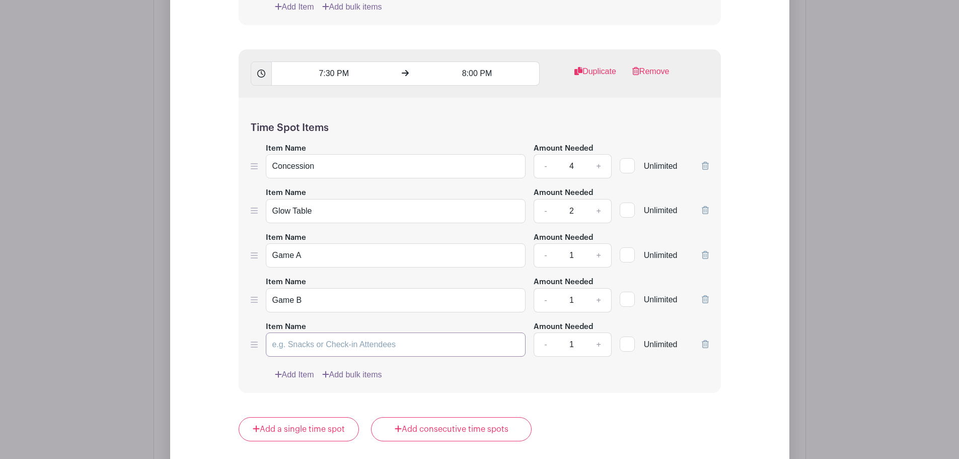
click at [295, 343] on input "Item Name" at bounding box center [396, 344] width 260 height 24
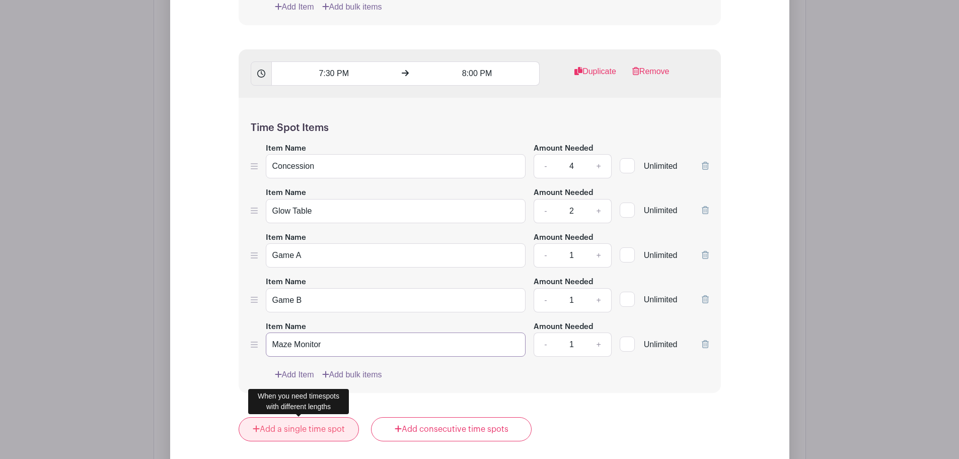
type input "Maze Monitor"
click at [308, 430] on link "Add a single time spot" at bounding box center [299, 429] width 121 height 24
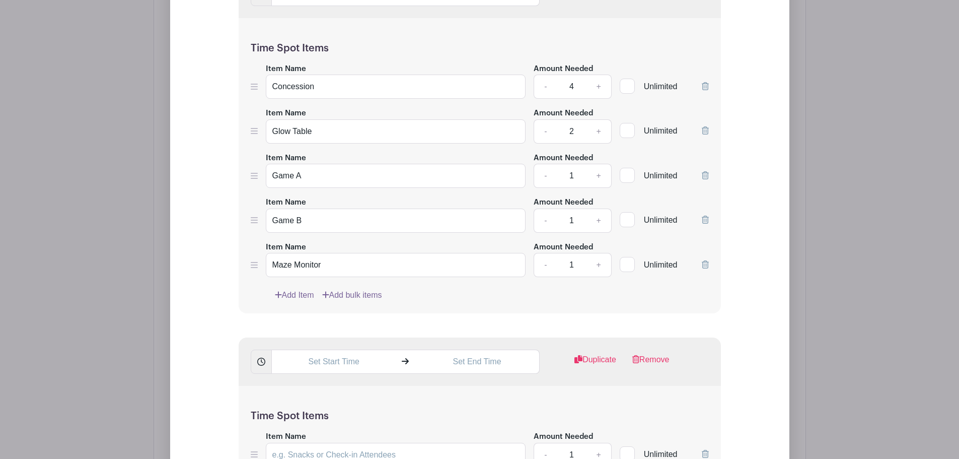
scroll to position [2375, 0]
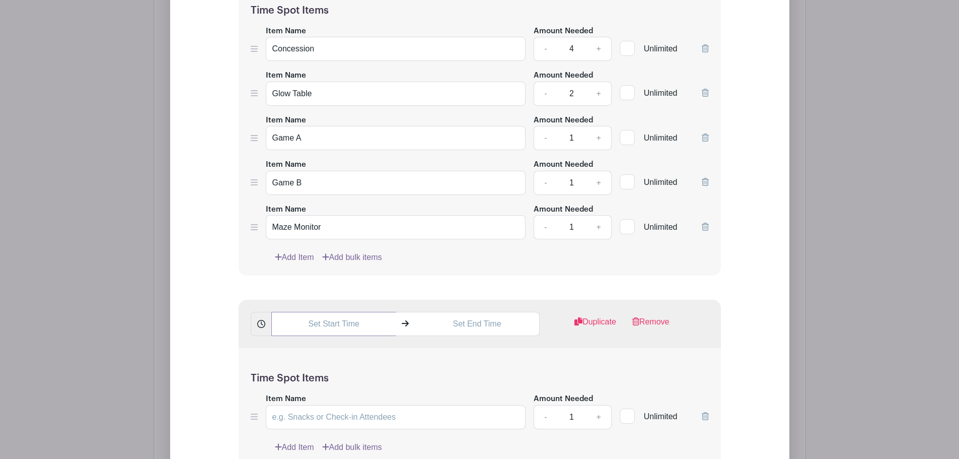
click at [330, 322] on input "text" at bounding box center [333, 324] width 125 height 24
click at [291, 361] on div "07" at bounding box center [289, 368] width 33 height 19
click at [297, 392] on div "08" at bounding box center [290, 390] width 34 height 19
click at [357, 366] on div "45" at bounding box center [355, 368] width 33 height 19
click at [293, 343] on div "00" at bounding box center [290, 347] width 34 height 19
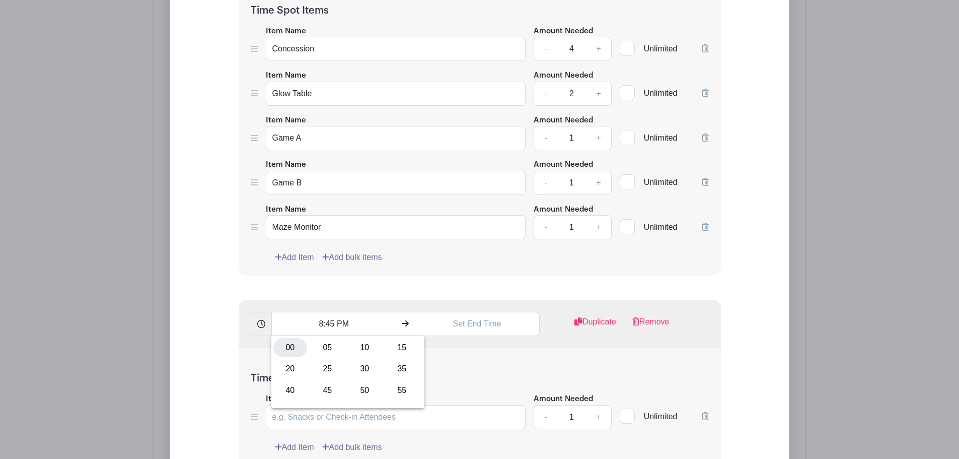
type input "8:00 PM"
click at [480, 325] on input "text" at bounding box center [477, 324] width 125 height 24
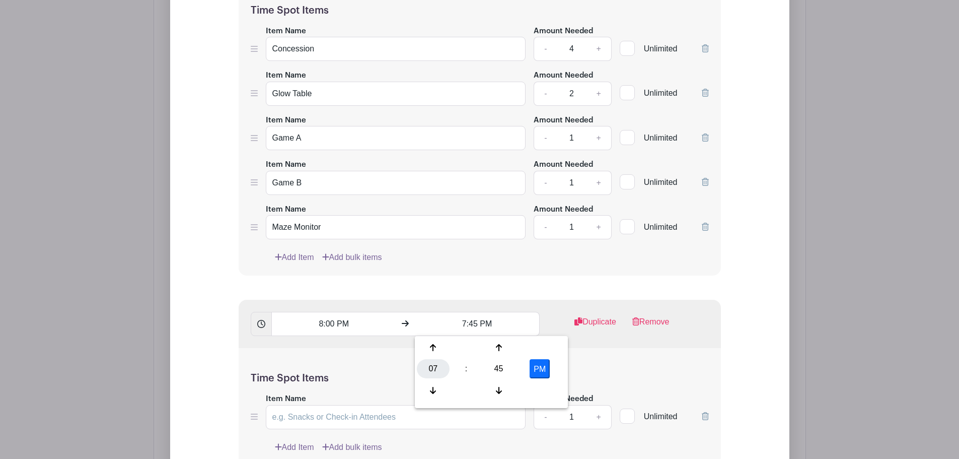
click at [434, 366] on div "07" at bounding box center [433, 368] width 33 height 19
click at [468, 388] on div "09" at bounding box center [471, 390] width 34 height 19
click at [499, 368] on div "45" at bounding box center [498, 368] width 33 height 19
click at [430, 343] on div "00" at bounding box center [434, 347] width 34 height 19
type input "9:00 PM"
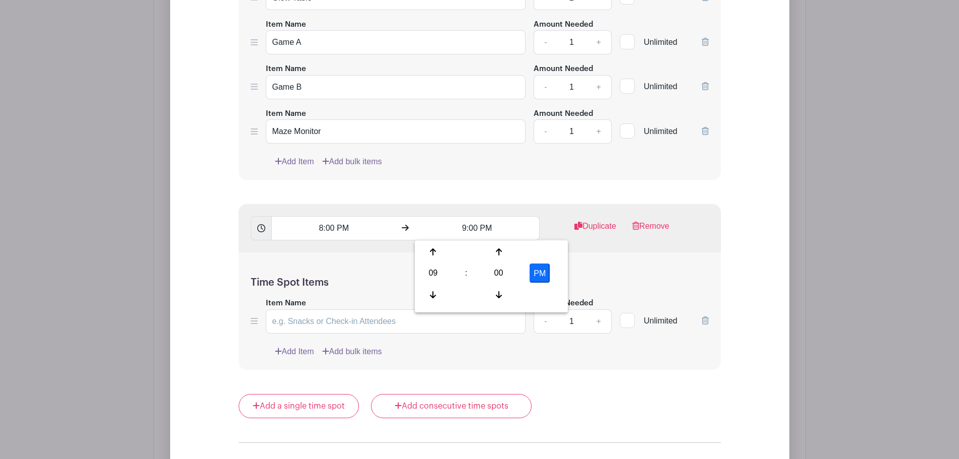
scroll to position [2492, 0]
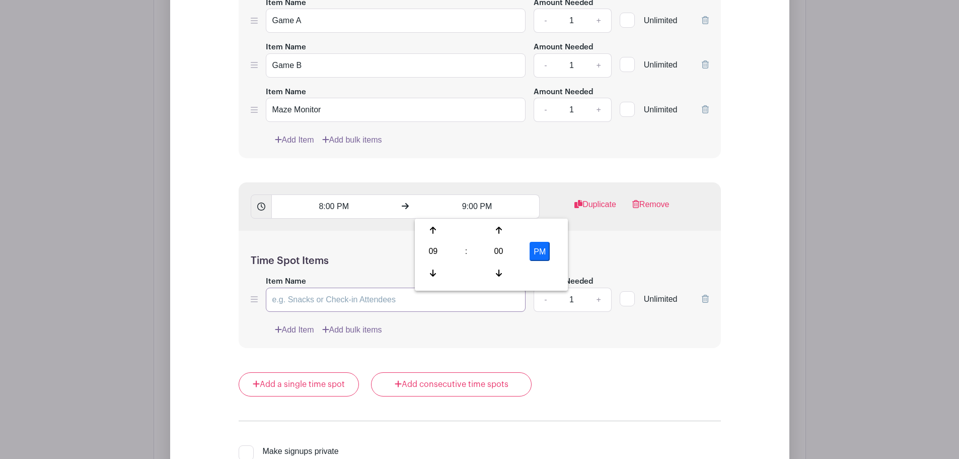
click at [311, 298] on input "Item Name" at bounding box center [396, 300] width 260 height 24
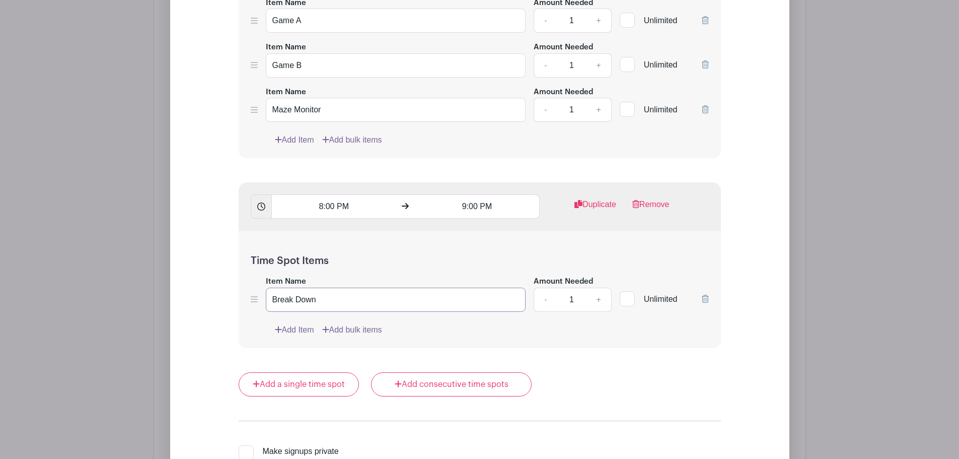
type input "Break Down"
click at [573, 299] on input "1" at bounding box center [571, 300] width 30 height 24
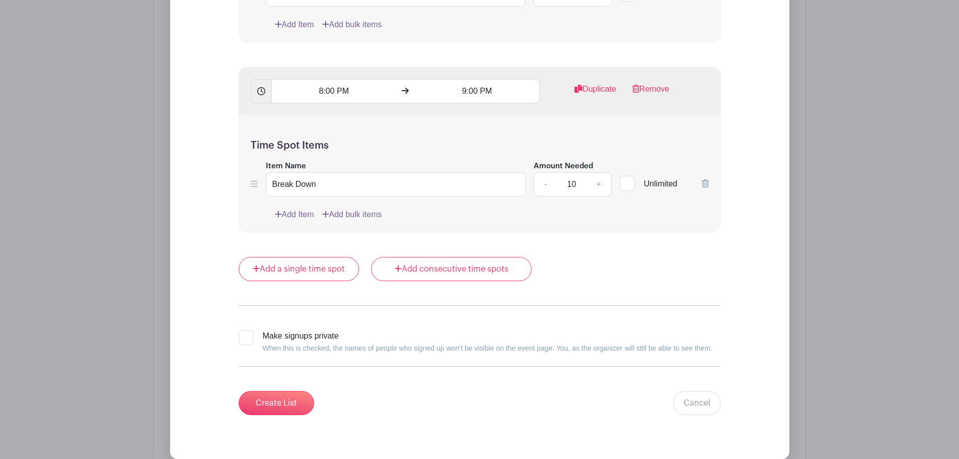
scroll to position [2610, 0]
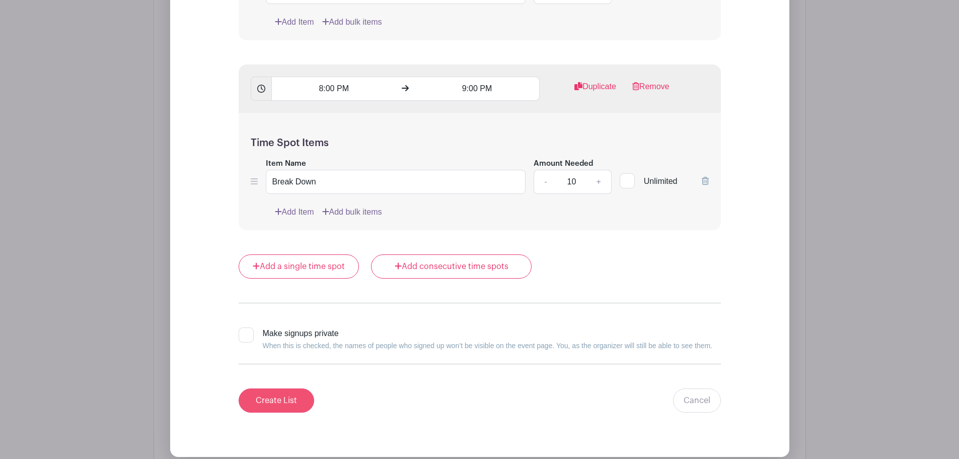
type input "10"
click at [283, 396] on input "Create List" at bounding box center [277, 400] width 76 height 24
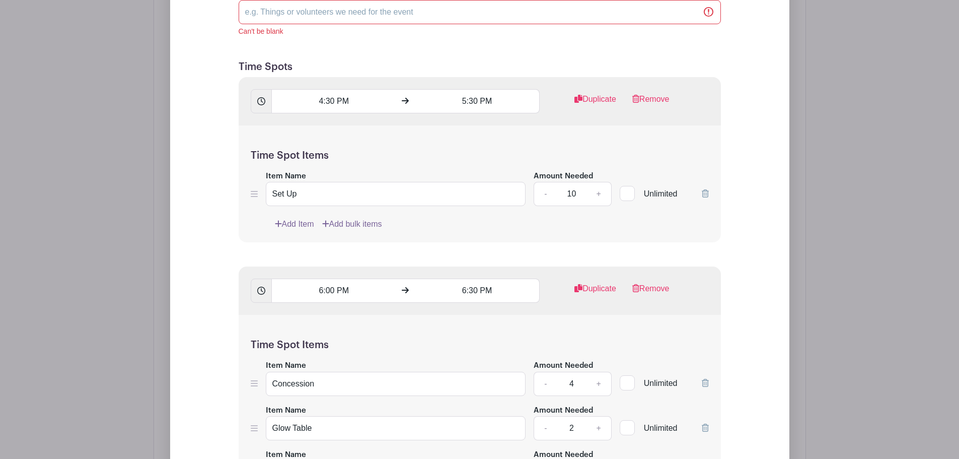
scroll to position [912, 0]
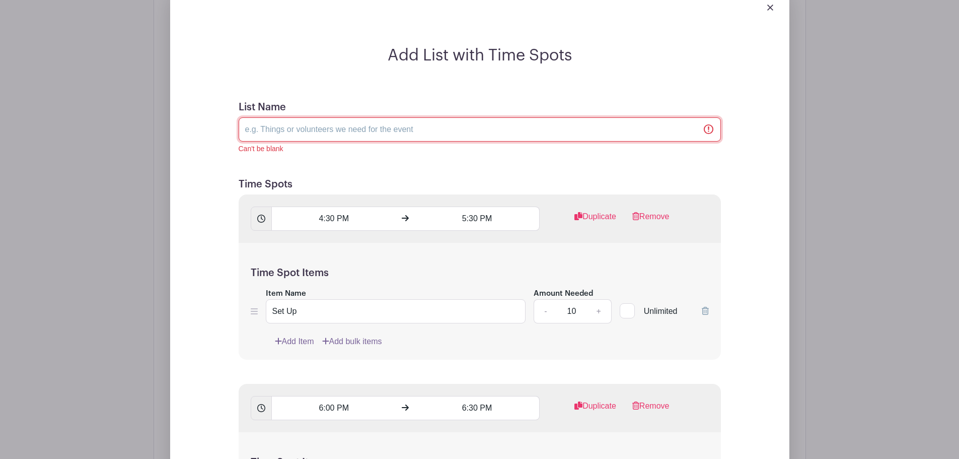
click at [267, 130] on input "List Name" at bounding box center [480, 129] width 482 height 24
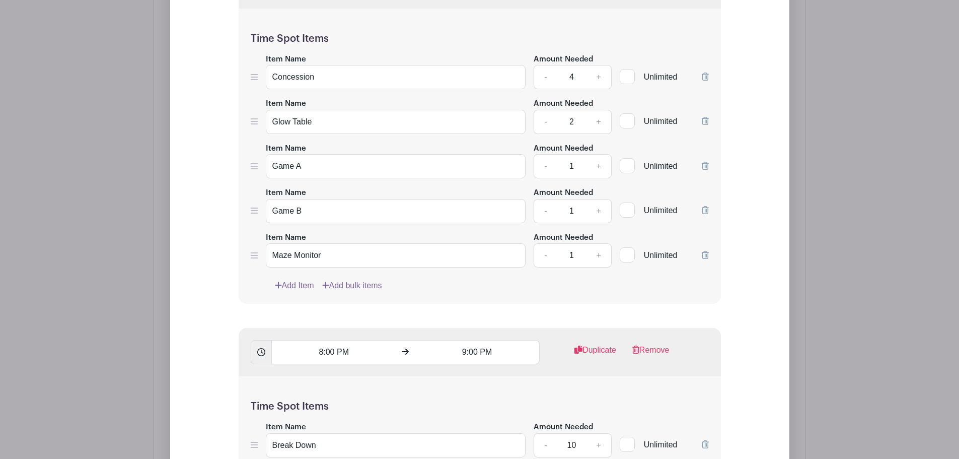
scroll to position [2902, 0]
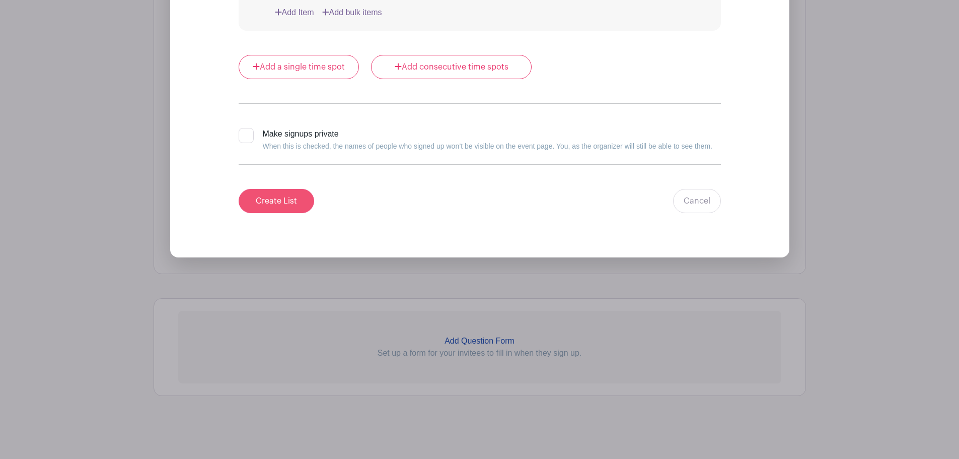
type input "Each Shift is 30 minutes"
click at [292, 201] on input "Create List" at bounding box center [277, 201] width 76 height 24
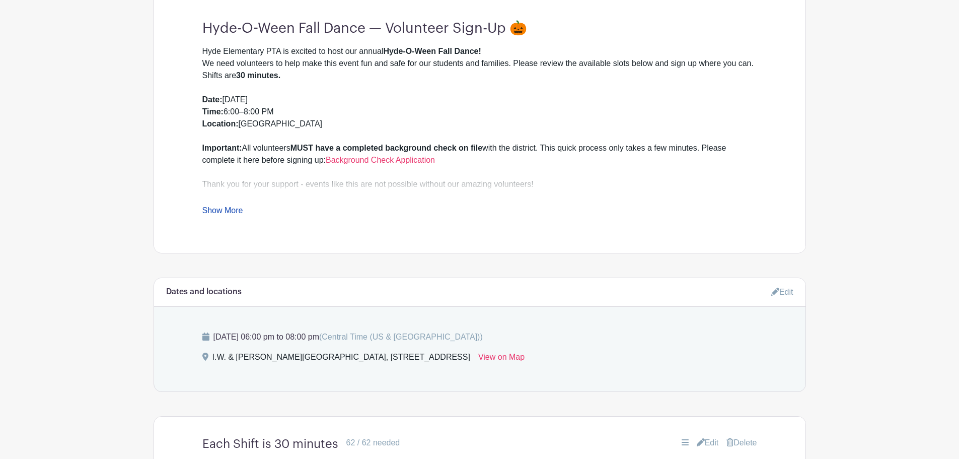
scroll to position [352, 0]
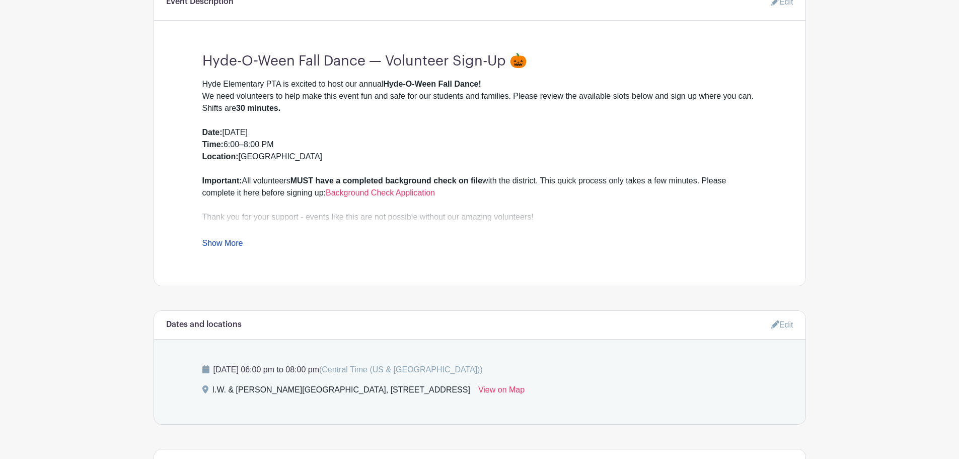
click at [225, 241] on link "Show More" at bounding box center [222, 245] width 41 height 13
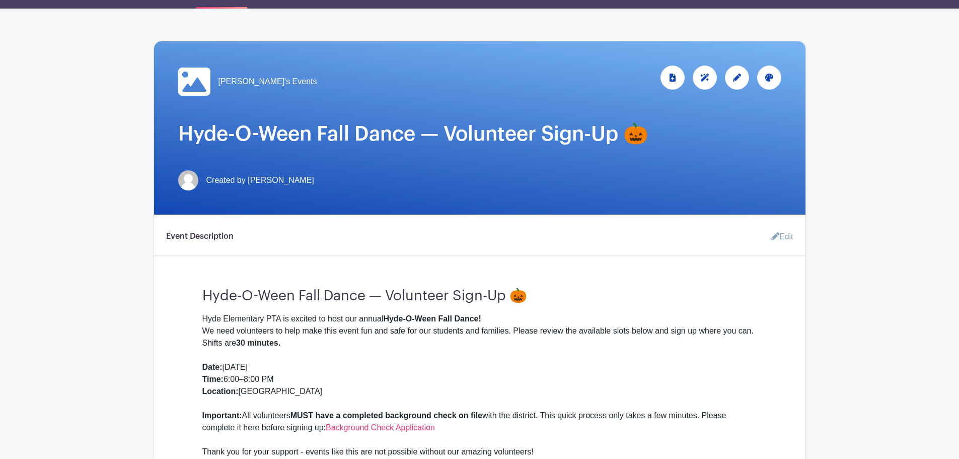
scroll to position [470, 0]
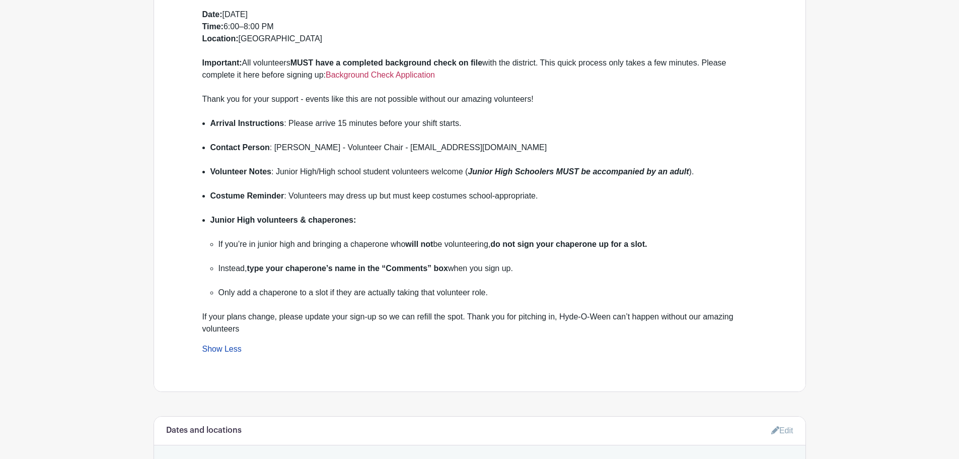
click at [398, 75] on link "Background Check Application" at bounding box center [380, 74] width 109 height 9
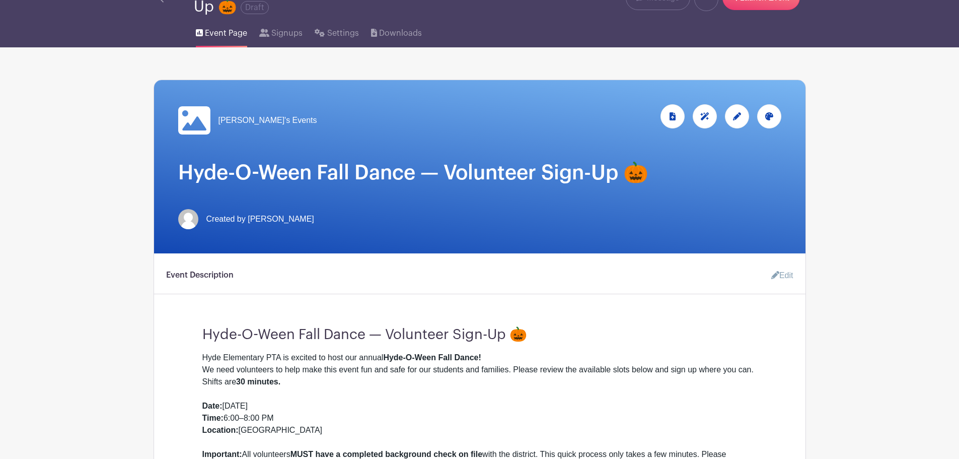
scroll to position [0, 0]
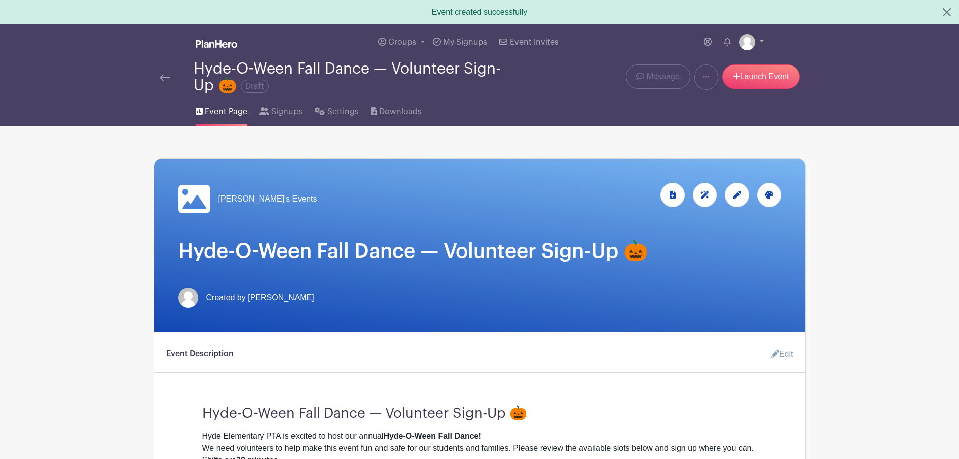
click at [226, 195] on span "[PERSON_NAME]'s Events" at bounding box center [268, 199] width 99 height 12
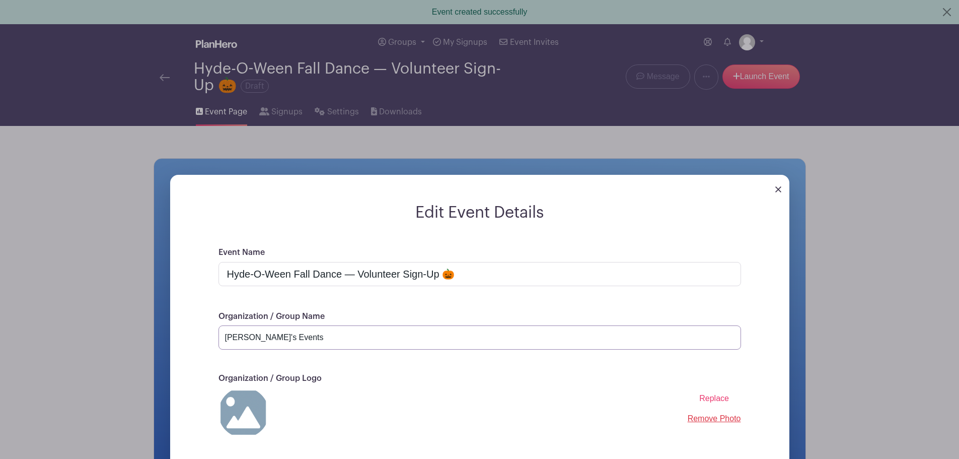
click at [238, 338] on input "[PERSON_NAME]'s Events" at bounding box center [480, 337] width 523 height 24
click at [352, 342] on input "Hyde Elementary School Events" at bounding box center [480, 337] width 523 height 24
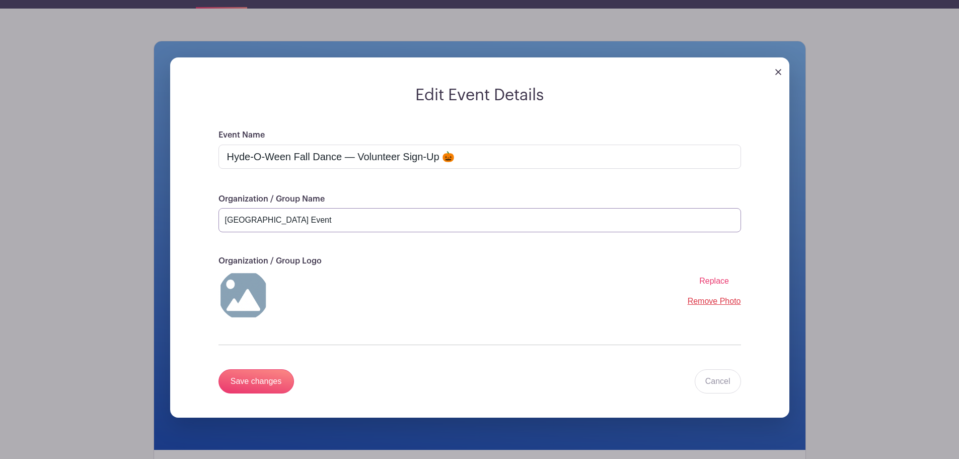
type input "[GEOGRAPHIC_DATA] Event"
click at [720, 276] on span "Replace" at bounding box center [714, 280] width 30 height 9
click at [0, 0] on input "Replace" at bounding box center [0, 0] width 0 height 0
click at [276, 377] on input "Save changes" at bounding box center [257, 381] width 76 height 24
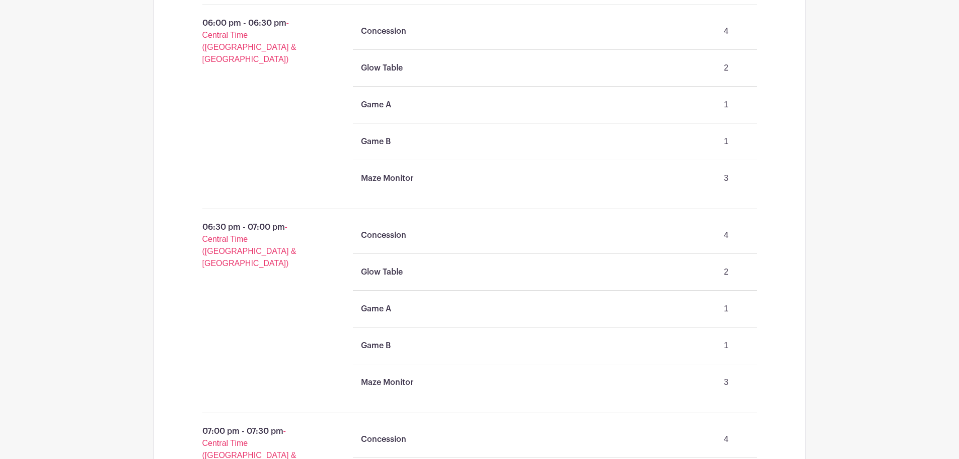
scroll to position [1054, 0]
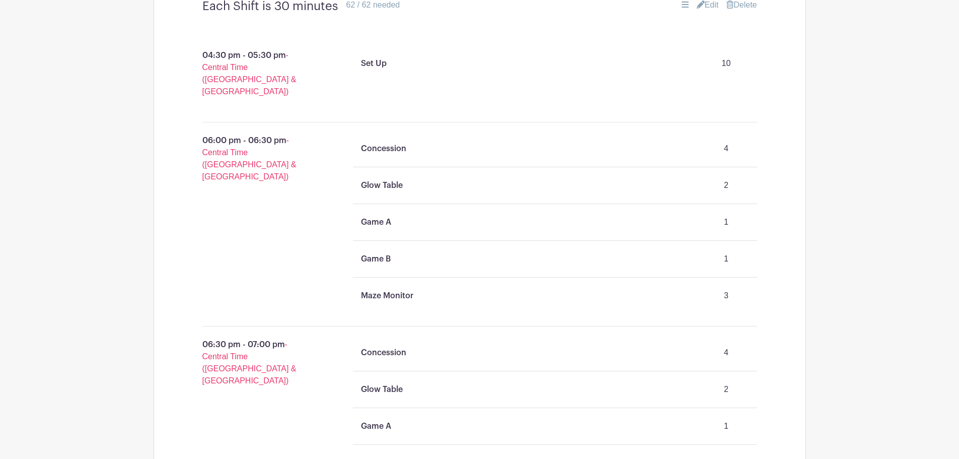
click at [707, 6] on link "Edit" at bounding box center [708, 5] width 22 height 12
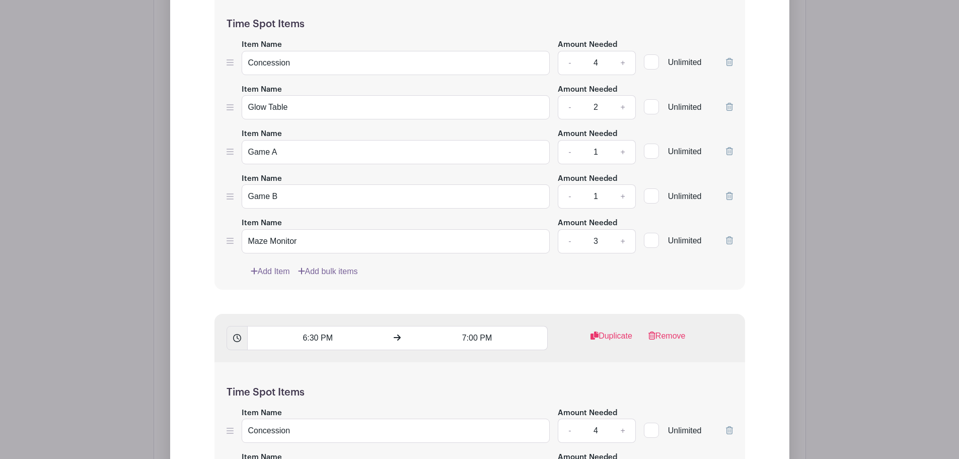
scroll to position [1524, 0]
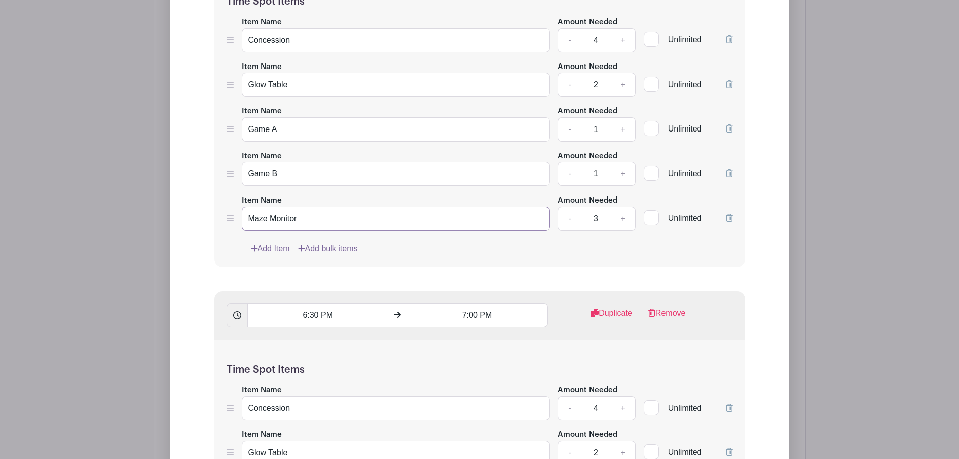
click at [349, 222] on input "Maze Monitor" at bounding box center [396, 218] width 309 height 24
click at [334, 219] on input "Maze Monitor" at bounding box center [396, 218] width 309 height 24
drag, startPoint x: 334, startPoint y: 219, endPoint x: 225, endPoint y: 221, distance: 108.8
click at [225, 221] on div "Time Spot Items Item Name Concession Amount Needed - 4 + Unlimited Item Name Gl…" at bounding box center [479, 119] width 531 height 296
paste input "s: Volunteers must be high school age or older."
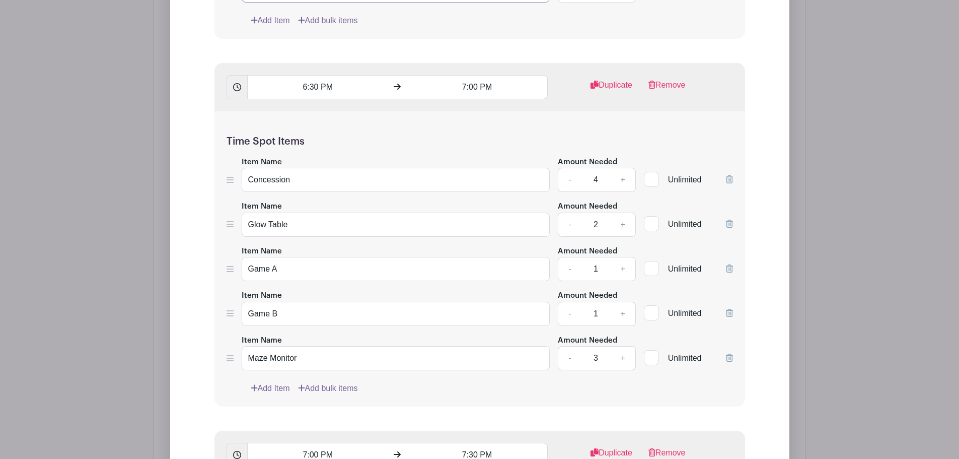
scroll to position [1759, 0]
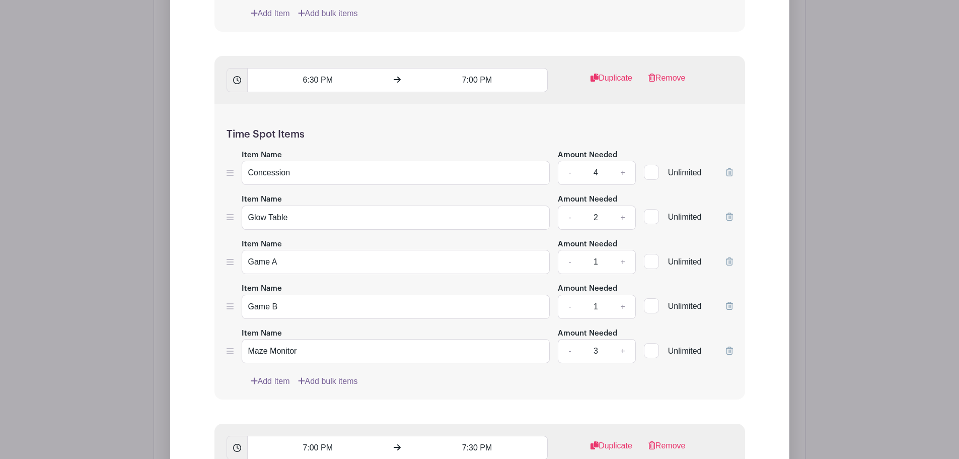
type input "Maze Monitors: Volunteers must be high school age or older."
click at [295, 355] on input "Maze Monitor" at bounding box center [396, 351] width 309 height 24
paste input "s: Volunteers must be high school age or older."
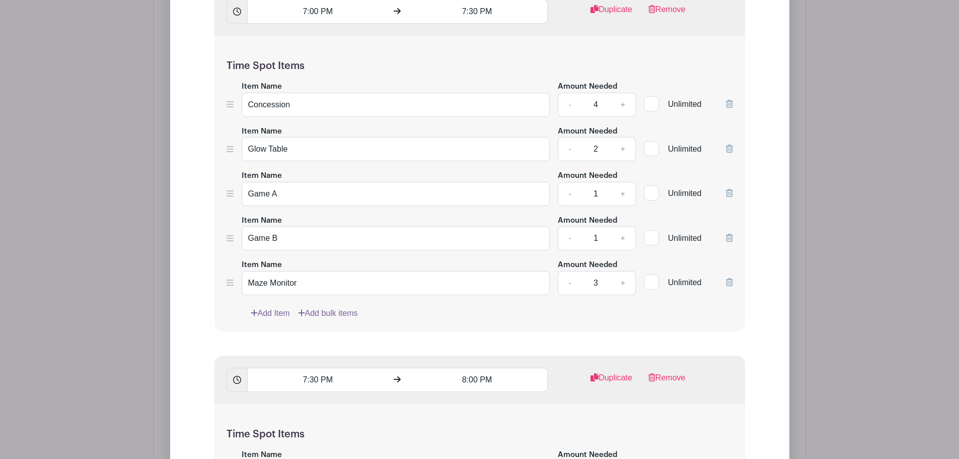
scroll to position [2229, 0]
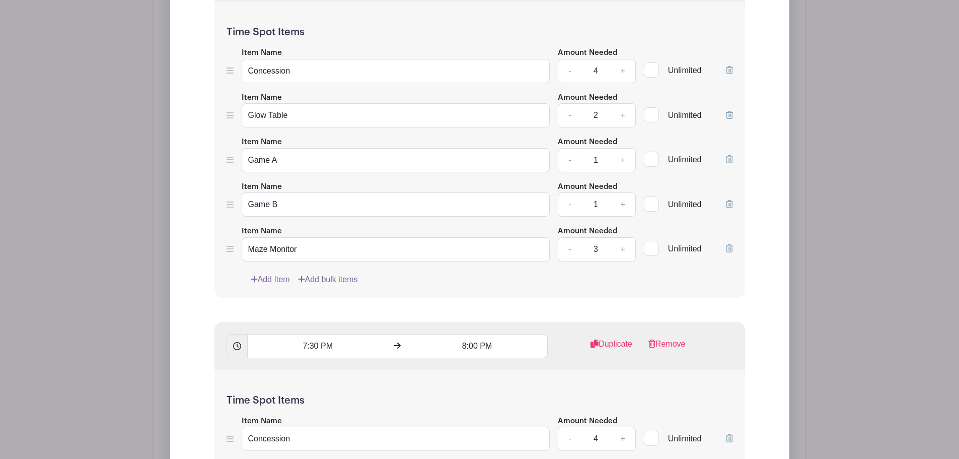
type input "Maze Monitors: Volunteers must be high school age or older."
click at [280, 246] on input "Maze Monitor" at bounding box center [396, 249] width 309 height 24
paste input "s: Volunteers must be high school age or older."
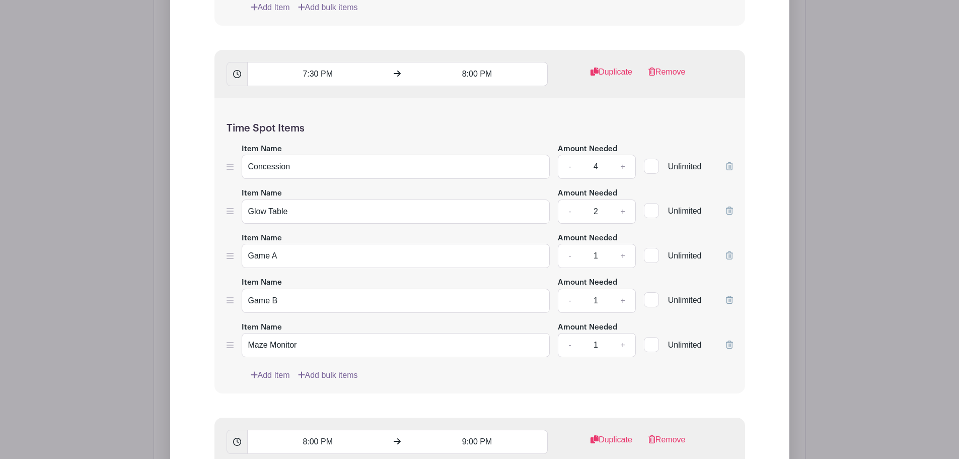
scroll to position [2581, 0]
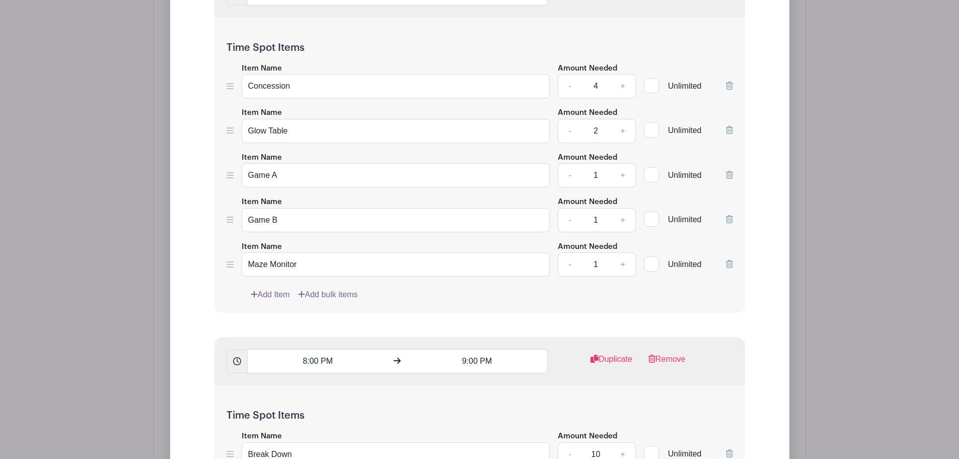
type input "Maze Monitors: Volunteers must be high school age or older."
click at [282, 265] on input "Maze Monitor" at bounding box center [396, 264] width 309 height 24
paste input "s: Volunteers must be high school age or older."
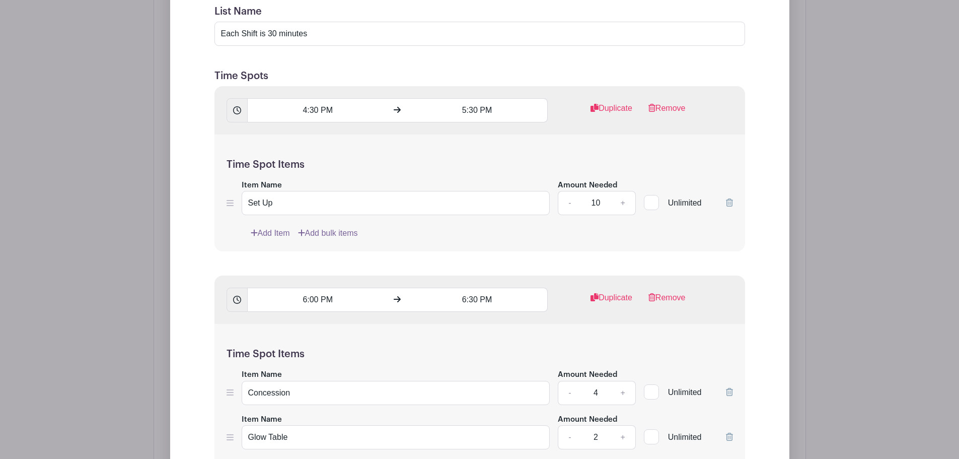
scroll to position [1054, 0]
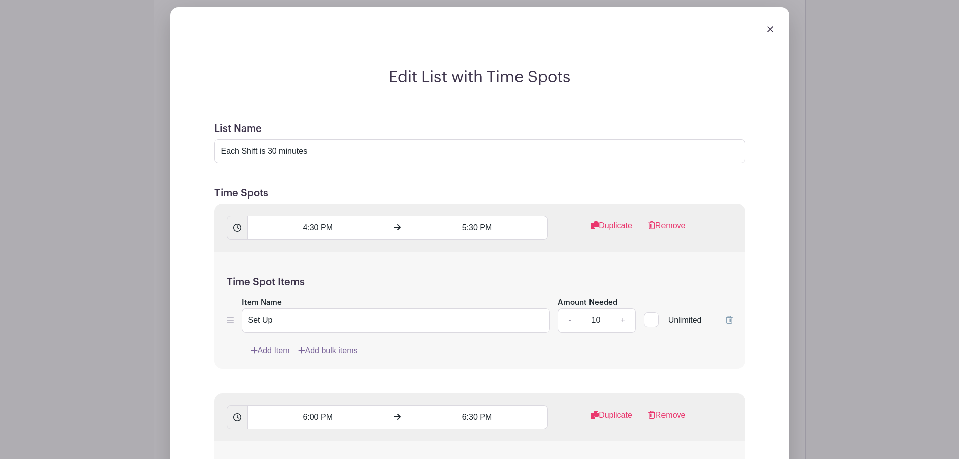
type input "Maze Monitors: Volunteers must be high school age or older."
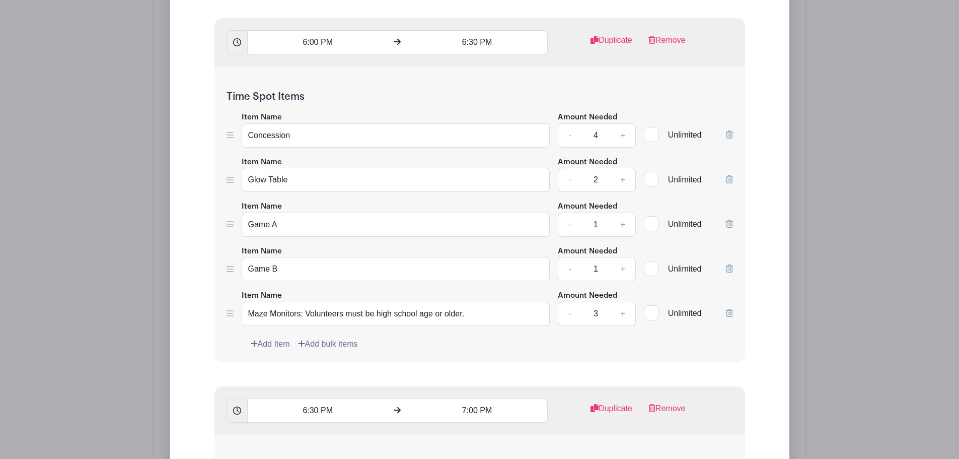
scroll to position [1406, 0]
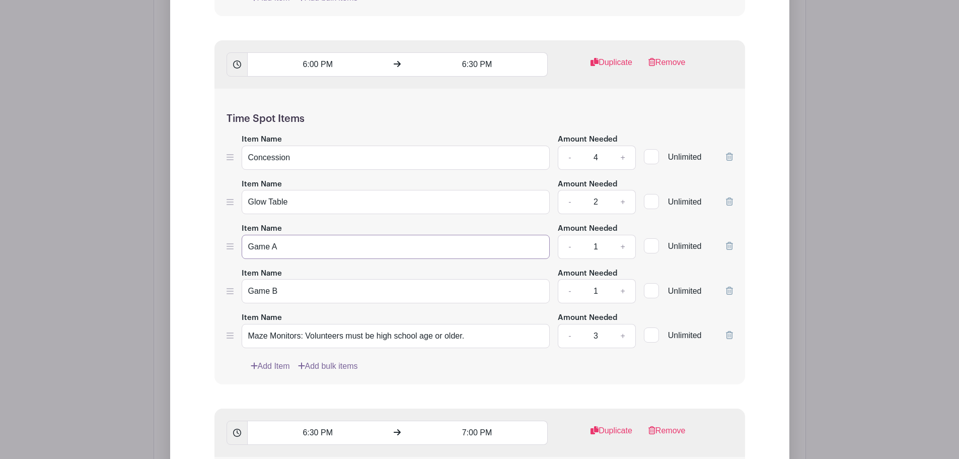
click at [306, 248] on input "Game A" at bounding box center [396, 247] width 309 height 24
click at [284, 244] on input "Game A Monitor" at bounding box center [396, 247] width 309 height 24
type input "Game A Monitor"
click at [309, 288] on input "Game B" at bounding box center [396, 291] width 309 height 24
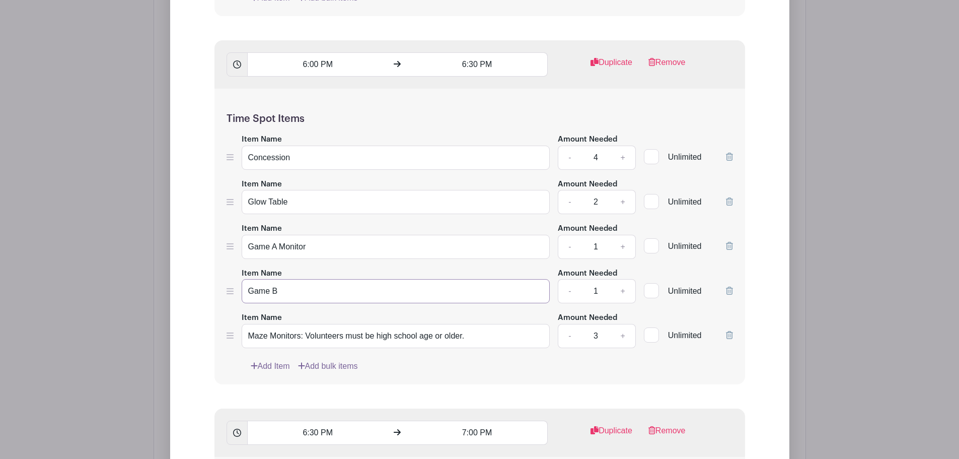
paste input "Monitor"
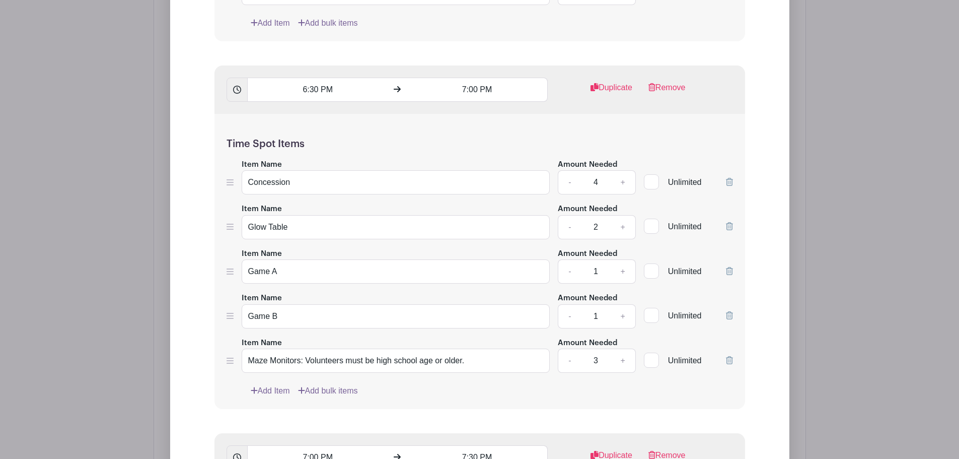
scroll to position [1759, 0]
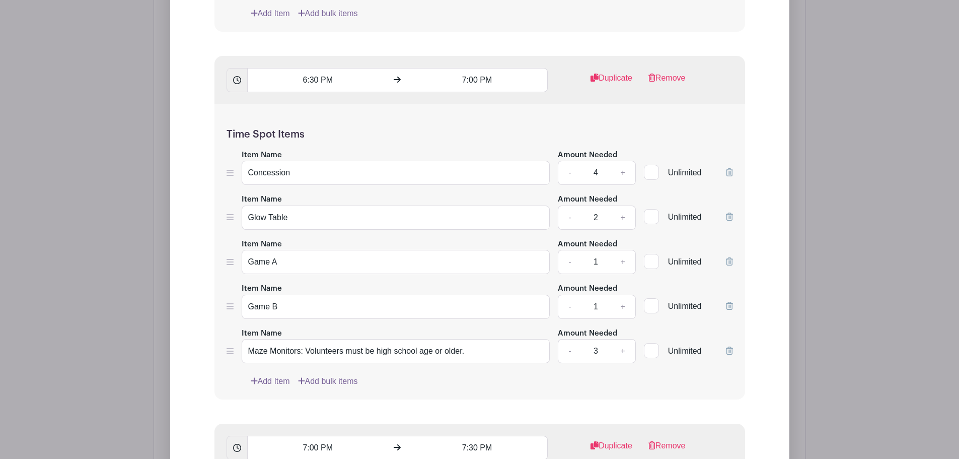
type input "Game B Monitor"
drag, startPoint x: 303, startPoint y: 255, endPoint x: 304, endPoint y: 264, distance: 9.6
click at [303, 255] on input "Game A" at bounding box center [396, 262] width 309 height 24
paste input "Monitor"
type input "Game A Monitor"
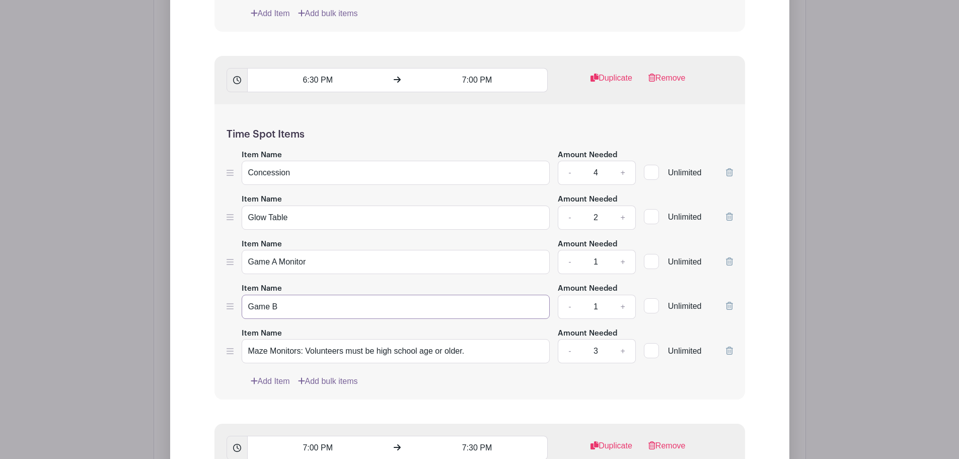
click at [313, 310] on input "Game B" at bounding box center [396, 307] width 309 height 24
paste input "Monitor"
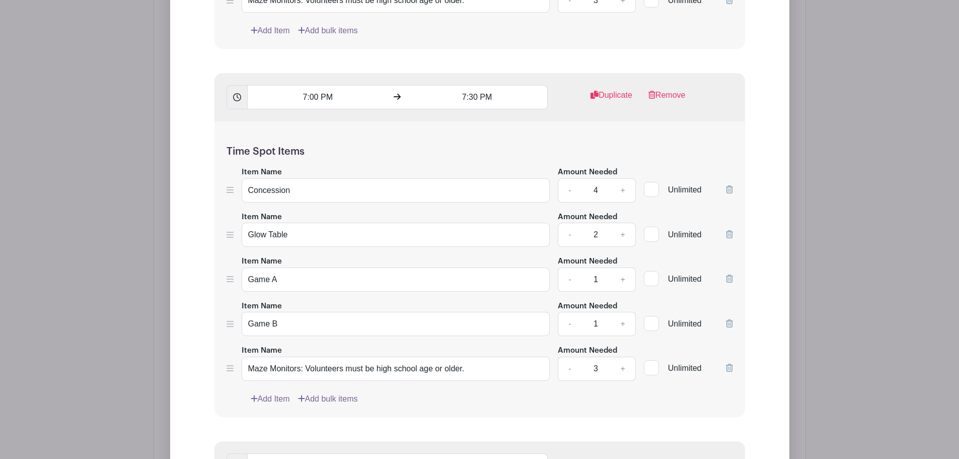
scroll to position [2111, 0]
type input "Game B Monitor"
click at [306, 278] on input "Game A" at bounding box center [396, 277] width 309 height 24
paste input "Monitor"
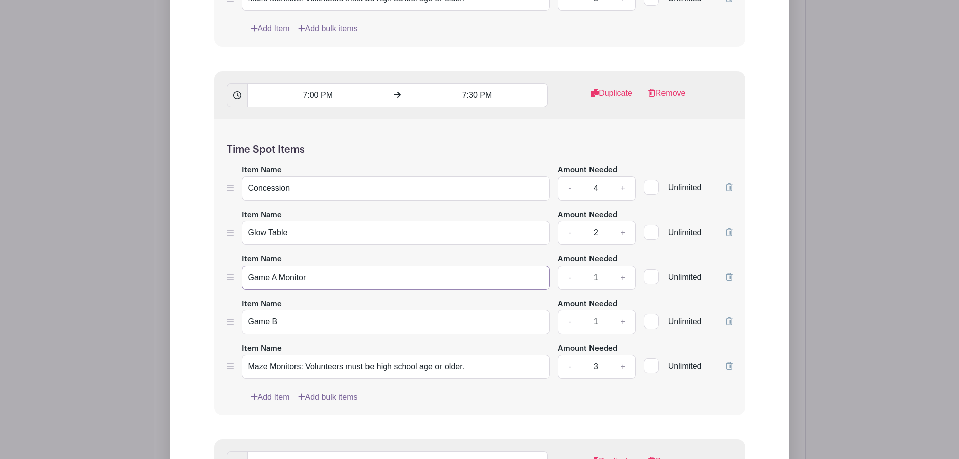
type input "Game A Monitor"
click at [309, 321] on input "Game B" at bounding box center [396, 322] width 309 height 24
paste input "Monitor"
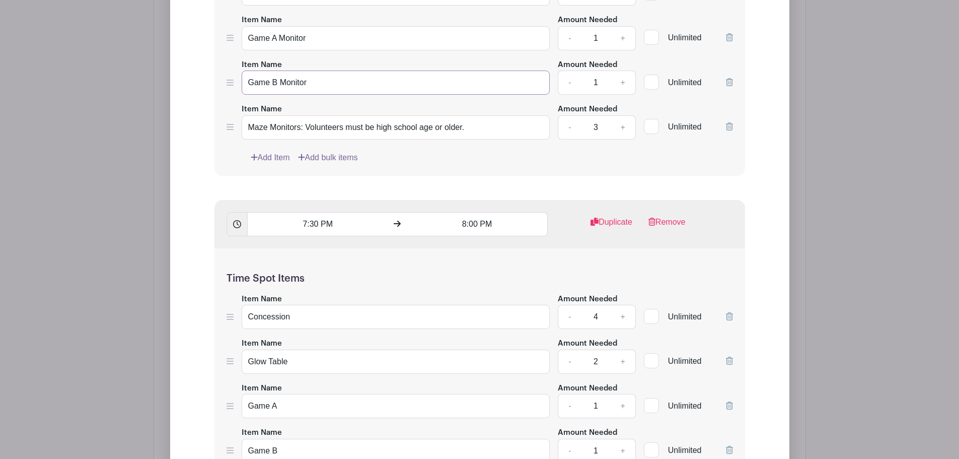
scroll to position [2464, 0]
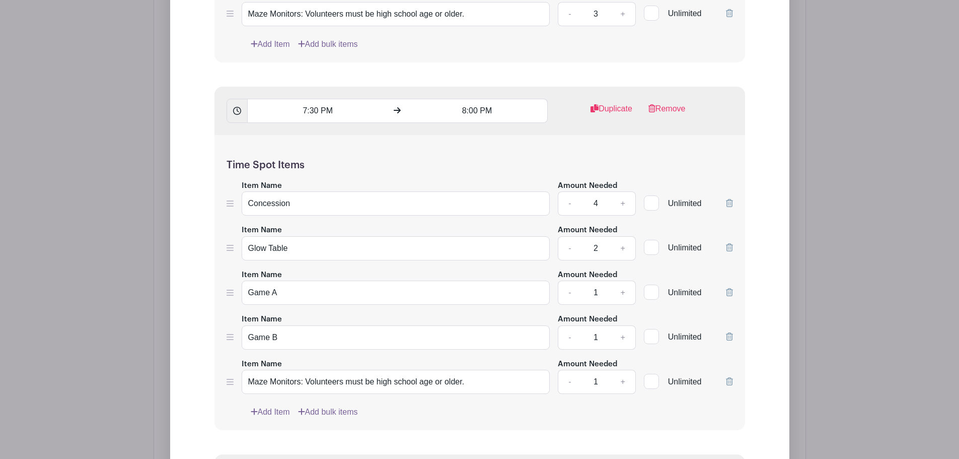
type input "Game B Monitor"
click at [326, 295] on input "Game A" at bounding box center [396, 292] width 309 height 24
paste input "Monitor"
type input "Game A Monitor"
click at [312, 330] on input "Game B" at bounding box center [396, 337] width 309 height 24
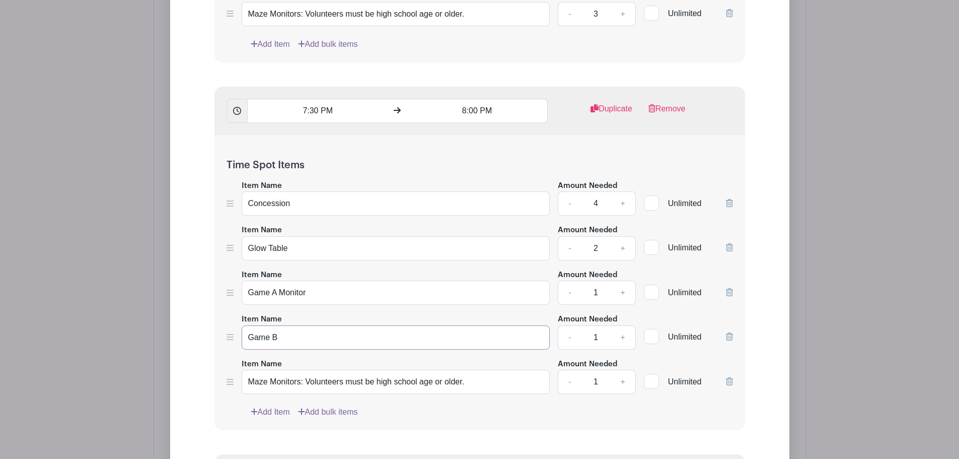
paste input "Monitor"
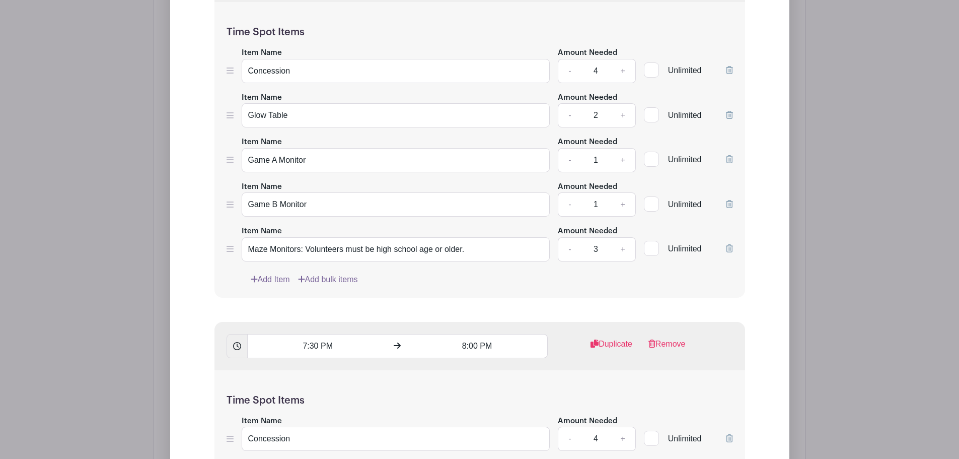
scroll to position [1759, 0]
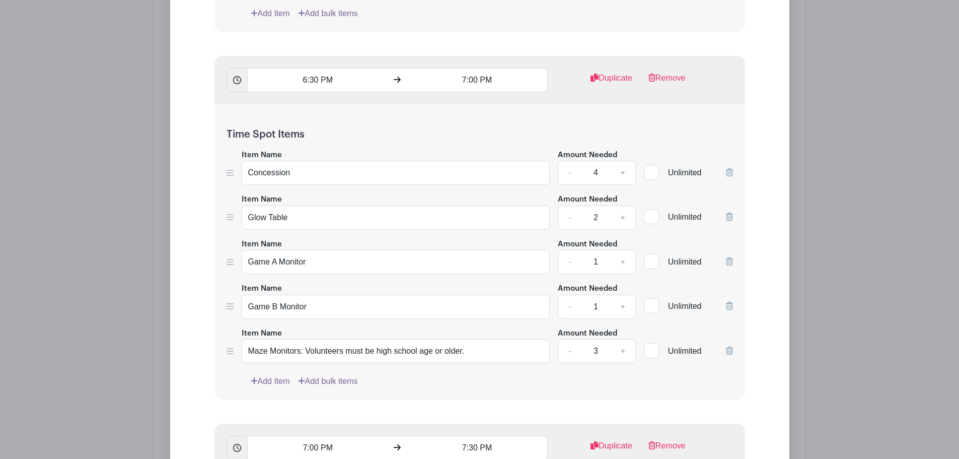
type input "Game B Monitor"
click at [270, 377] on link "Add Item" at bounding box center [270, 381] width 39 height 12
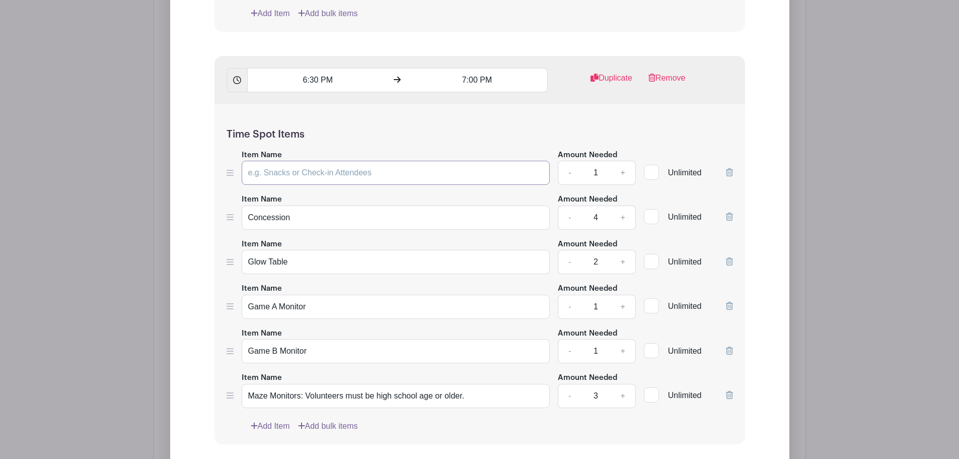
click at [263, 171] on input "Item Name" at bounding box center [396, 173] width 309 height 24
drag, startPoint x: 417, startPoint y: 171, endPoint x: 269, endPoint y: 172, distance: 148.5
click at [243, 171] on input "Entry Way Doors Ticket Sales - STAFF ONLY" at bounding box center [396, 173] width 309 height 24
type input "Entry Way Doors Ticket Sales - STAFF ONLY"
click at [623, 171] on link "+" at bounding box center [622, 173] width 25 height 24
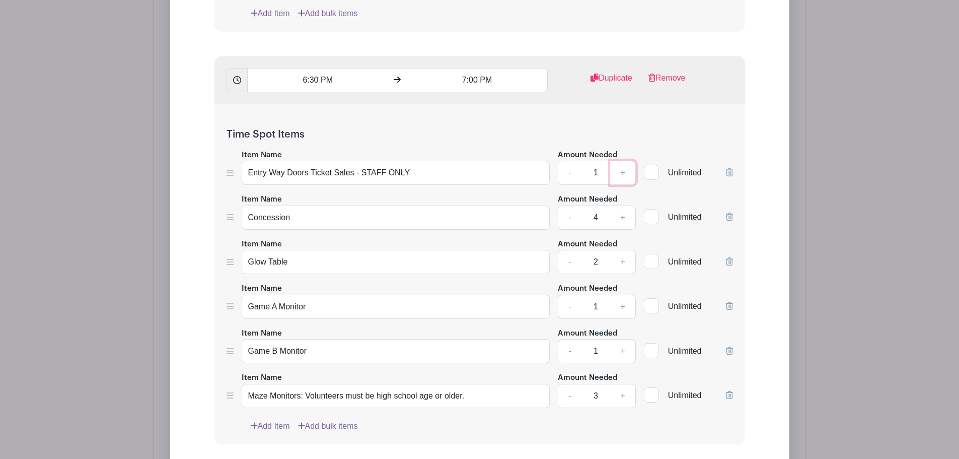
type input "2"
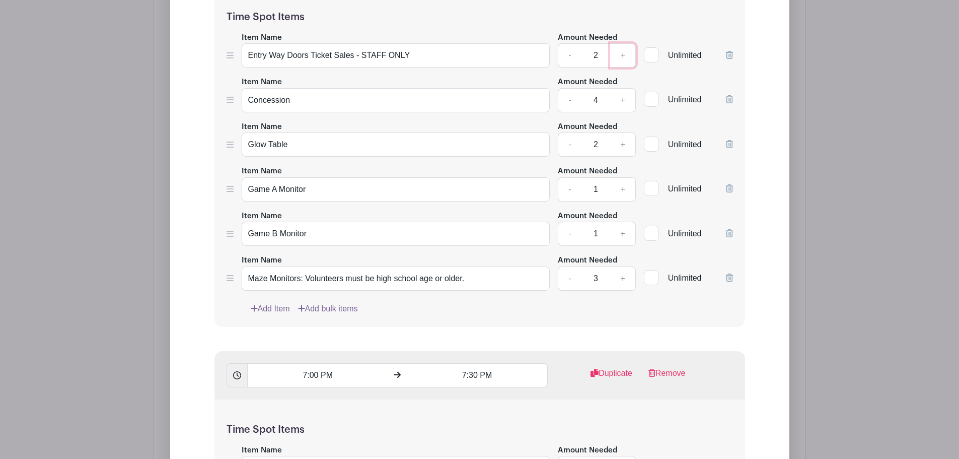
scroll to position [1993, 0]
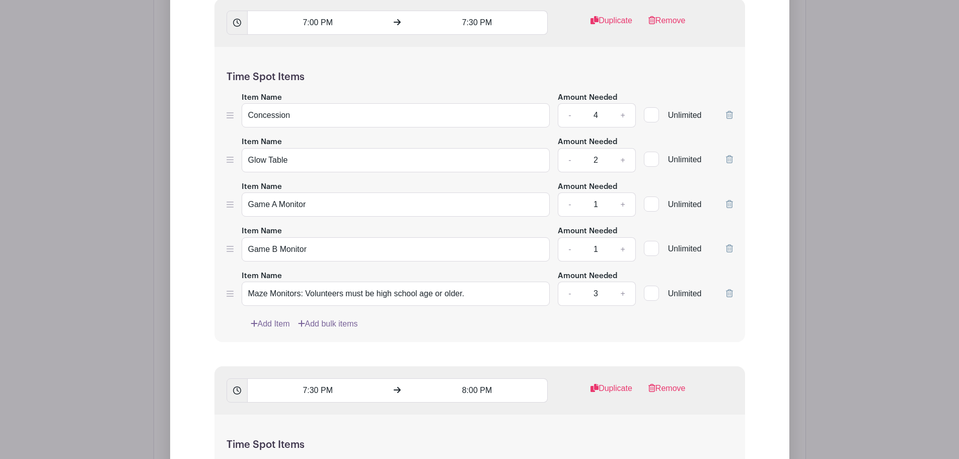
click at [272, 324] on link "Add Item" at bounding box center [270, 324] width 39 height 12
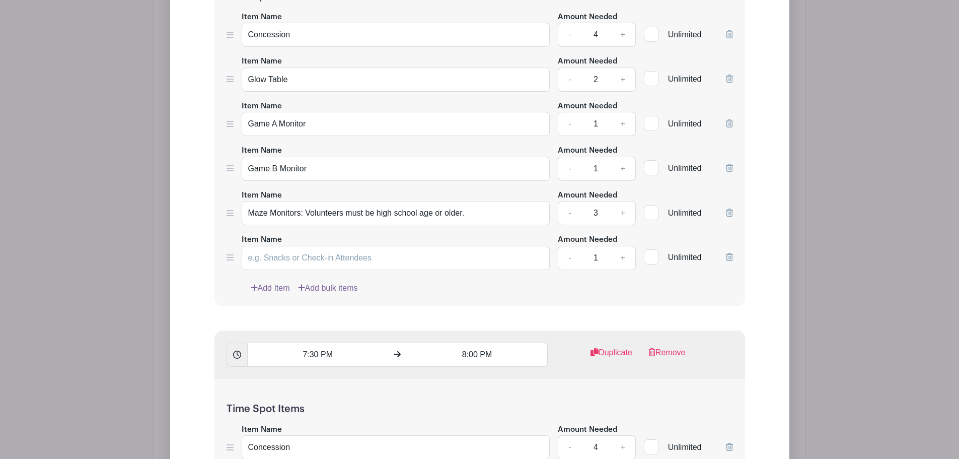
scroll to position [2229, 0]
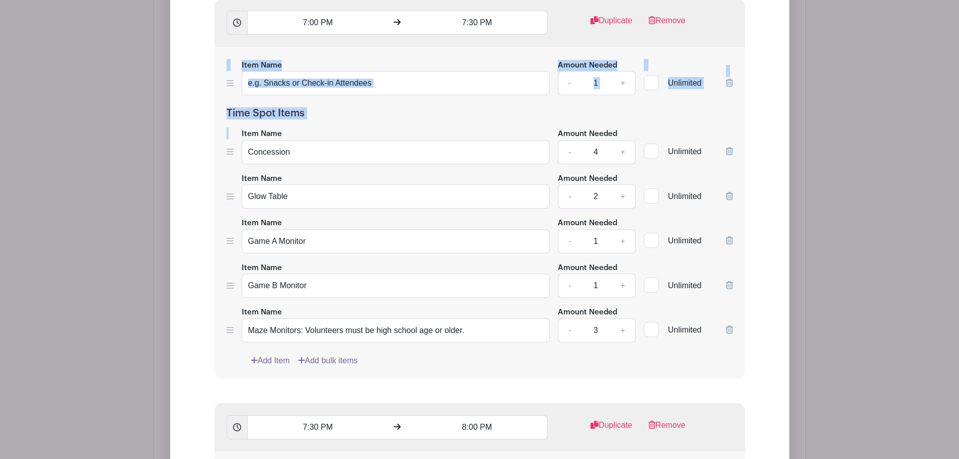
drag, startPoint x: 226, startPoint y: 85, endPoint x: 232, endPoint y: 125, distance: 40.7
click at [232, 125] on div "Item Name Amount Needed - 1 + Unlimited Time Spot Items Item Name Concession Am…" at bounding box center [479, 213] width 531 height 332
click at [303, 83] on input "Item Name" at bounding box center [396, 83] width 309 height 24
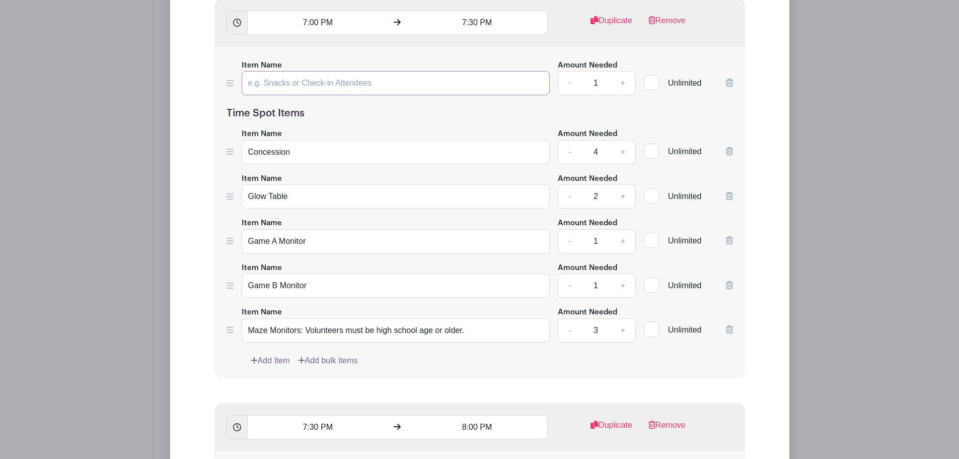
click at [303, 83] on input "Item Name" at bounding box center [396, 83] width 309 height 24
paste input "Entry Way Doors Ticket Sales - STAFF ONLY"
type input "Entry Way Doors Ticket Sales - STAFF ONLY"
click at [628, 82] on link "+" at bounding box center [622, 83] width 25 height 24
type input "2"
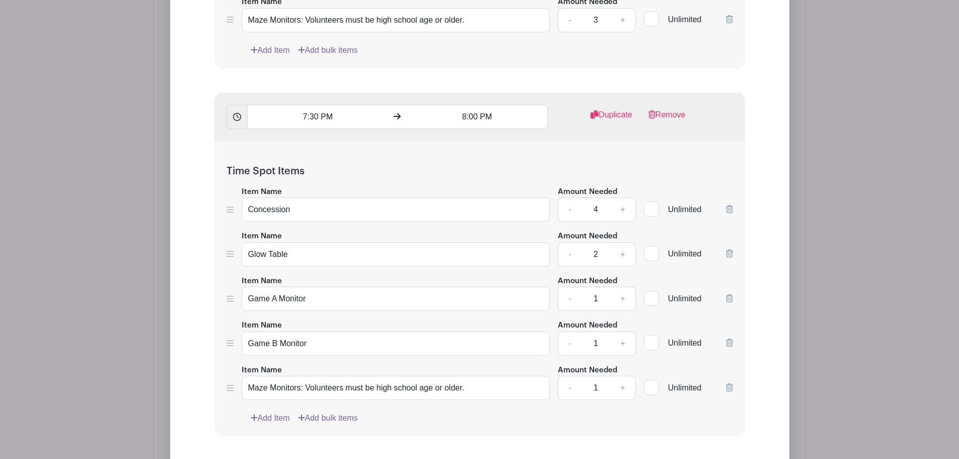
scroll to position [2581, 0]
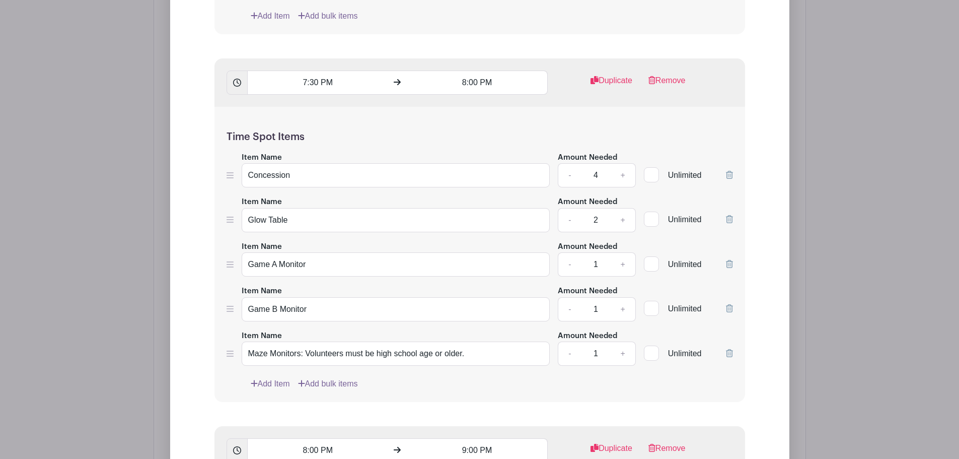
click at [272, 385] on link "Add Item" at bounding box center [270, 384] width 39 height 12
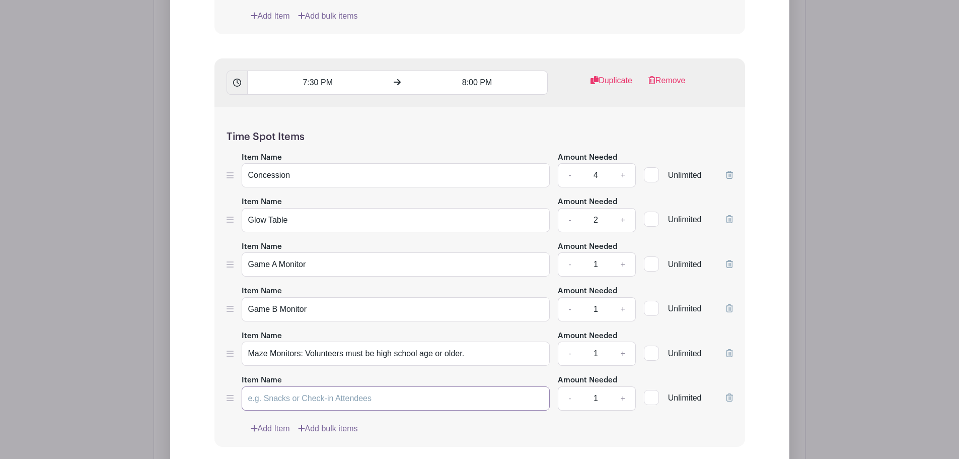
paste input "Entry Way Doors Ticket Sales - STAFF ONLY"
type input "Entry Way Doors Ticket Sales - STAFF ONLY"
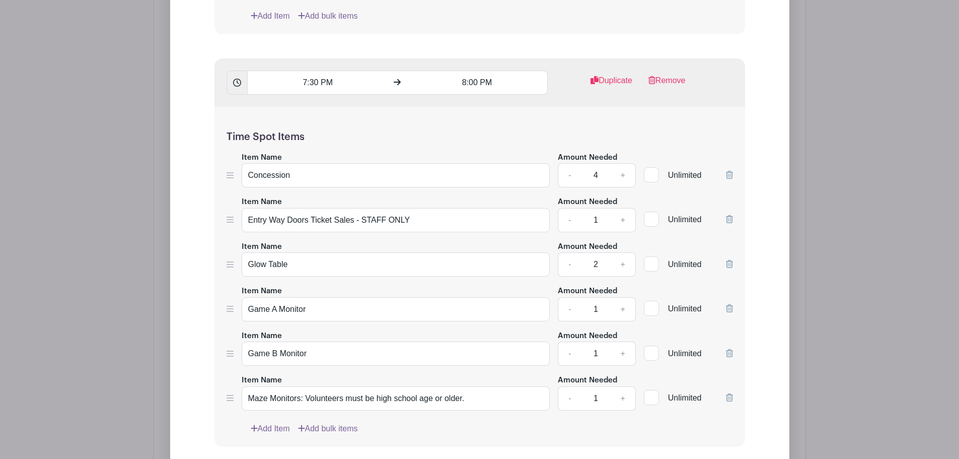
click at [225, 203] on div "Time Spot Items Item Name Concession Amount Needed - 4 + Unlimited Item Name En…" at bounding box center [479, 277] width 531 height 340
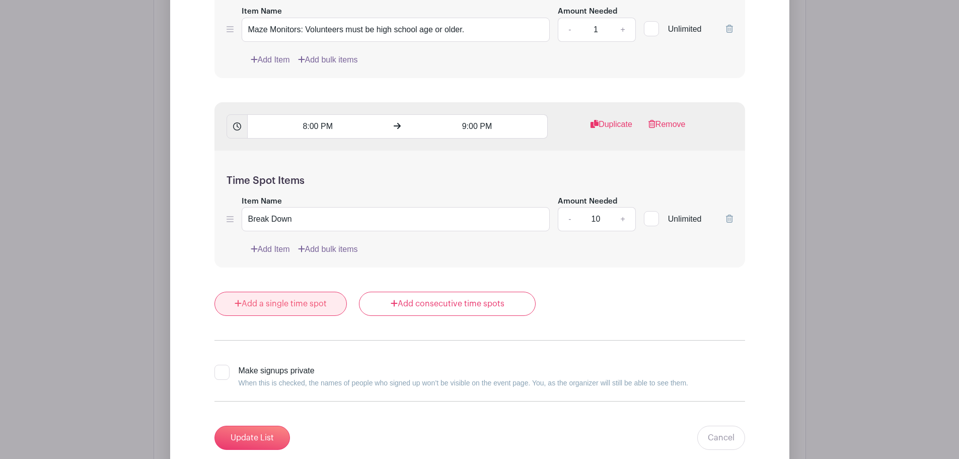
scroll to position [2933, 0]
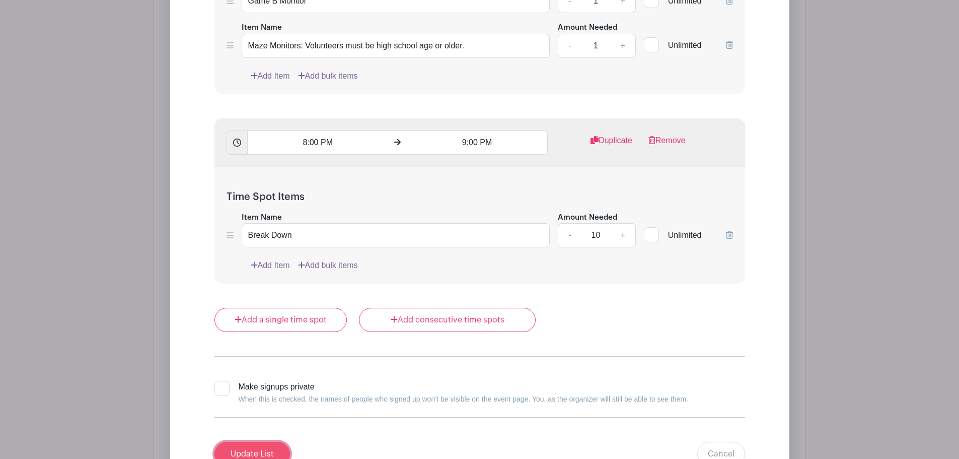
click at [263, 445] on input "Update List" at bounding box center [252, 454] width 76 height 24
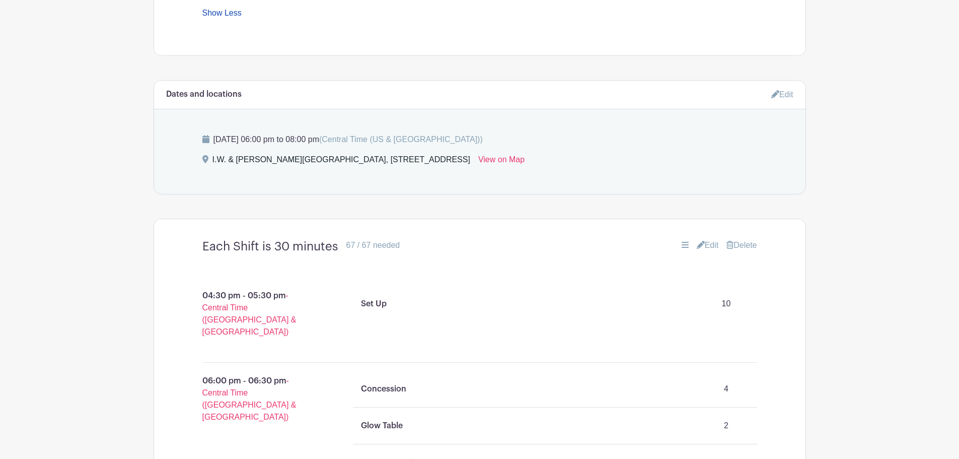
scroll to position [694, 0]
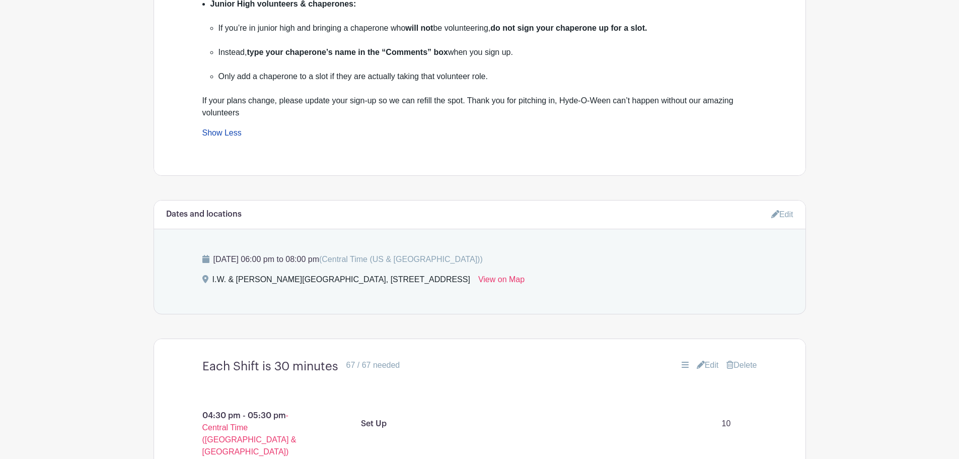
click at [706, 359] on link "Edit" at bounding box center [708, 365] width 22 height 12
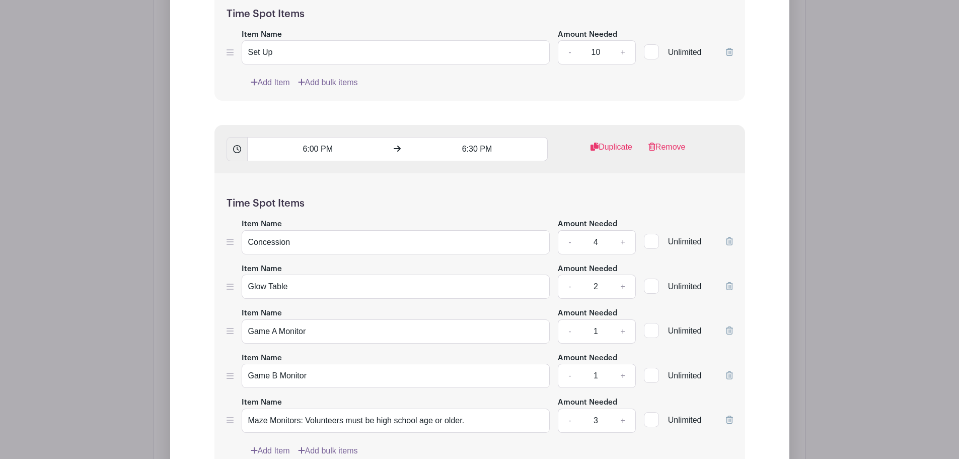
scroll to position [1517, 0]
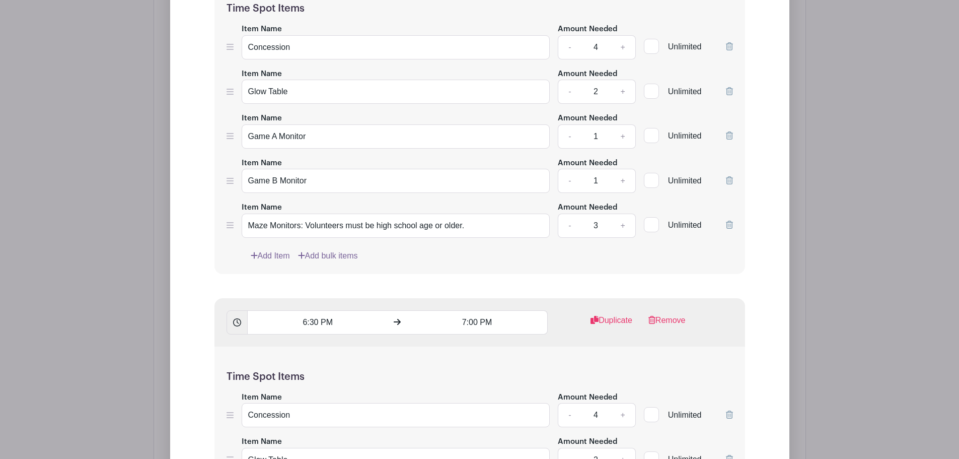
click at [264, 251] on link "Add Item" at bounding box center [270, 256] width 39 height 12
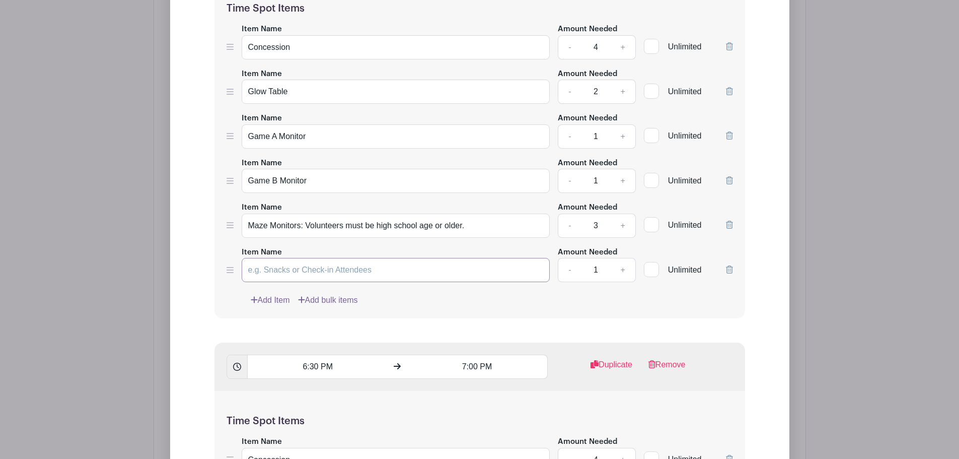
click at [276, 270] on input "Item Name" at bounding box center [396, 270] width 309 height 24
click at [276, 270] on input "Calm Down Corner Monitor - Staff Only" at bounding box center [396, 270] width 309 height 24
type input "Calm Down Corner Monitor - Staff Only"
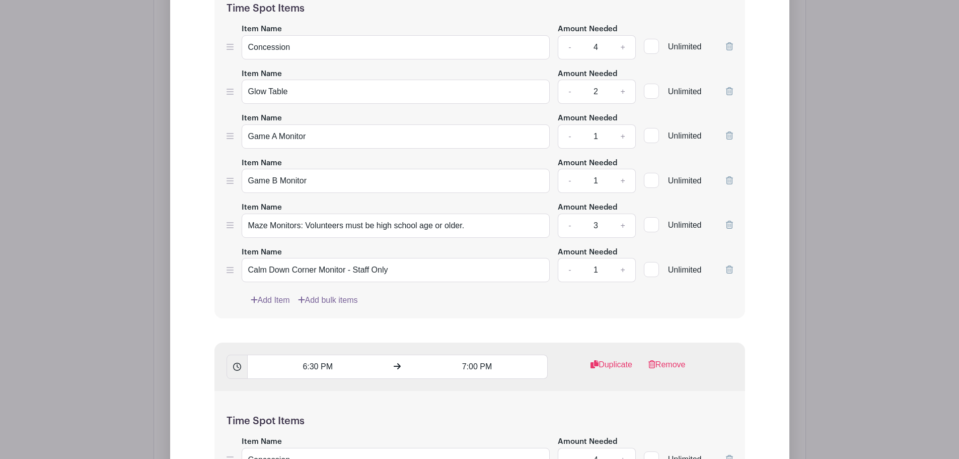
click at [451, 293] on div "Time Spot Items Item Name Concession Amount Needed - 4 + Unlimited Item Name Gl…" at bounding box center [479, 148] width 531 height 340
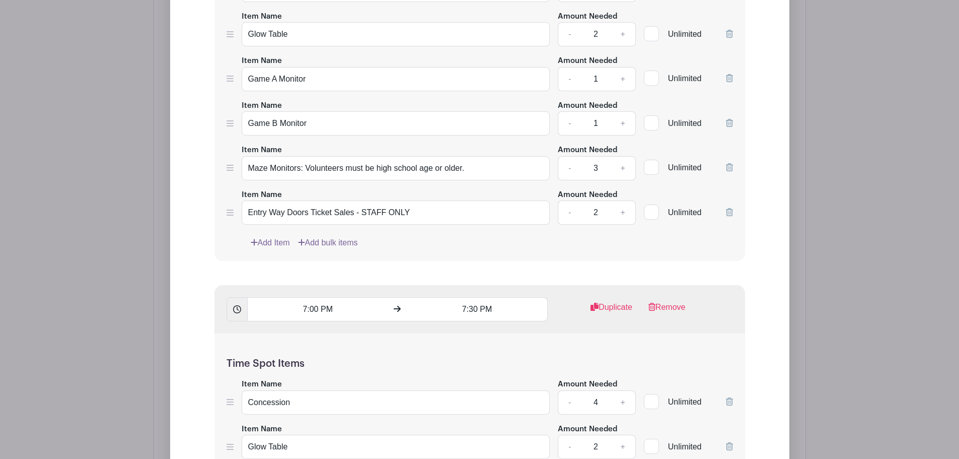
click at [277, 241] on link "Add Item" at bounding box center [270, 243] width 39 height 12
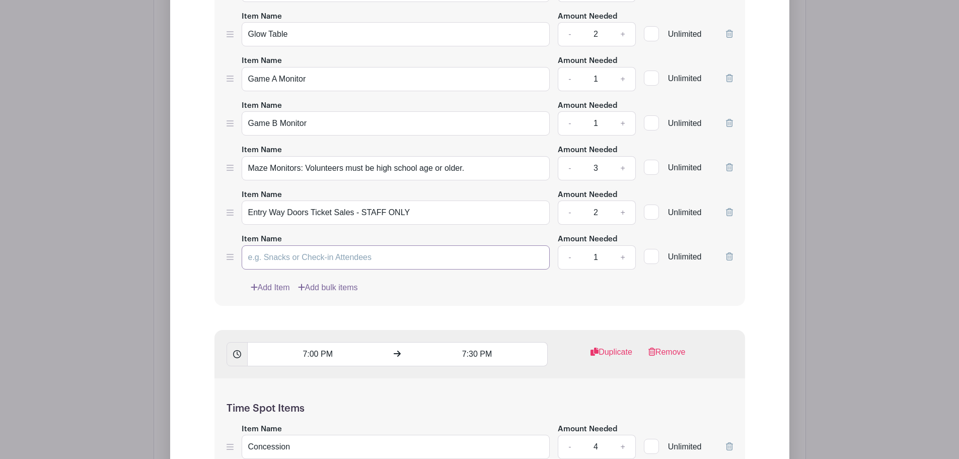
paste input "Calm Down Corner Monitor - Staff Only"
type input "Calm Down Corner Monitor - Staff Only"
click at [621, 257] on link "+" at bounding box center [622, 257] width 25 height 24
type input "2"
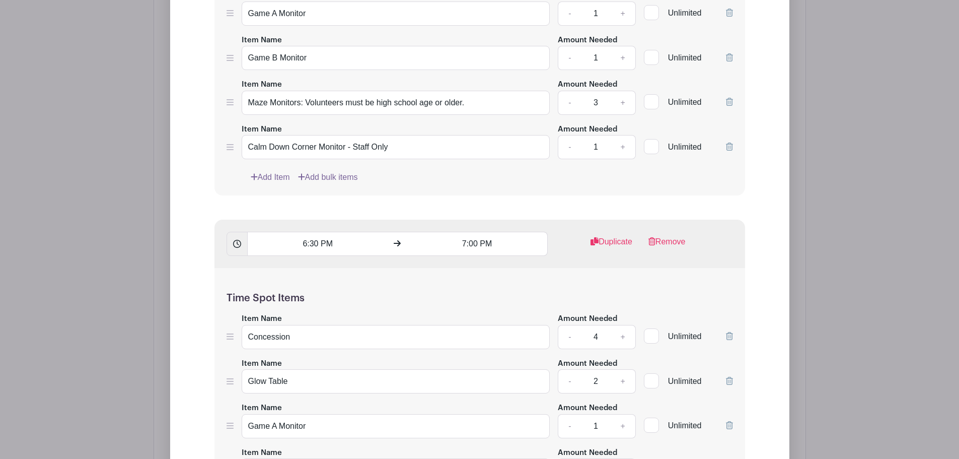
scroll to position [1634, 0]
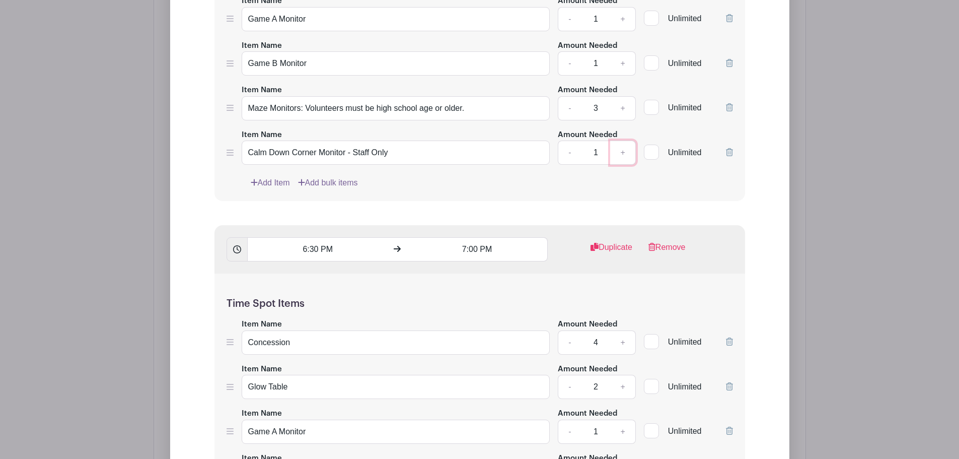
click at [622, 153] on link "+" at bounding box center [622, 152] width 25 height 24
type input "2"
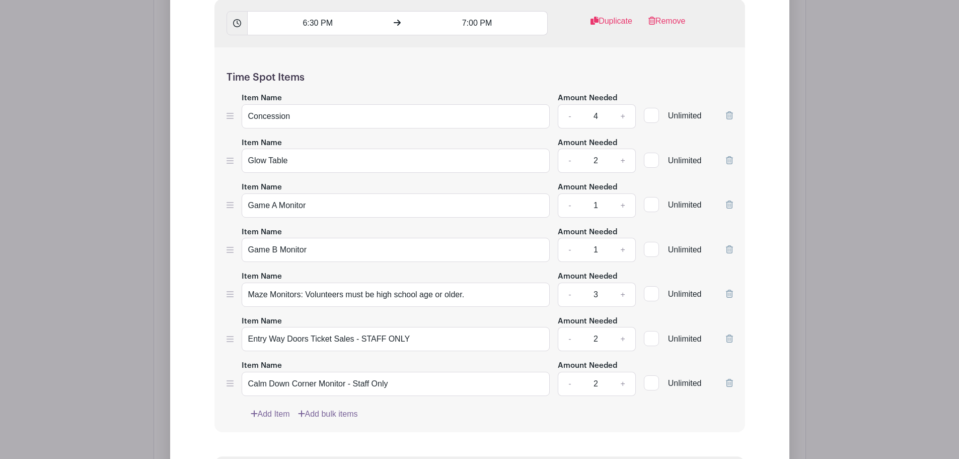
scroll to position [1869, 0]
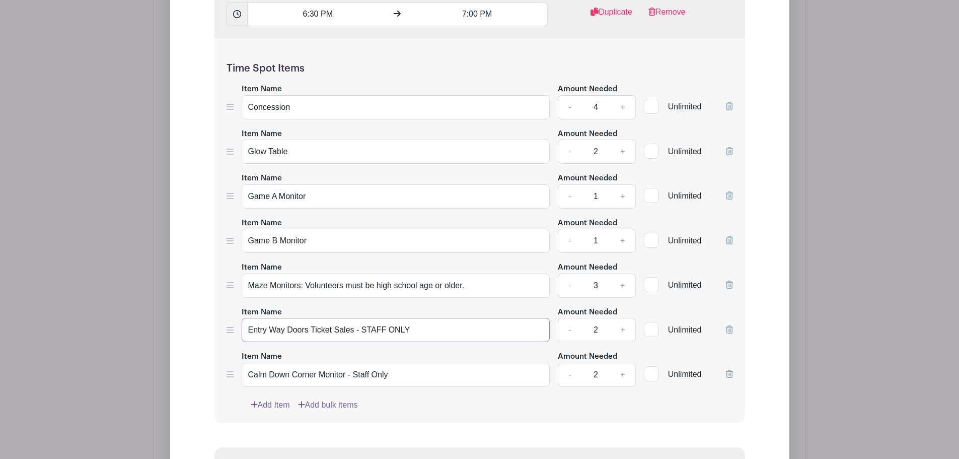
click at [289, 330] on input "Entry Way Doors Ticket Sales - STAFF ONLY" at bounding box center [396, 330] width 309 height 24
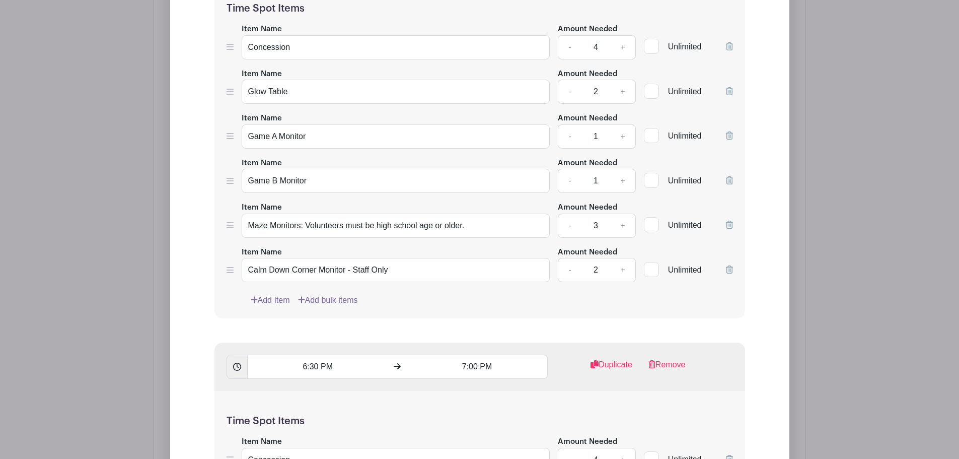
scroll to position [1399, 0]
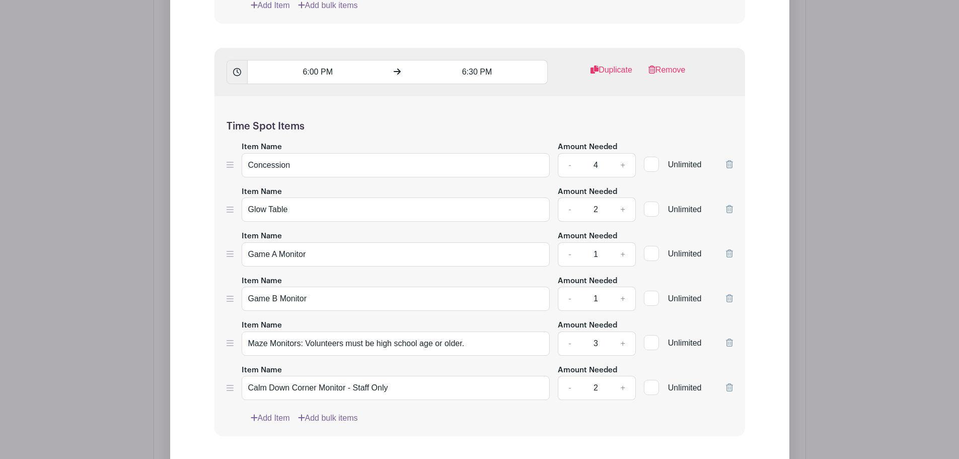
click at [272, 415] on link "Add Item" at bounding box center [270, 418] width 39 height 12
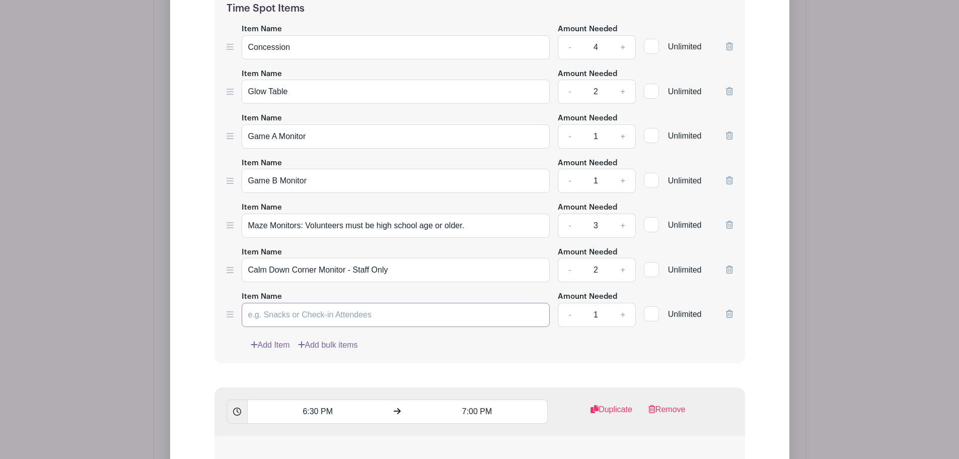
paste input "Entry Way Doors Ticket Sales - STAFF ONLY"
type input "Entry Way Doors Ticket Sales - STAFF ONLY"
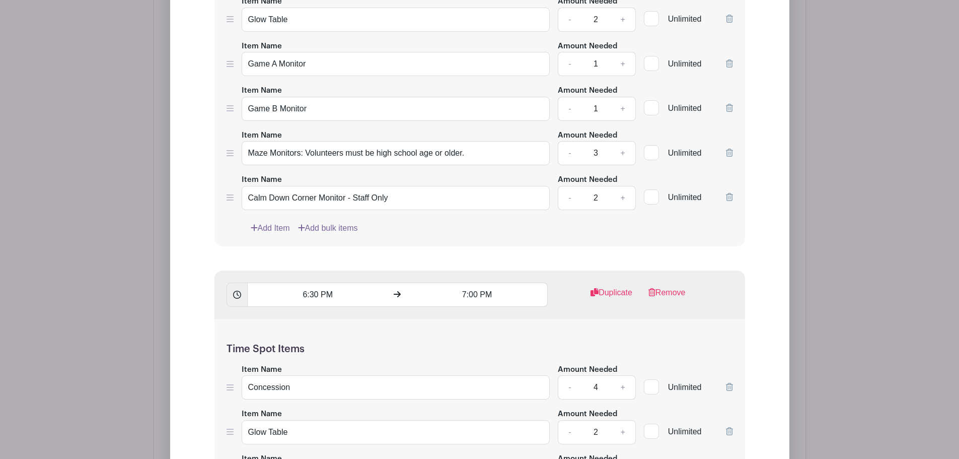
scroll to position [1671, 0]
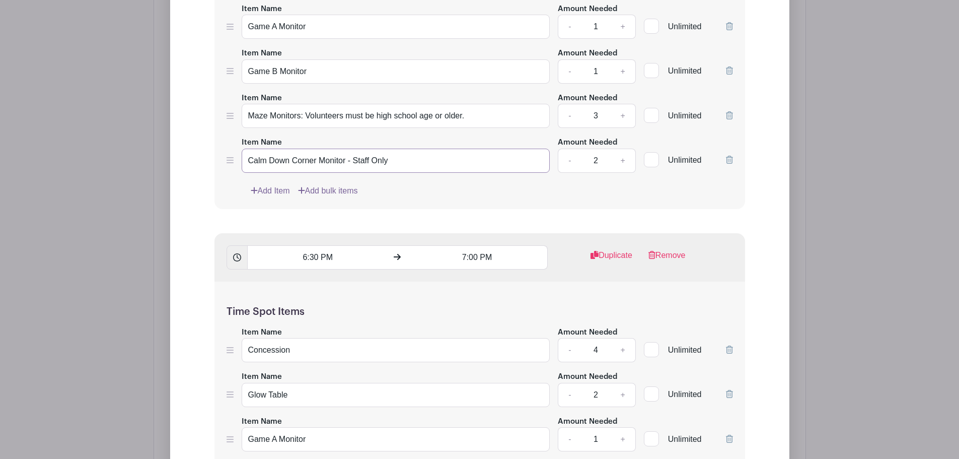
click at [371, 164] on input "Calm Down Corner Monitor - Staff Only" at bounding box center [396, 161] width 309 height 24
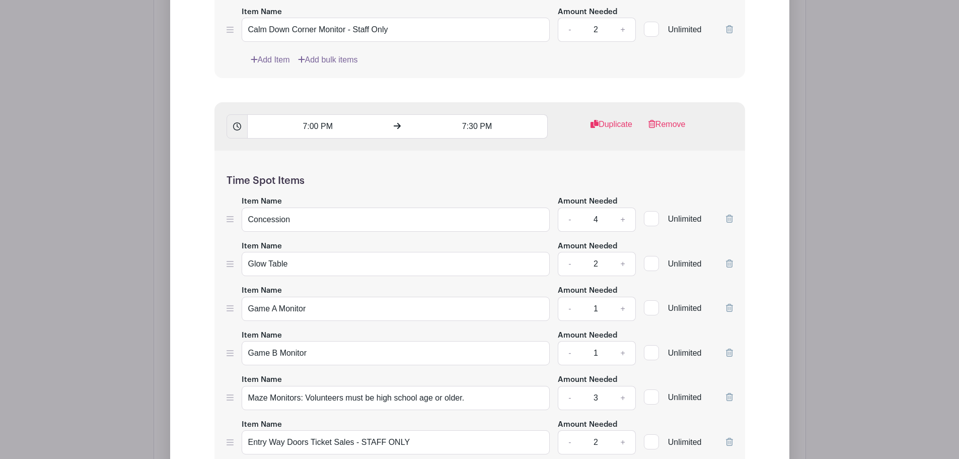
scroll to position [2376, 0]
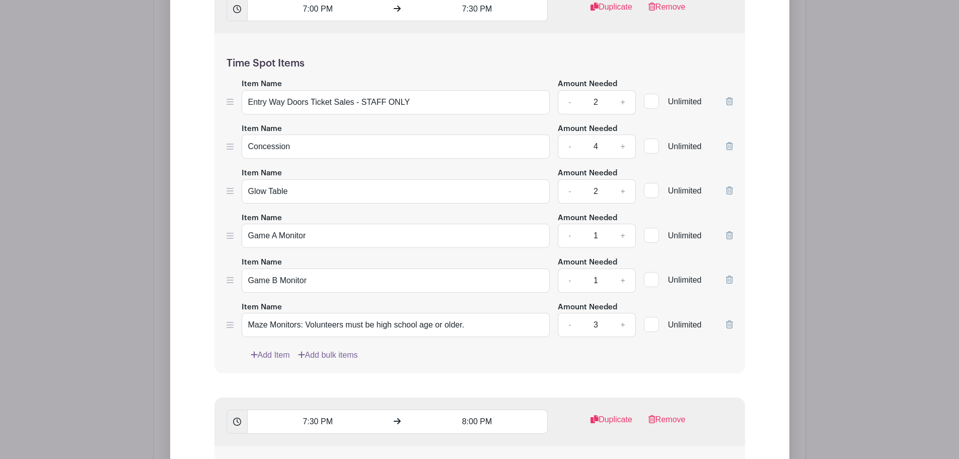
click at [263, 351] on link "Add Item" at bounding box center [270, 355] width 39 height 12
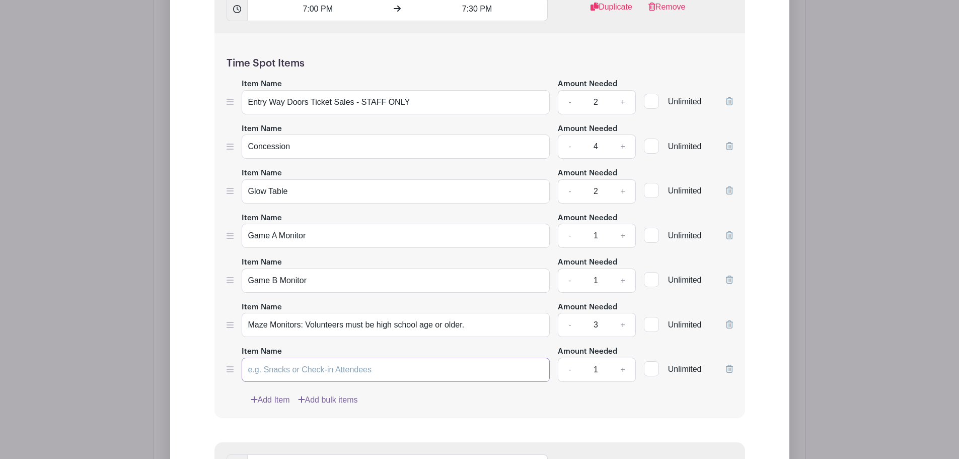
paste input "Calm Down Corner Monitor - Staff Only"
type input "Calm Down Corner Monitor - Staff Only"
click at [621, 368] on link "+" at bounding box center [622, 369] width 25 height 24
type input "2"
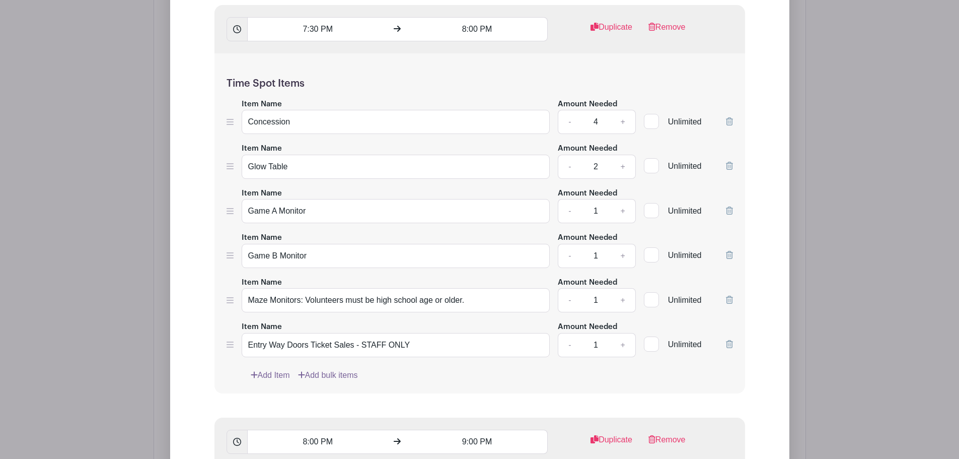
scroll to position [2846, 0]
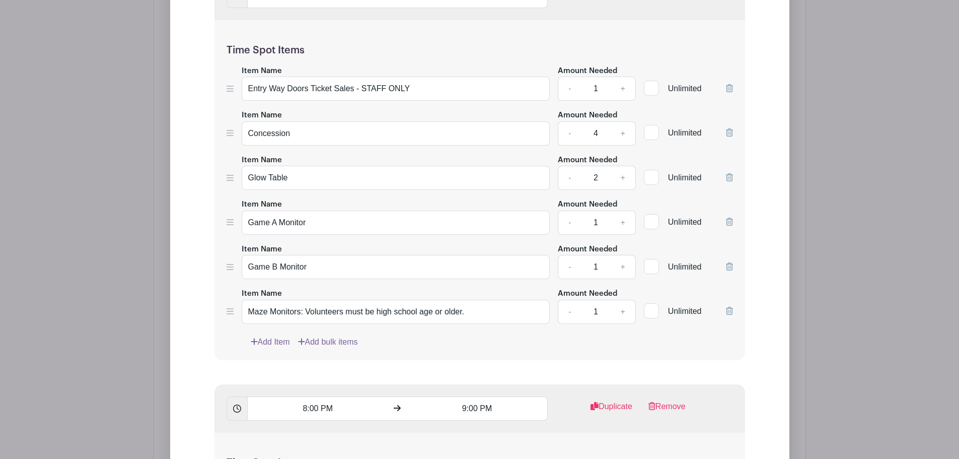
click at [268, 342] on link "Add Item" at bounding box center [270, 342] width 39 height 12
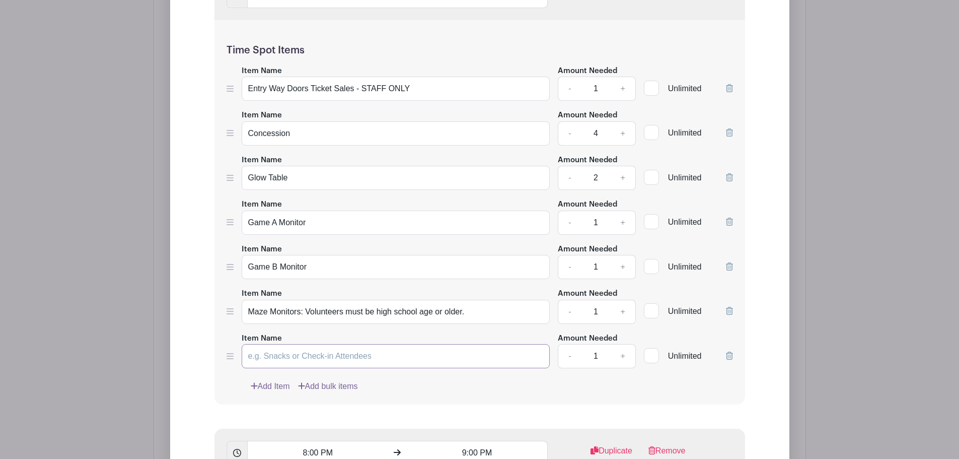
paste input "Calm Down Corner Monitor - Staff Only"
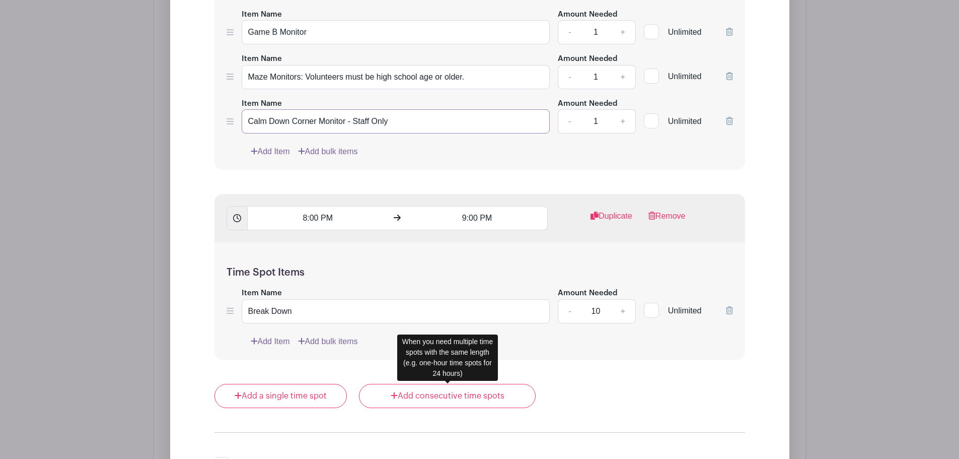
scroll to position [3316, 0]
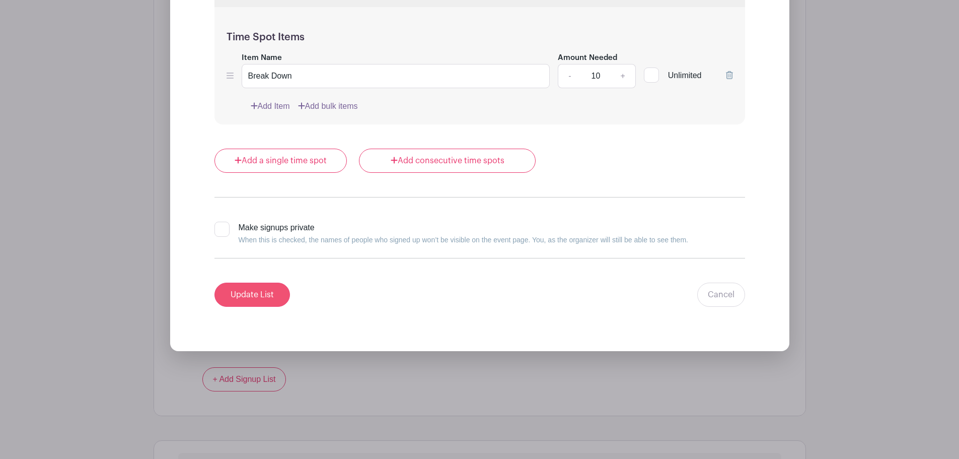
type input "Calm Down Corner Monitor - Staff Only"
click at [252, 294] on input "Update List" at bounding box center [252, 294] width 76 height 24
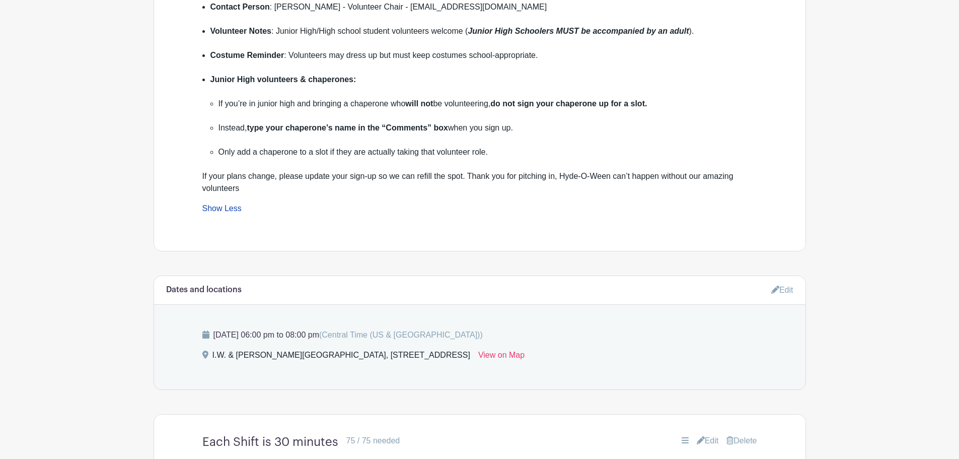
scroll to position [31, 0]
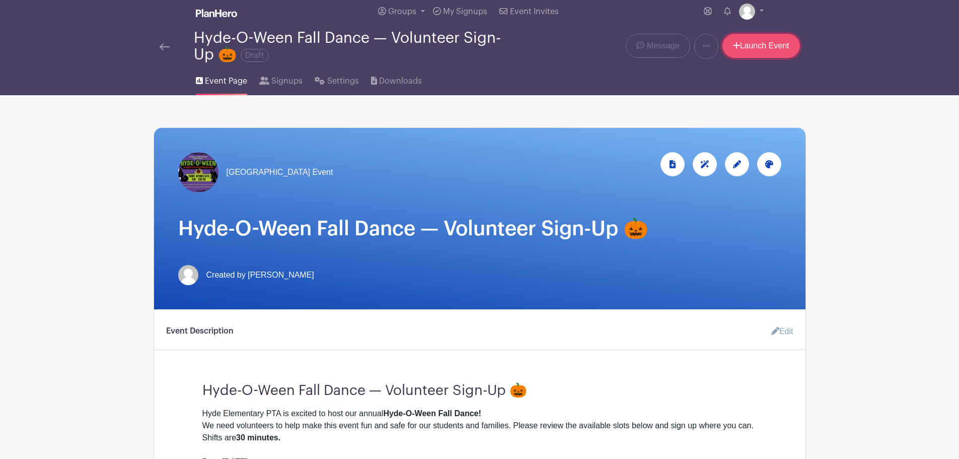
click at [761, 38] on link "Launch Event" at bounding box center [762, 46] width 78 height 24
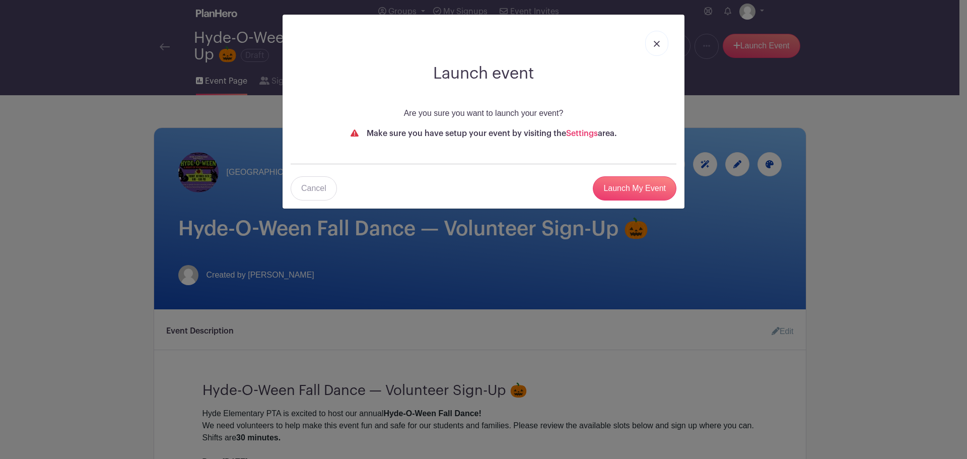
click at [655, 44] on img at bounding box center [657, 44] width 6 height 6
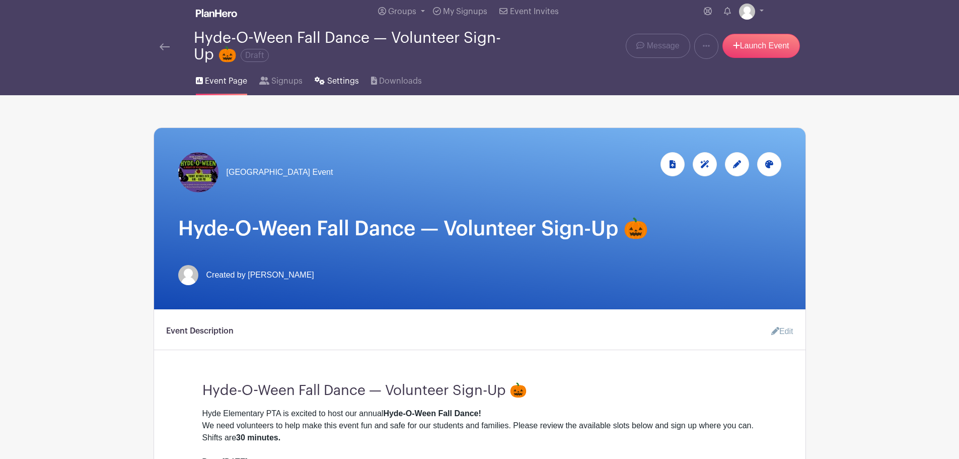
click at [337, 77] on span "Settings" at bounding box center [343, 81] width 32 height 12
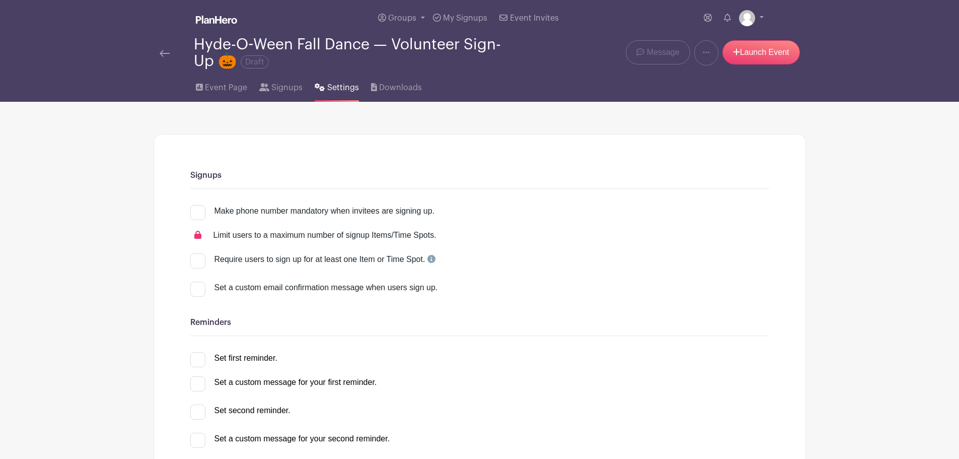
click at [199, 211] on div at bounding box center [197, 212] width 15 height 15
click at [197, 211] on input "Make phone number mandatory when invitees are signing up." at bounding box center [193, 208] width 7 height 7
checkbox input "true"
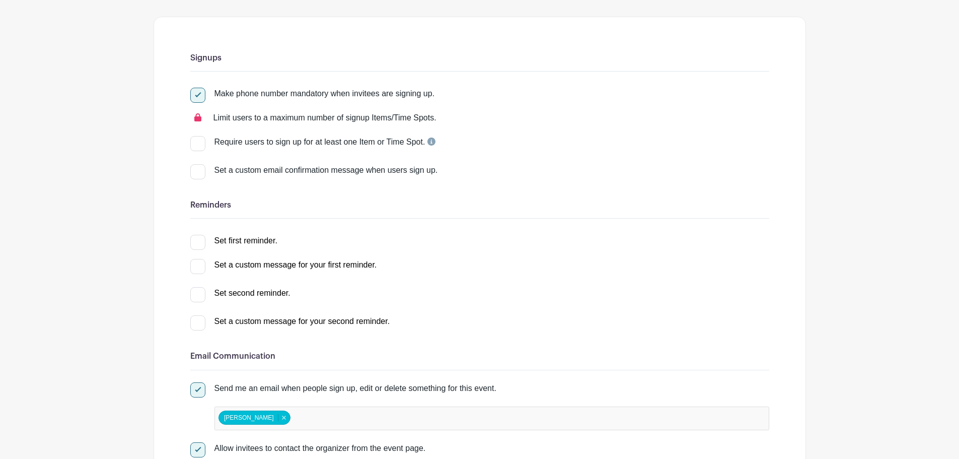
click at [200, 243] on div at bounding box center [197, 242] width 15 height 15
click at [197, 241] on input "Set first reminder." at bounding box center [193, 238] width 7 height 7
checkbox input "true"
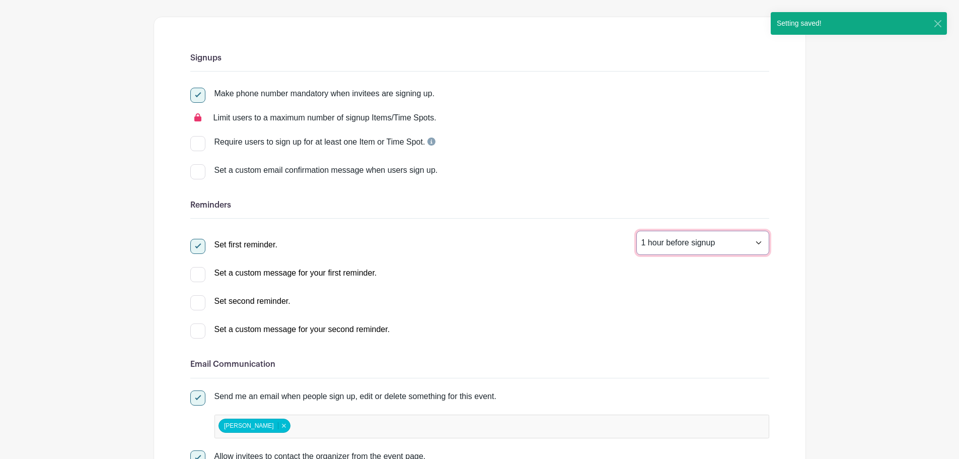
click at [751, 240] on select "1 hour before signup 2 hours before signup 3 hours before signup 4 hours before…" at bounding box center [702, 243] width 133 height 24
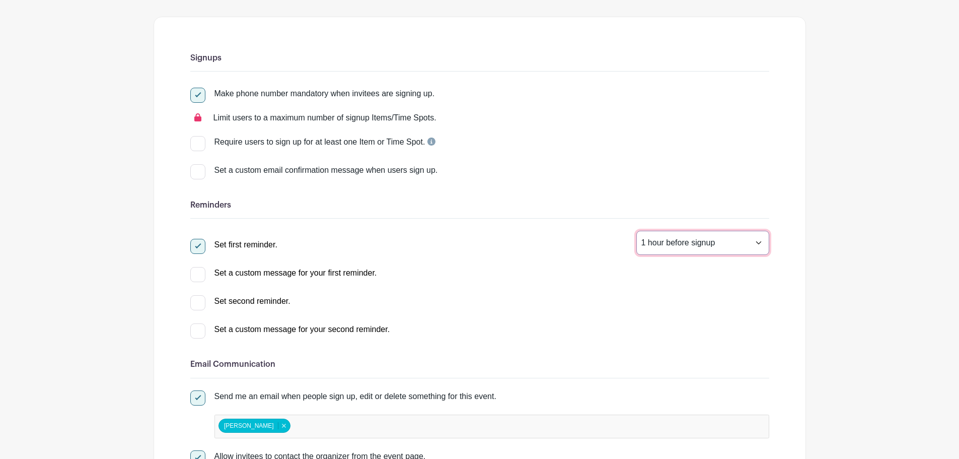
select select "24"
click at [636, 231] on select "1 hour before signup 2 hours before signup 3 hours before signup 4 hours before…" at bounding box center [702, 243] width 133 height 24
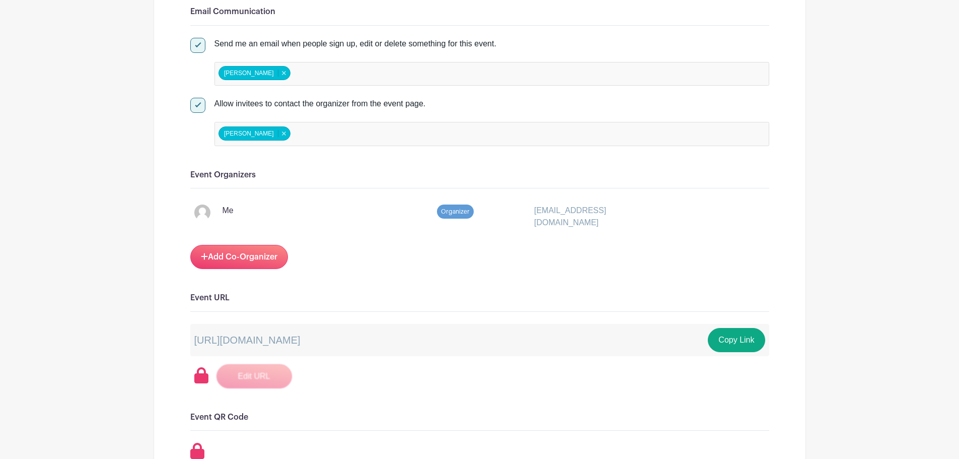
scroll to position [588, 0]
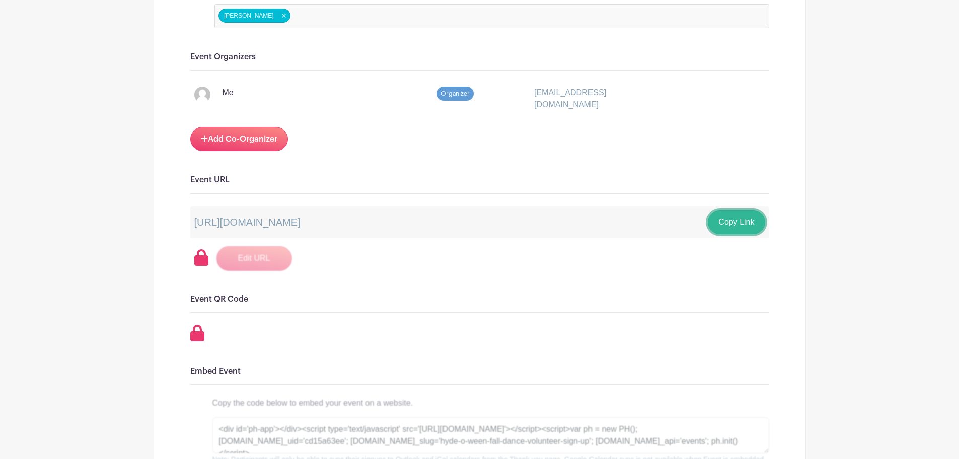
click at [744, 225] on button "Copy Link" at bounding box center [736, 222] width 57 height 24
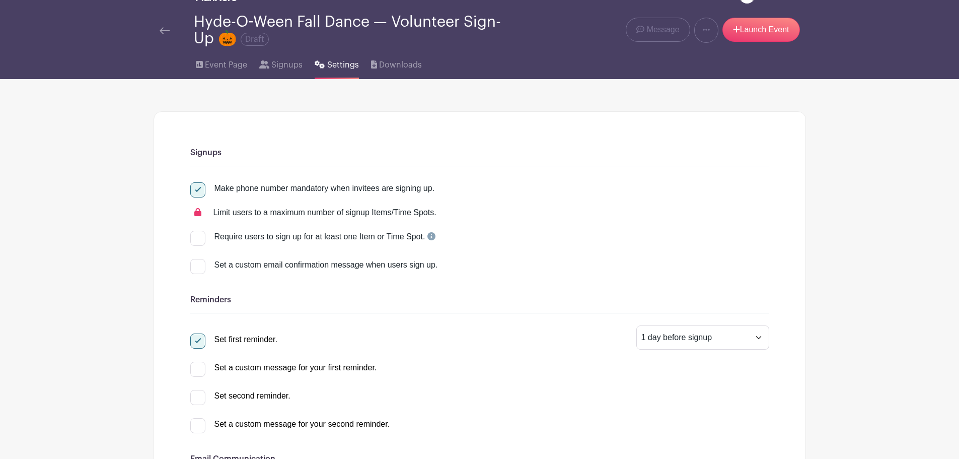
scroll to position [0, 0]
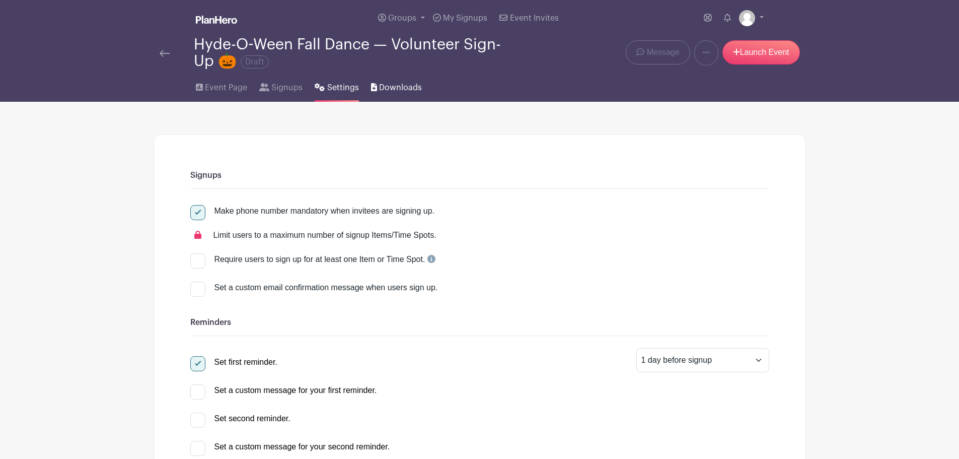
click at [408, 85] on span "Downloads" at bounding box center [400, 88] width 43 height 12
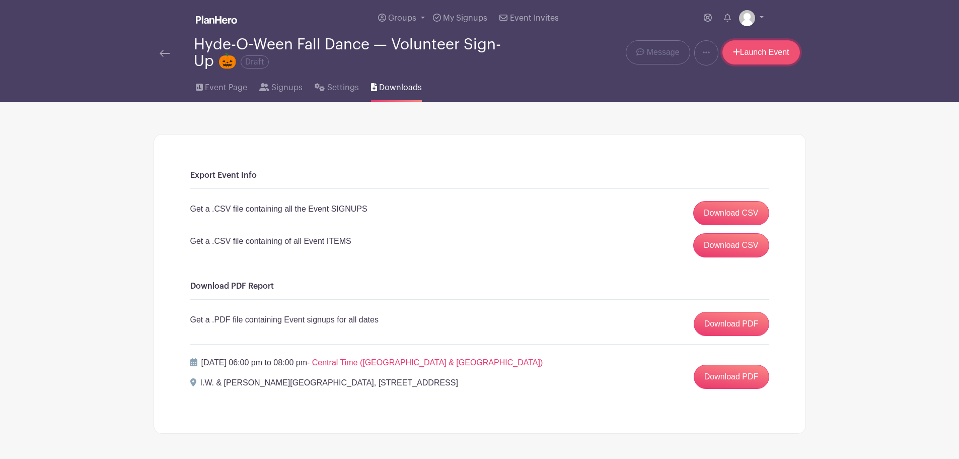
click at [755, 53] on link "Launch Event" at bounding box center [762, 52] width 78 height 24
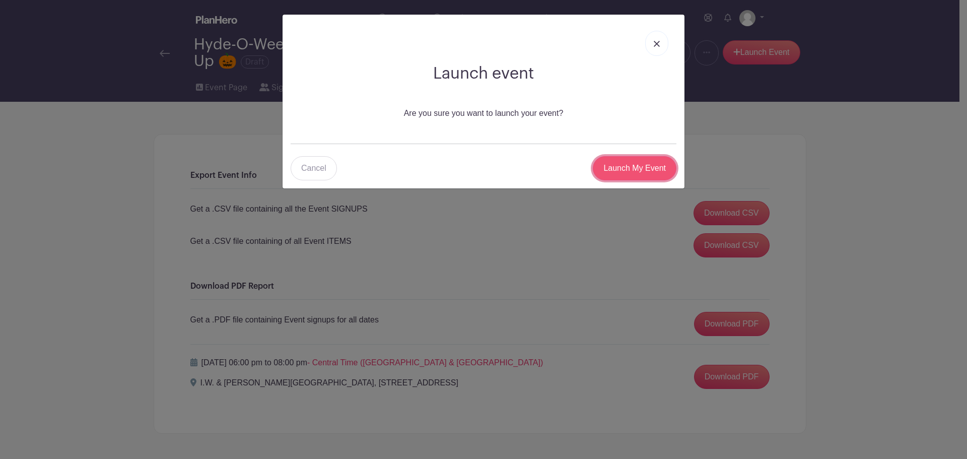
click at [628, 171] on input "Launch My Event" at bounding box center [635, 168] width 84 height 24
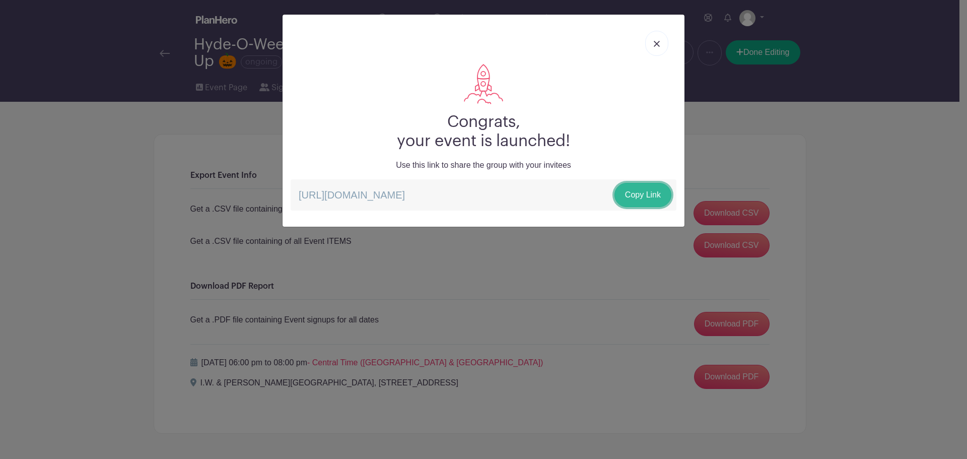
click at [636, 191] on link "Copy Link" at bounding box center [642, 195] width 57 height 24
click at [641, 200] on link "Copy Link" at bounding box center [642, 195] width 57 height 24
click at [657, 47] on link at bounding box center [656, 43] width 23 height 25
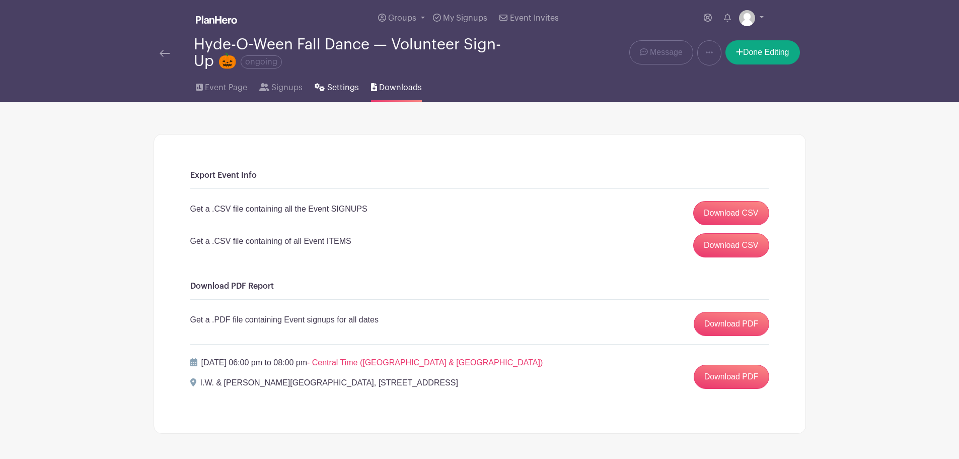
click at [334, 86] on span "Settings" at bounding box center [343, 88] width 32 height 12
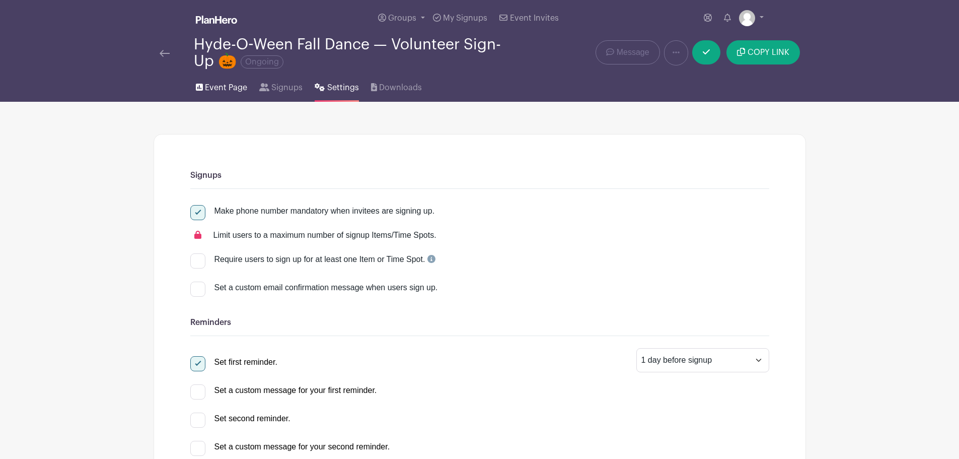
click at [236, 86] on span "Event Page" at bounding box center [226, 88] width 42 height 12
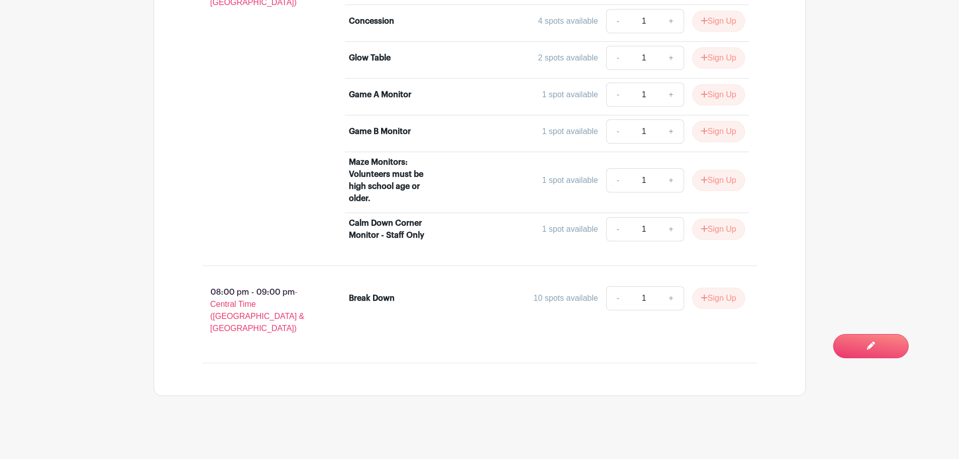
scroll to position [1909, 0]
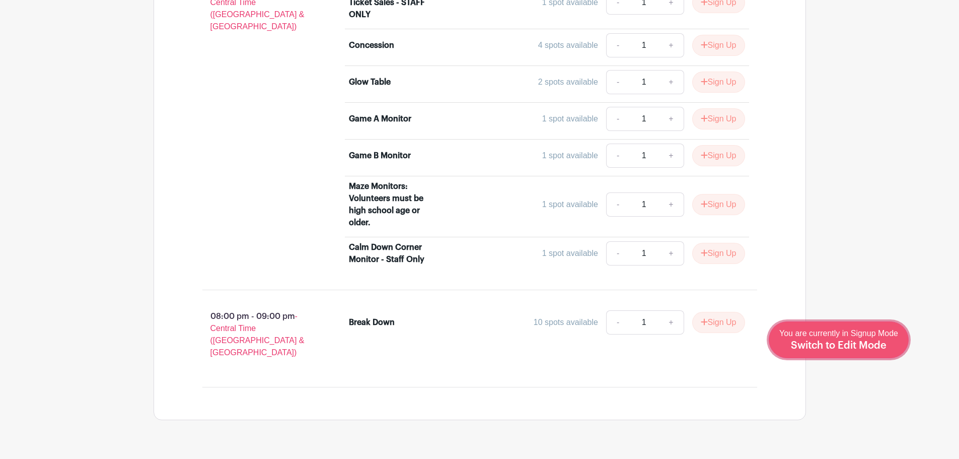
click at [865, 341] on span "Switch to Edit Mode" at bounding box center [839, 345] width 96 height 10
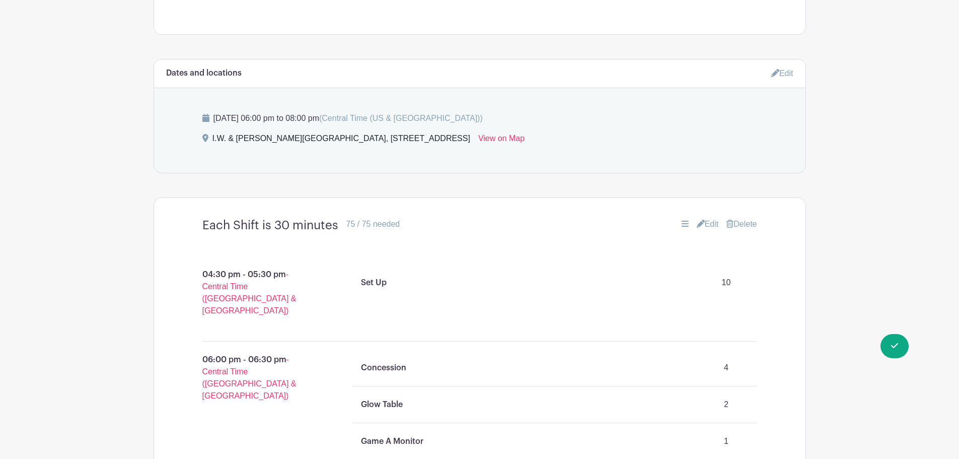
scroll to position [705, 0]
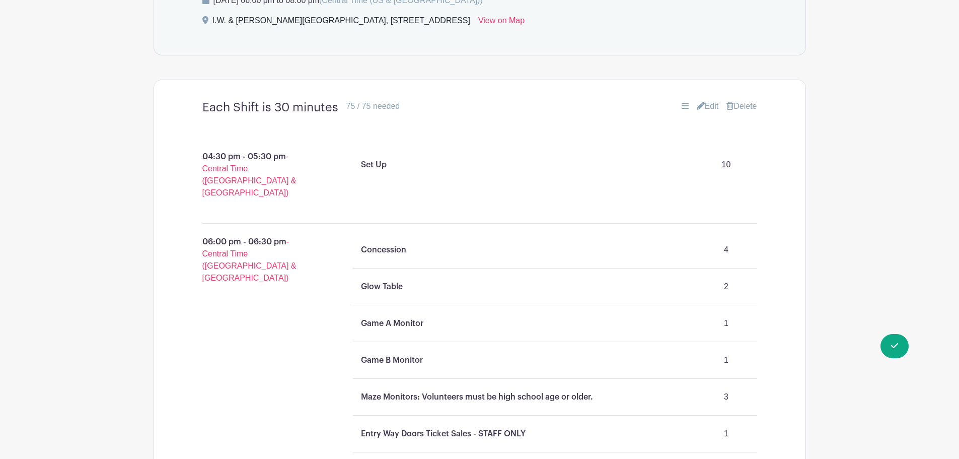
click at [697, 106] on icon at bounding box center [701, 106] width 8 height 8
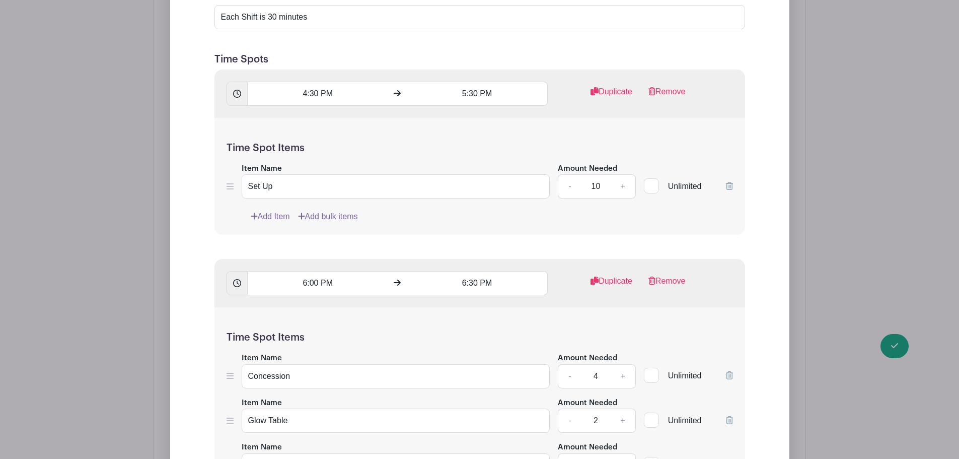
scroll to position [588, 0]
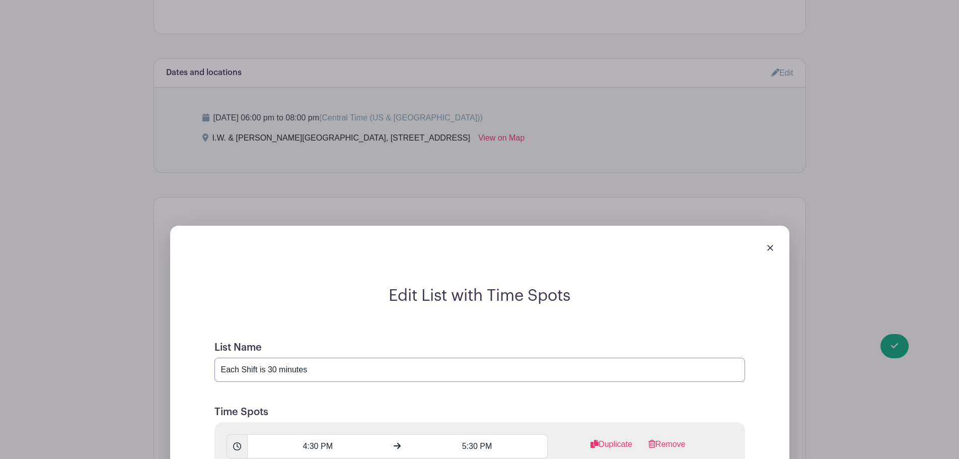
click at [262, 372] on input "Each Shift is 30 minutes" at bounding box center [479, 369] width 531 height 24
paste input "Hyde-O-Ween Fall Dance Volunteers — [DATE]"
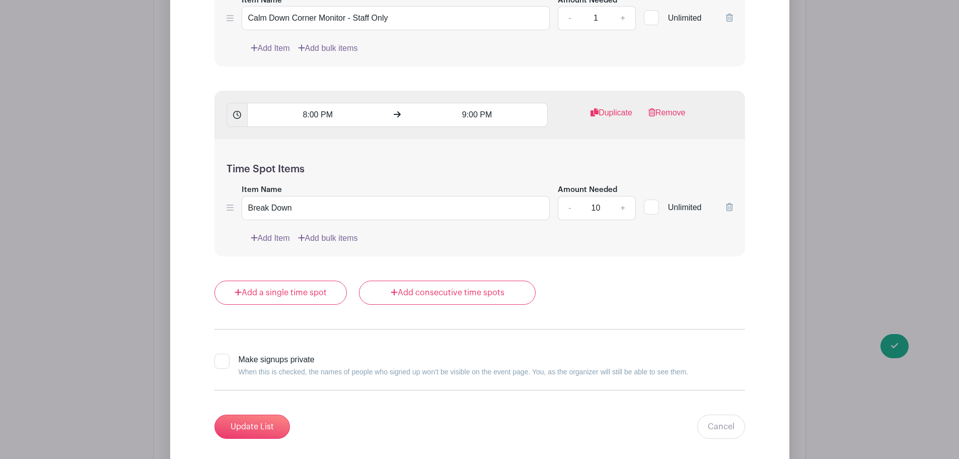
scroll to position [2937, 0]
type input "Hyde-O-Ween Fall Dance Volunteers — [DATE]"
click at [272, 421] on input "Update List" at bounding box center [252, 425] width 76 height 24
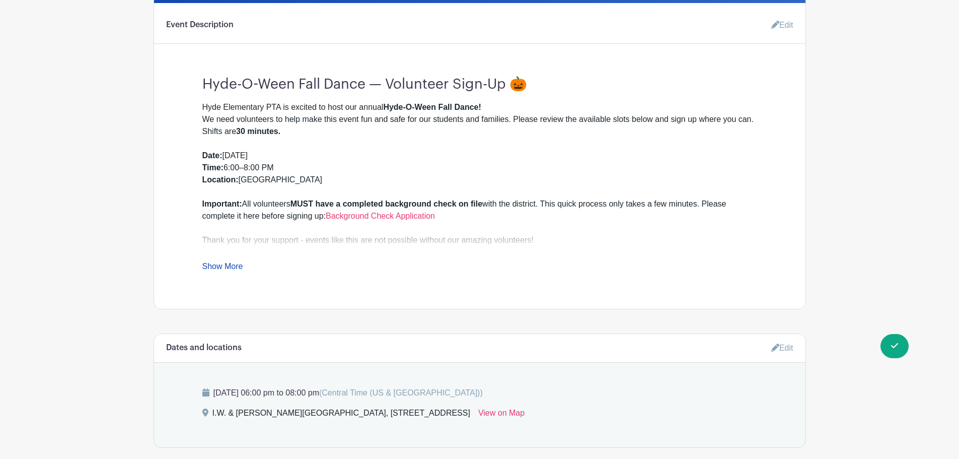
scroll to position [277, 0]
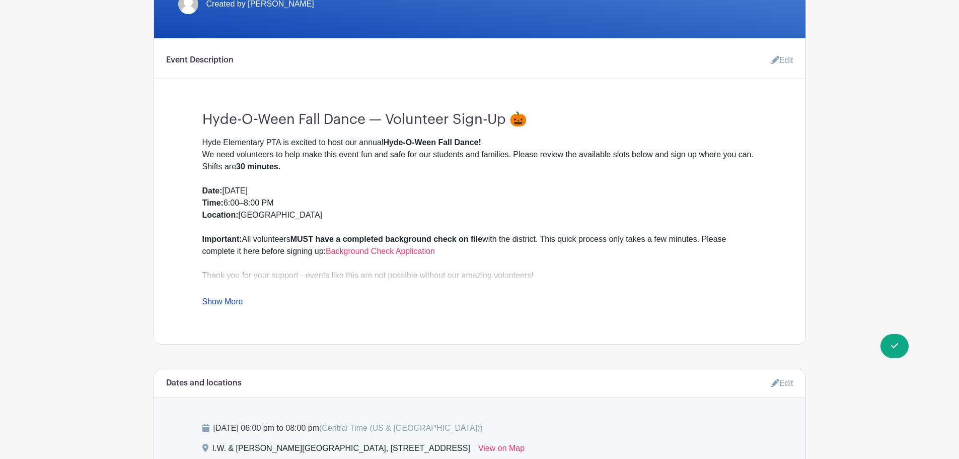
click at [224, 298] on link "Show More" at bounding box center [222, 303] width 41 height 13
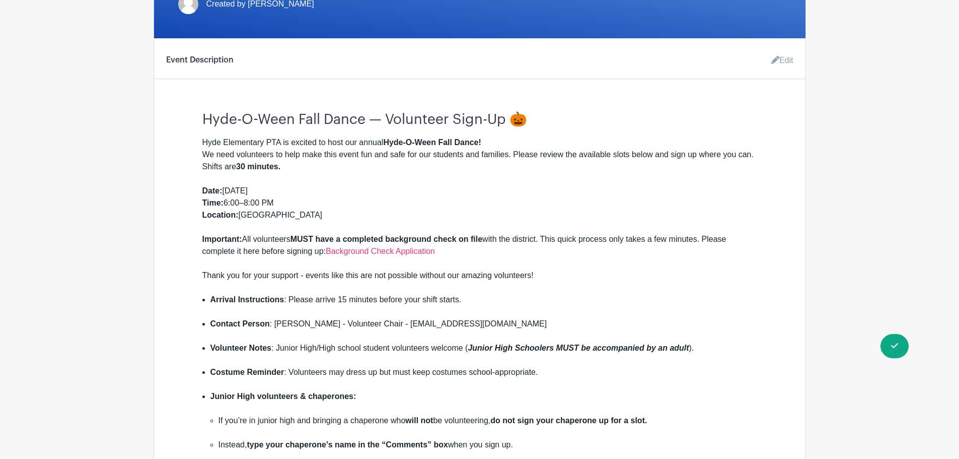
click at [786, 62] on link "Edit" at bounding box center [778, 60] width 30 height 20
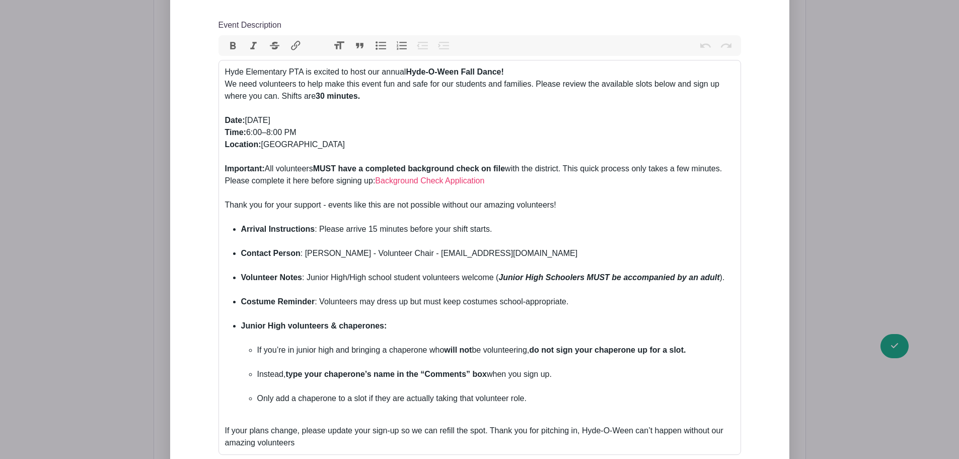
scroll to position [513, 0]
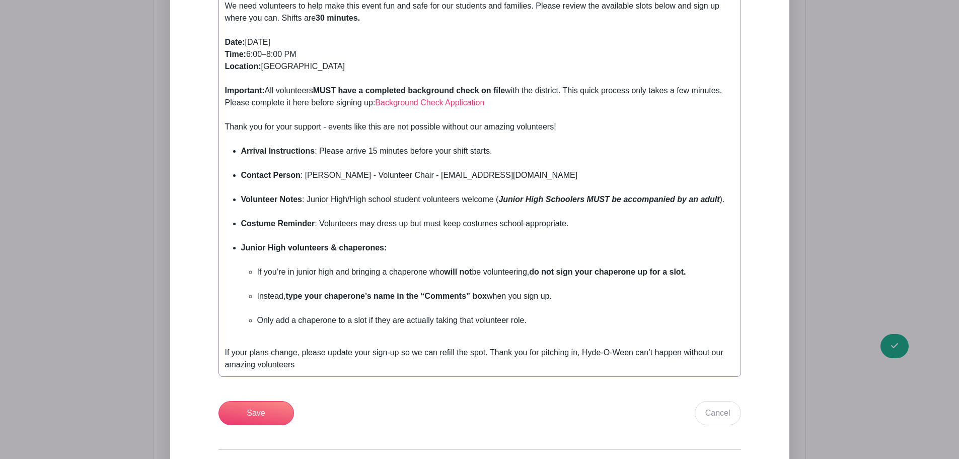
click at [446, 295] on strong "type your chaperone’s name in the “Comments” box" at bounding box center [385, 296] width 201 height 9
drag, startPoint x: 492, startPoint y: 353, endPoint x: 546, endPoint y: 354, distance: 53.9
click at [492, 353] on div "If your plans change, please update your sign-up so we can refill the spot. Tha…" at bounding box center [480, 358] width 510 height 24
type trix-editor "<div>Hyde Elementary PTA is excited to host our annual <strong>Hyde-O-Ween Fall…"
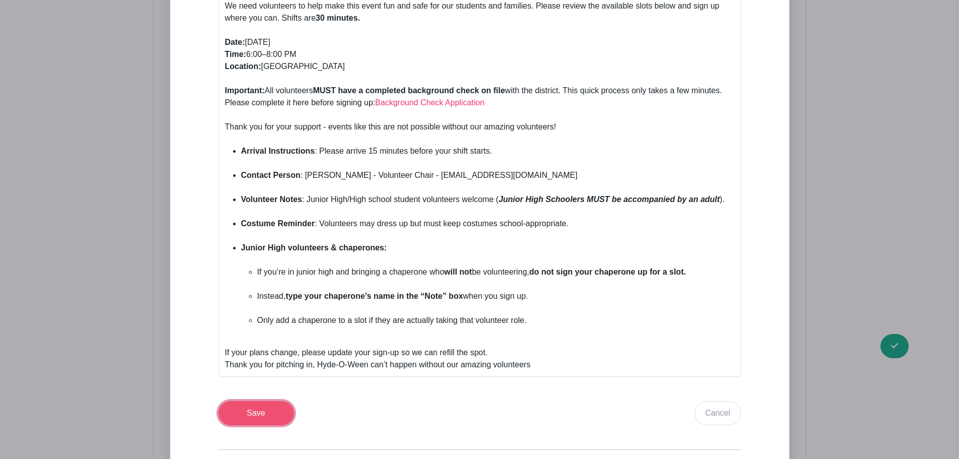
click at [271, 404] on input "Save" at bounding box center [257, 413] width 76 height 24
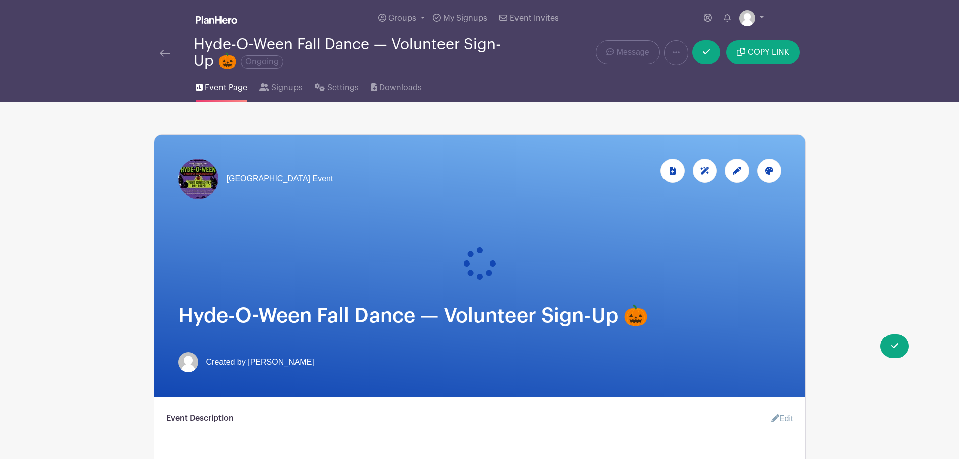
scroll to position [117, 0]
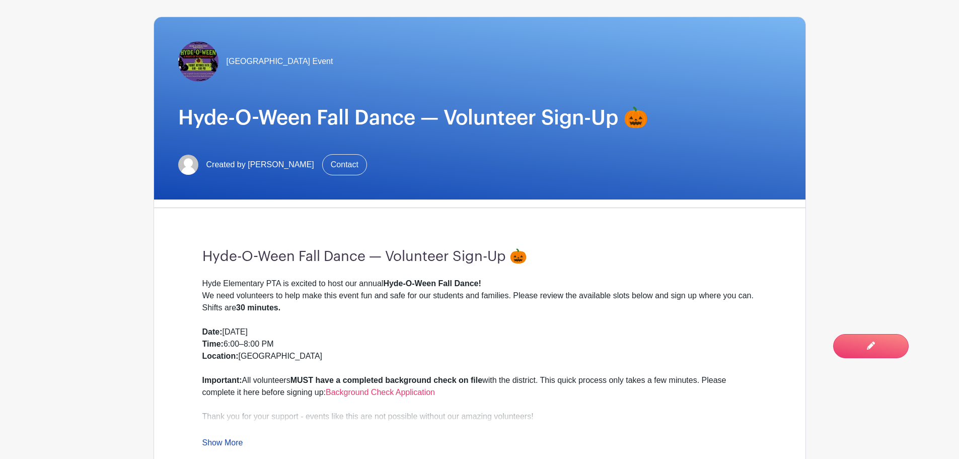
scroll to position [235, 0]
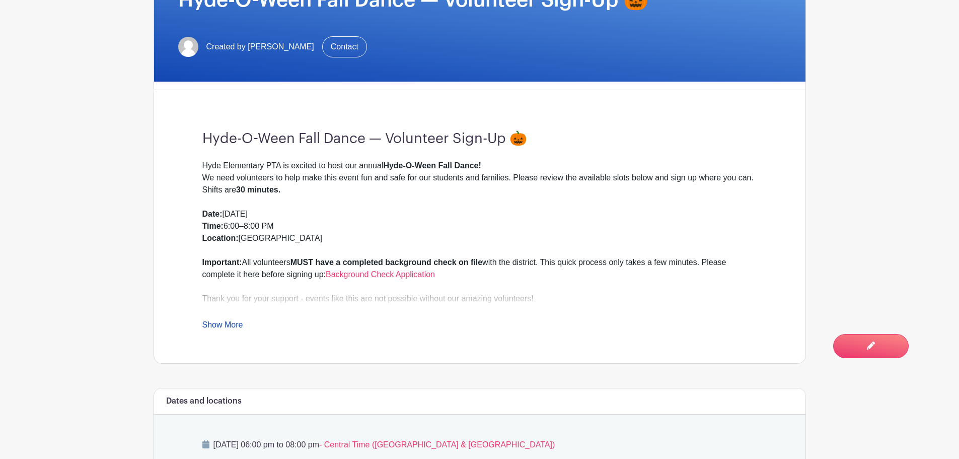
click at [223, 321] on link "Show More" at bounding box center [222, 326] width 41 height 13
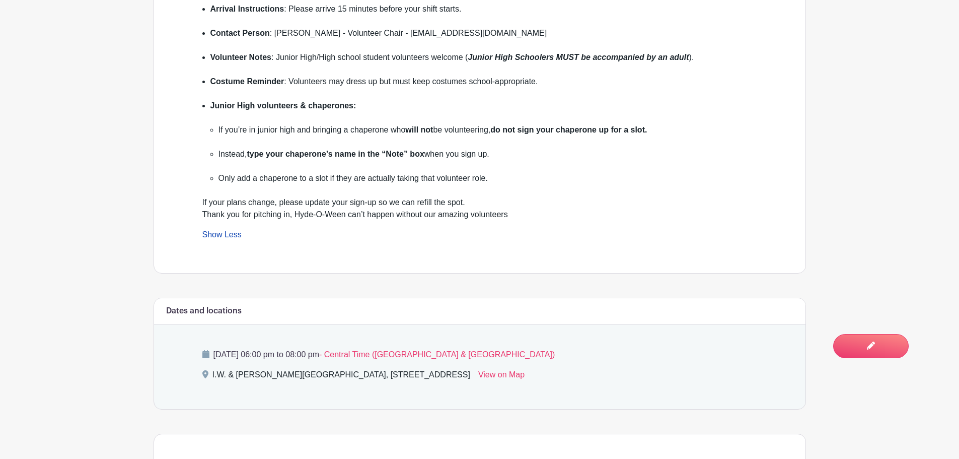
scroll to position [588, 0]
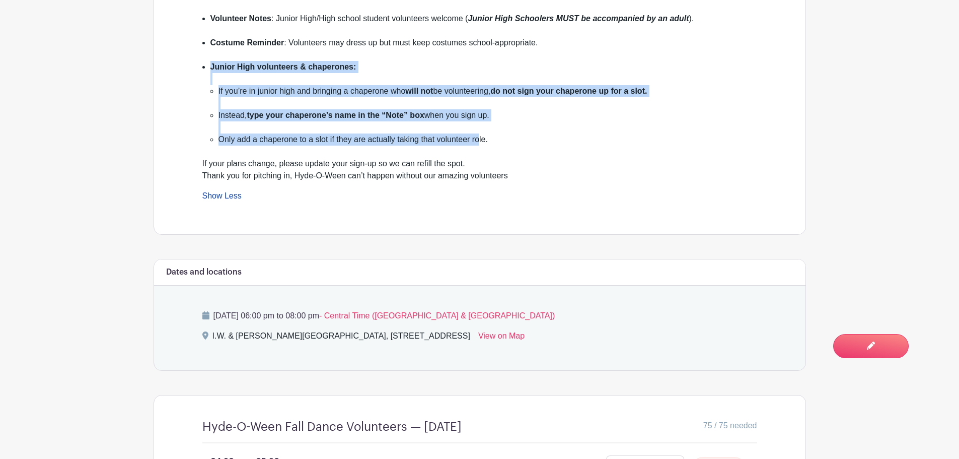
drag, startPoint x: 209, startPoint y: 66, endPoint x: 479, endPoint y: 136, distance: 279.2
click at [479, 136] on ul "Arrival Instructions : Please arrive 15 minutes before your shift starts. Conta…" at bounding box center [479, 60] width 555 height 193
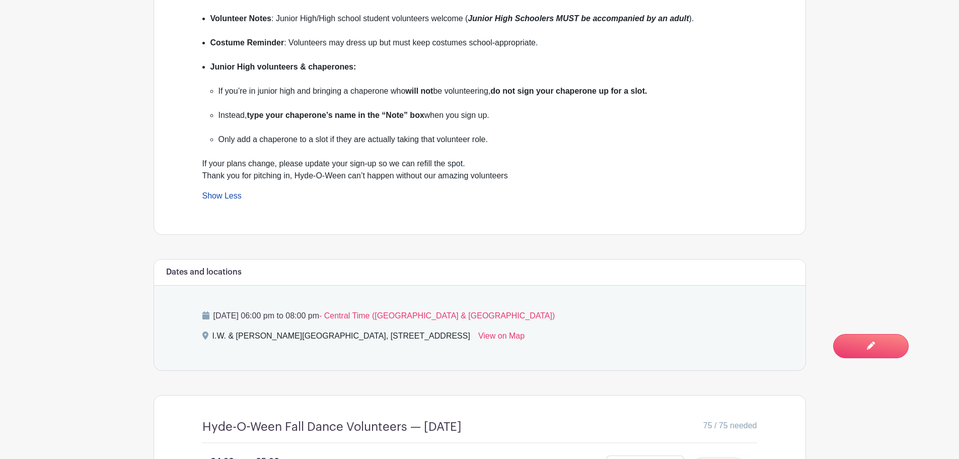
click at [552, 172] on div "If your plans change, please update your sign-up so we can refill the spot. Tha…" at bounding box center [479, 170] width 555 height 24
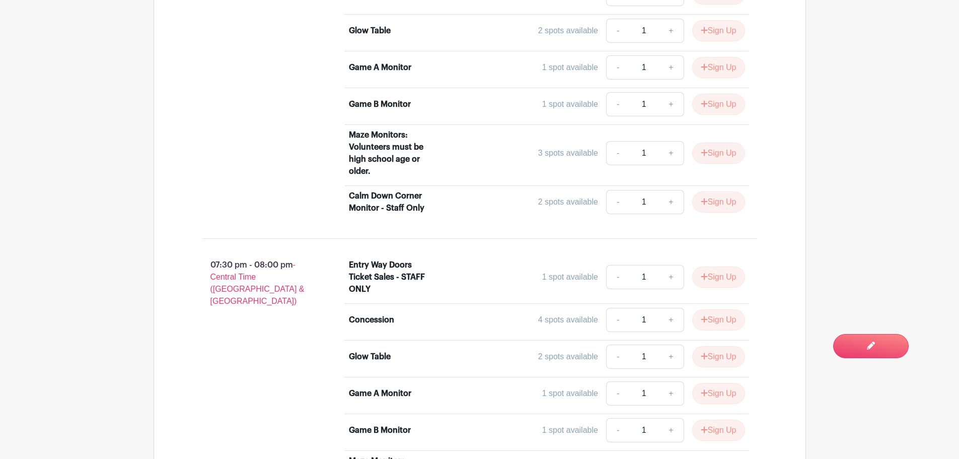
scroll to position [1880, 0]
